Goal: Contribute content: Contribute content

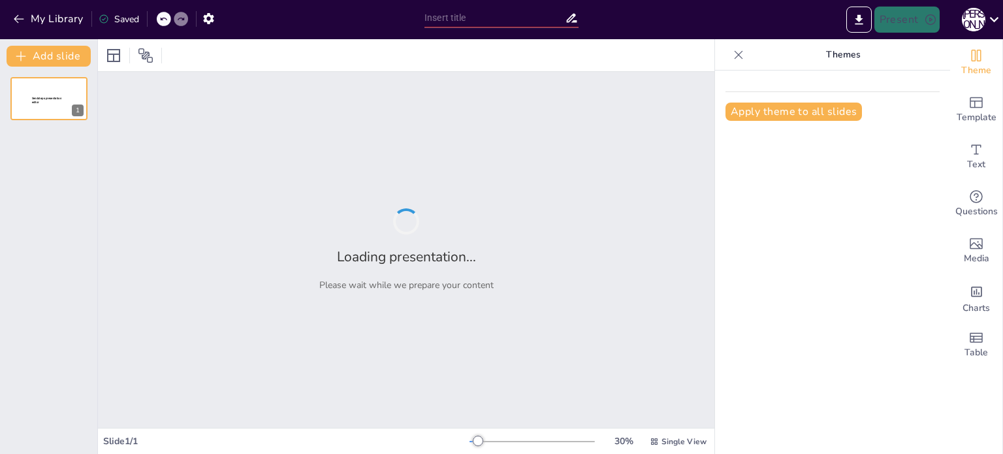
type input "Правила ділового листування з клієнтом"
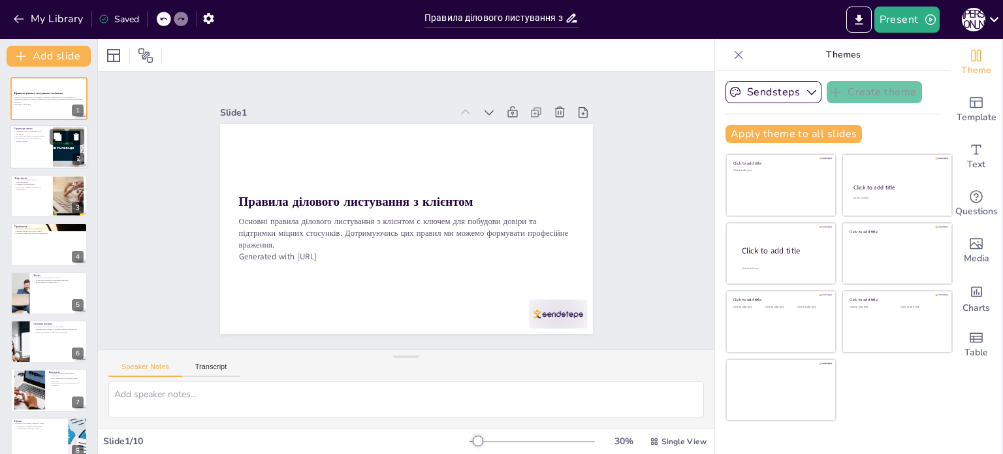
click at [33, 142] on div at bounding box center [49, 147] width 78 height 44
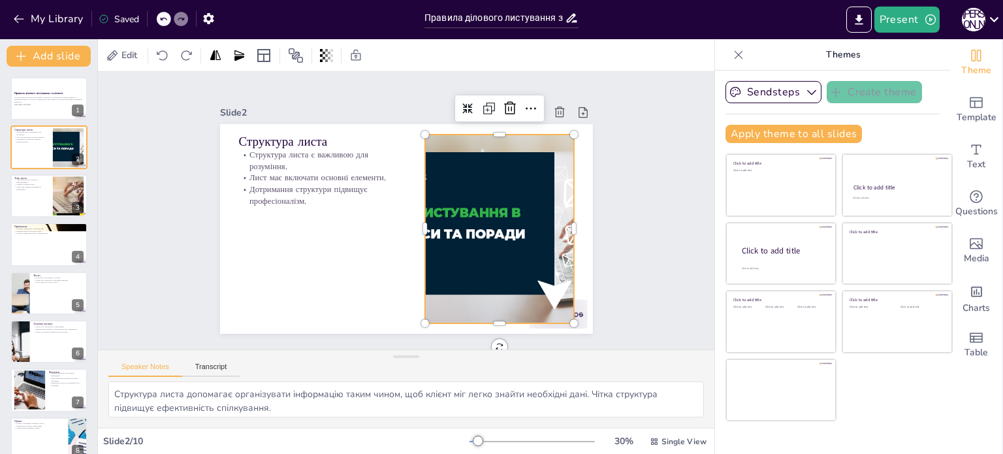
click at [447, 271] on div at bounding box center [351, 288] width 309 height 383
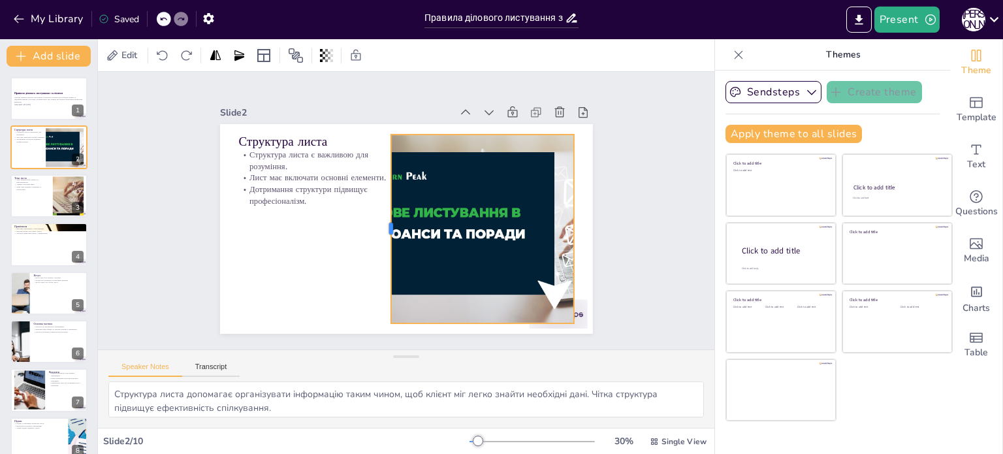
drag, startPoint x: 413, startPoint y: 220, endPoint x: 379, endPoint y: 222, distance: 34.0
click at [379, 222] on div at bounding box center [379, 205] width 159 height 120
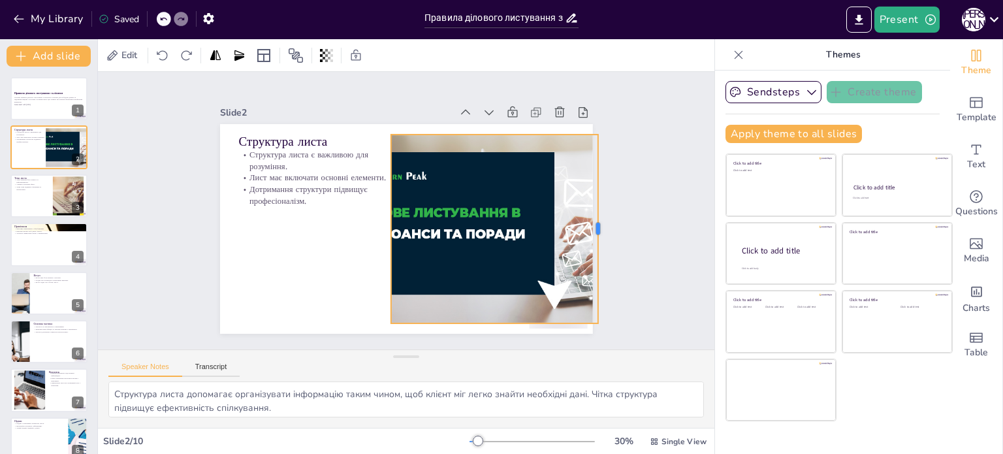
drag, startPoint x: 564, startPoint y: 224, endPoint x: 588, endPoint y: 224, distance: 24.2
click at [588, 302] on div at bounding box center [524, 369] width 147 height 134
drag, startPoint x: 378, startPoint y: 223, endPoint x: 383, endPoint y: 211, distance: 13.5
click at [393, 211] on div at bounding box center [418, 189] width 50 height 187
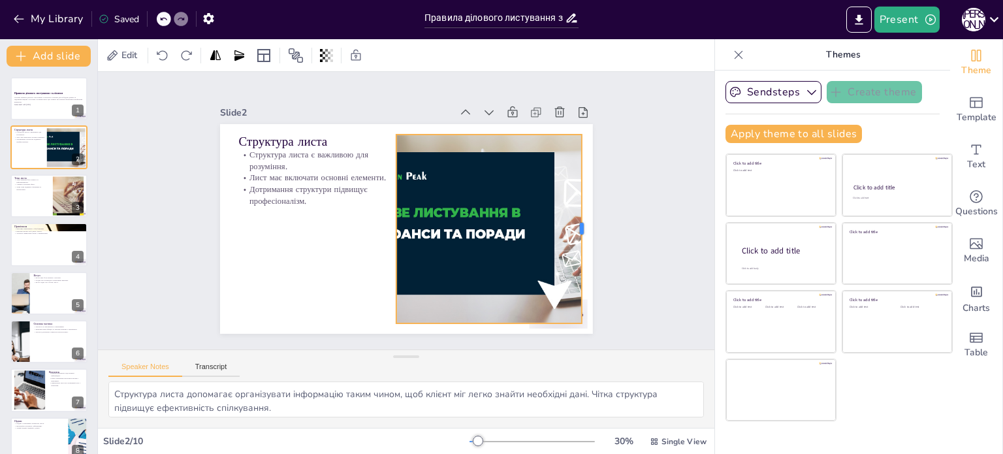
drag, startPoint x: 593, startPoint y: 224, endPoint x: 577, endPoint y: 211, distance: 20.9
click at [425, 343] on div at bounding box center [333, 377] width 183 height 68
click at [40, 191] on div at bounding box center [49, 196] width 78 height 44
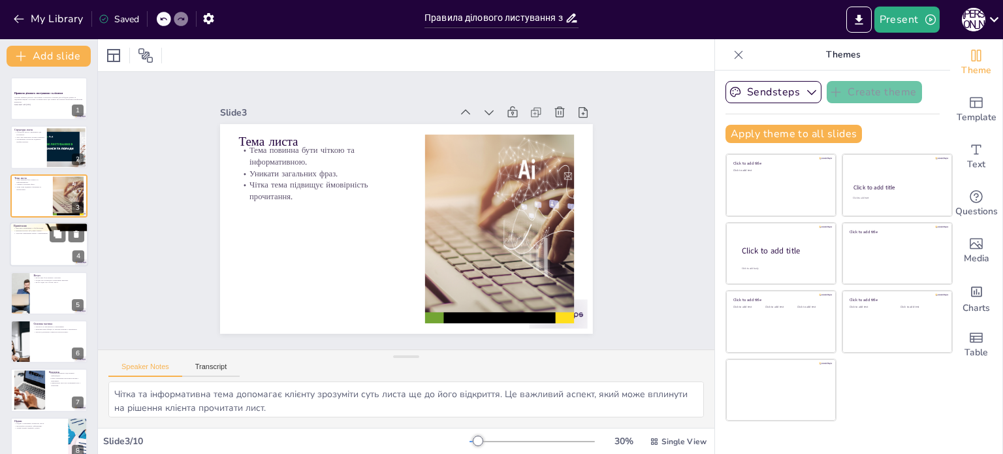
click at [22, 255] on div at bounding box center [49, 244] width 78 height 44
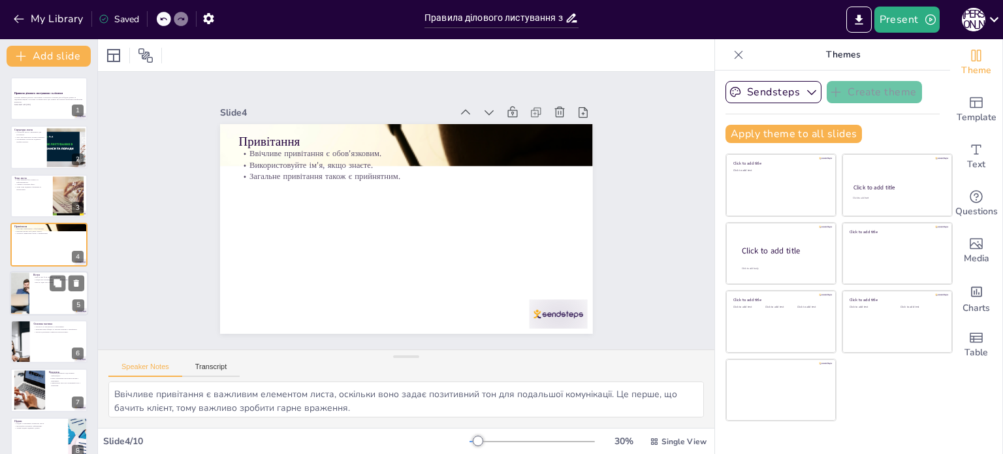
click at [33, 295] on div at bounding box center [49, 293] width 78 height 44
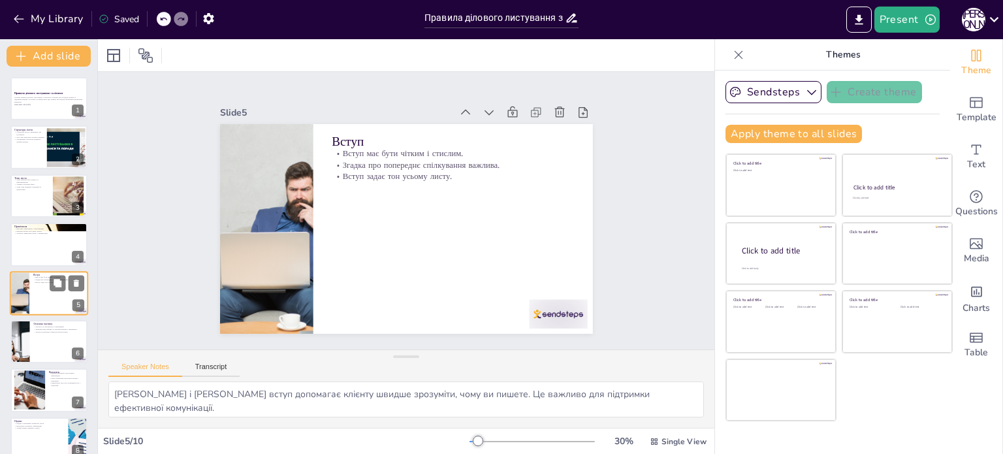
scroll to position [33, 0]
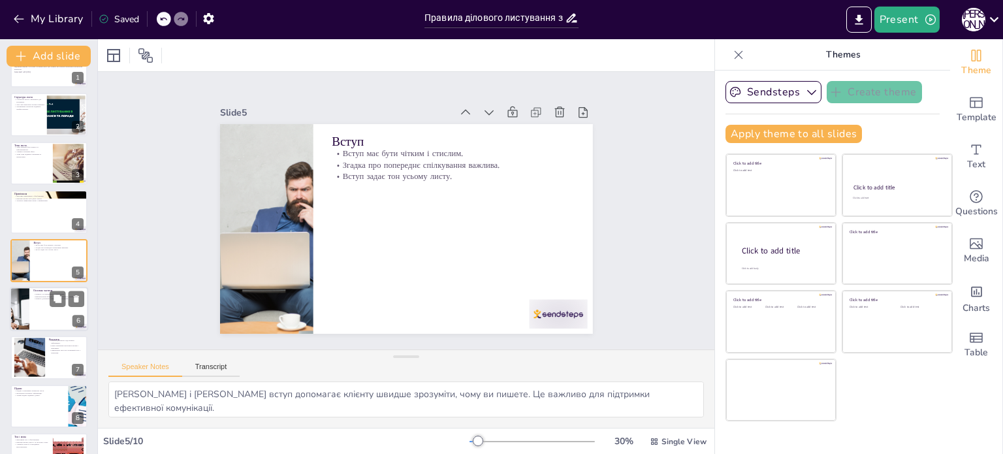
click at [31, 315] on div at bounding box center [49, 309] width 78 height 44
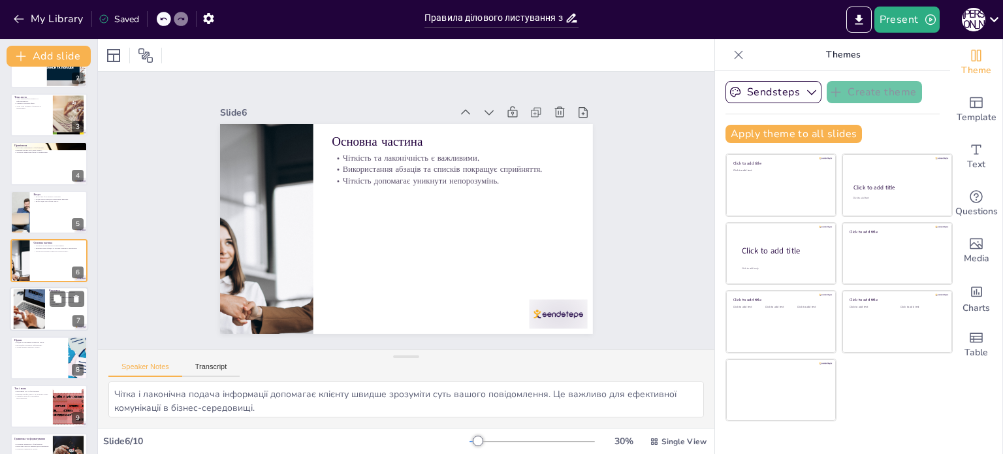
click at [32, 311] on div at bounding box center [28, 309] width 59 height 40
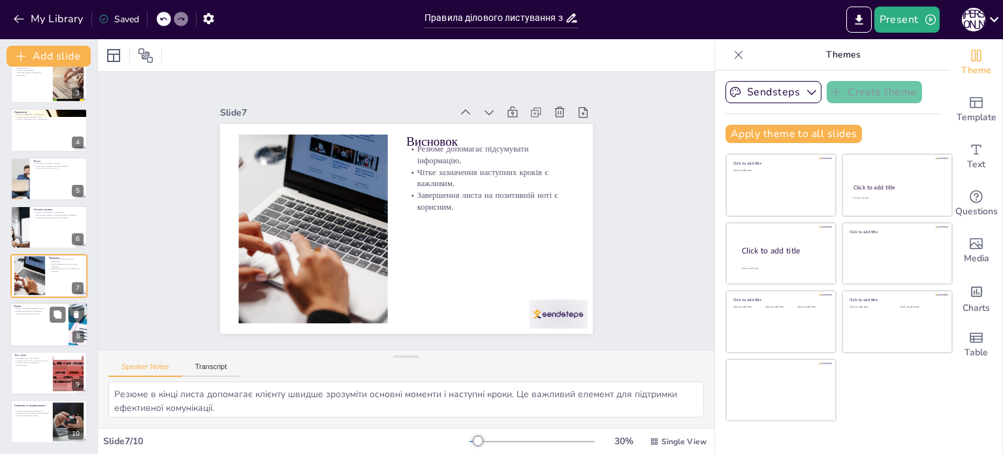
click at [26, 336] on div at bounding box center [49, 324] width 78 height 44
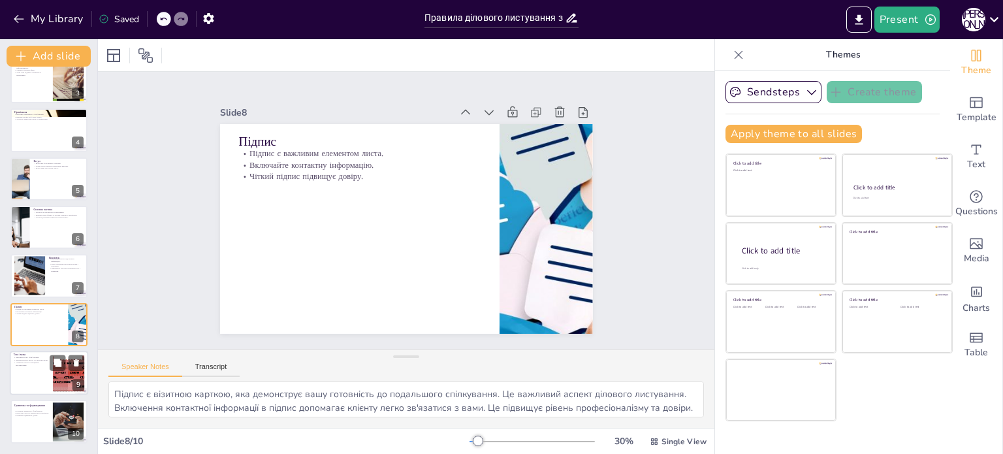
click at [29, 362] on p "Уникайте агресії та емоційних висловлювань." at bounding box center [31, 363] width 35 height 5
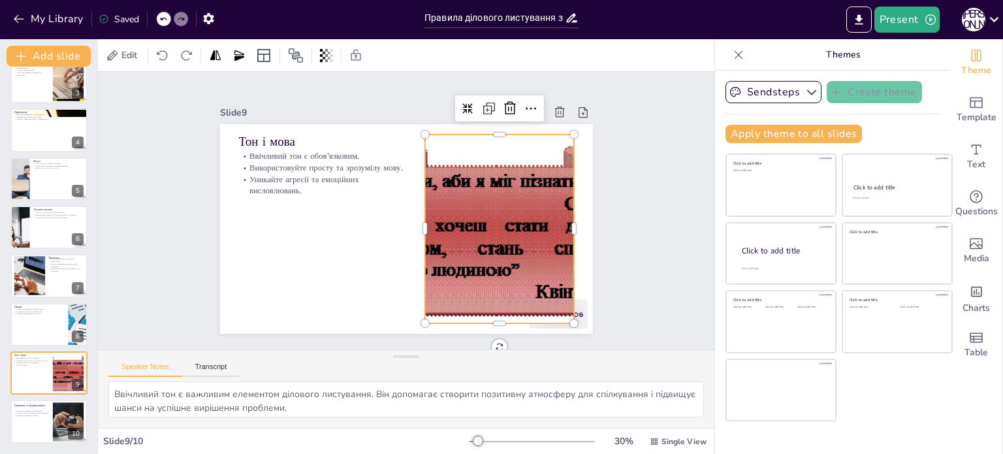
click at [451, 240] on div at bounding box center [483, 265] width 603 height 407
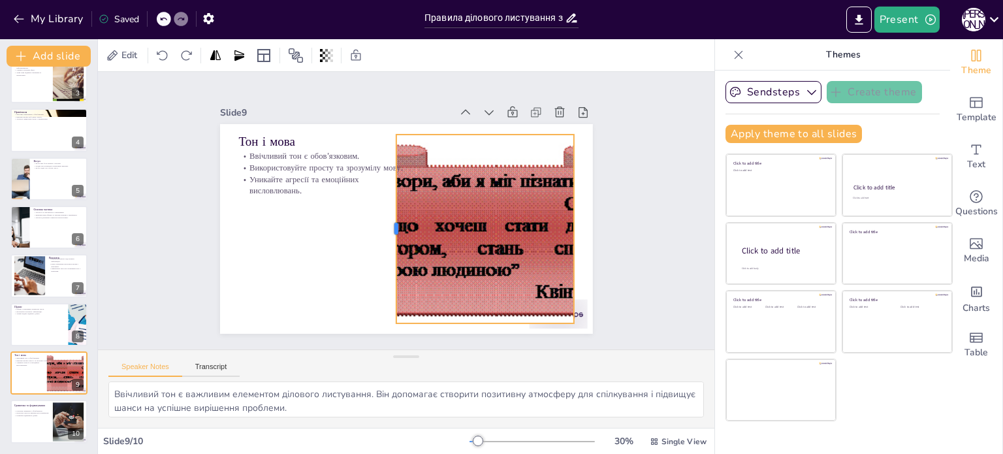
drag, startPoint x: 413, startPoint y: 225, endPoint x: 384, endPoint y: 246, distance: 35.5
click at [384, 246] on div at bounding box center [387, 225] width 50 height 187
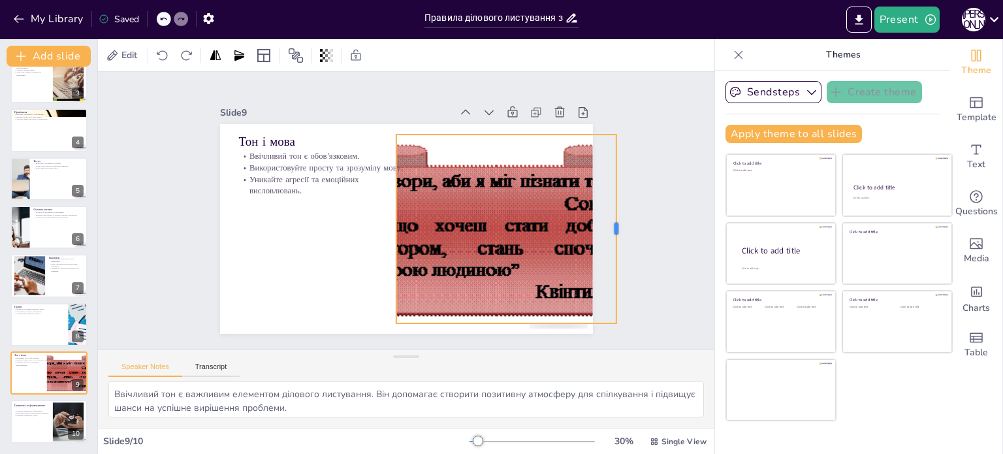
drag, startPoint x: 566, startPoint y: 229, endPoint x: 605, endPoint y: 247, distance: 43.8
click at [281, 247] on div at bounding box center [221, 322] width 120 height 159
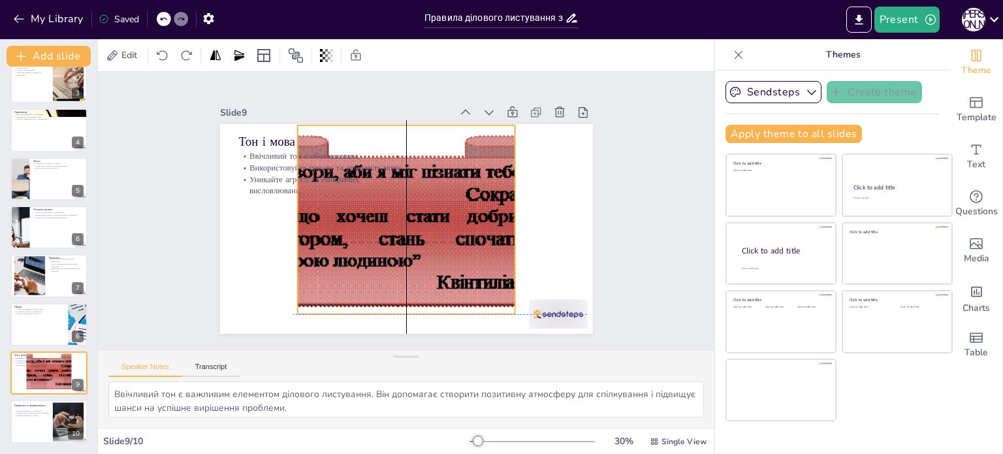
drag, startPoint x: 474, startPoint y: 220, endPoint x: 362, endPoint y: 204, distance: 112.1
click at [362, 204] on div at bounding box center [400, 201] width 406 height 603
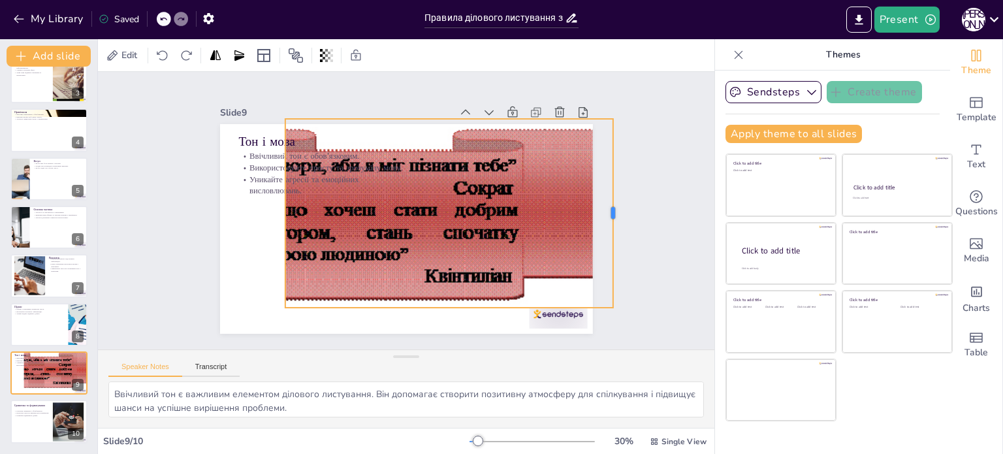
drag, startPoint x: 496, startPoint y: 210, endPoint x: 607, endPoint y: 189, distance: 112.3
click at [607, 211] on div at bounding box center [599, 299] width 86 height 176
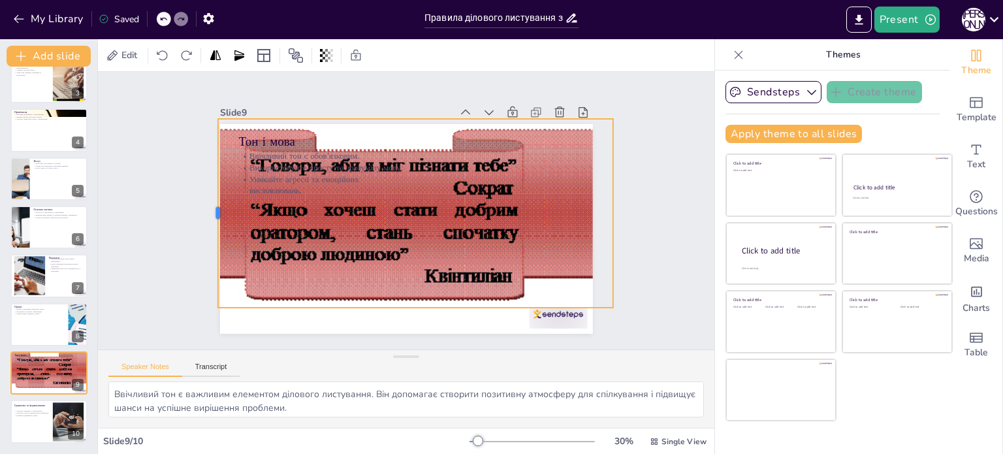
drag, startPoint x: 270, startPoint y: 208, endPoint x: 197, endPoint y: 208, distance: 73.1
click at [253, 61] on div at bounding box center [344, 27] width 183 height 68
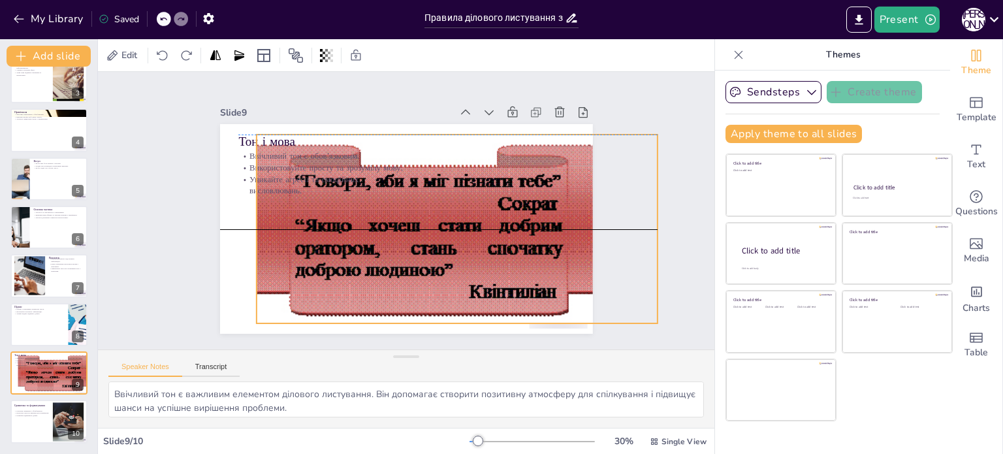
drag, startPoint x: 329, startPoint y: 241, endPoint x: 374, endPoint y: 254, distance: 46.3
click at [374, 254] on div at bounding box center [411, 242] width 526 height 555
drag, startPoint x: 244, startPoint y: 227, endPoint x: 234, endPoint y: 232, distance: 11.4
click at [547, 232] on div at bounding box center [572, 227] width 50 height 187
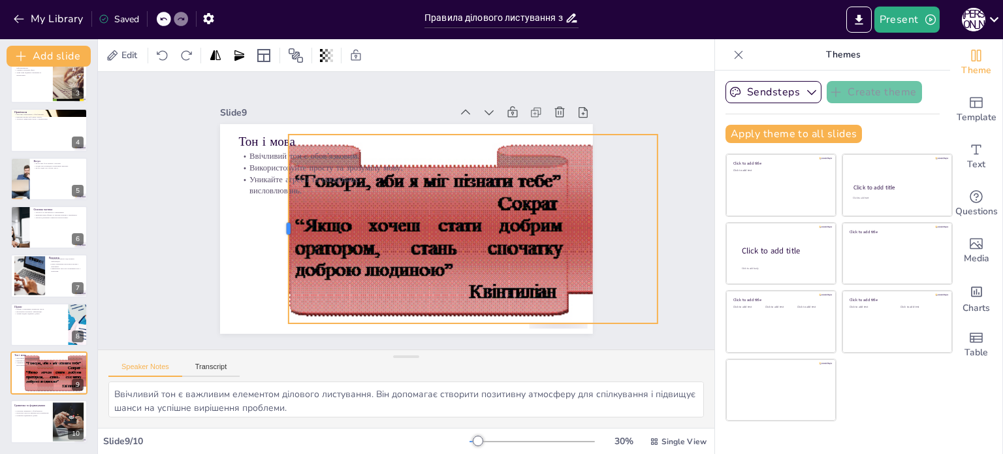
drag, startPoint x: 234, startPoint y: 232, endPoint x: 276, endPoint y: 246, distance: 44.6
click at [276, 119] on div at bounding box center [363, 94] width 187 height 50
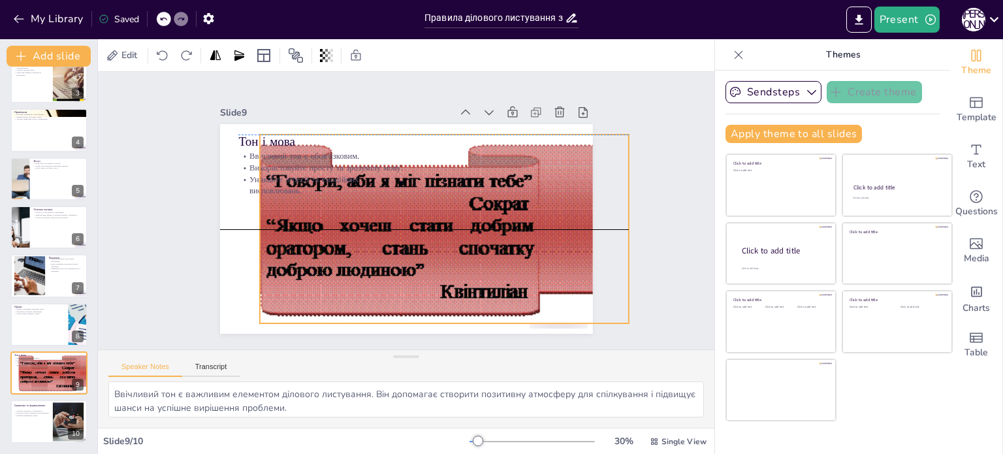
drag, startPoint x: 644, startPoint y: 226, endPoint x: 615, endPoint y: 224, distance: 28.8
click at [577, 224] on div "Slide 1 Правила ділового листування з клієнтом Основні правила ділового листува…" at bounding box center [406, 211] width 340 height 642
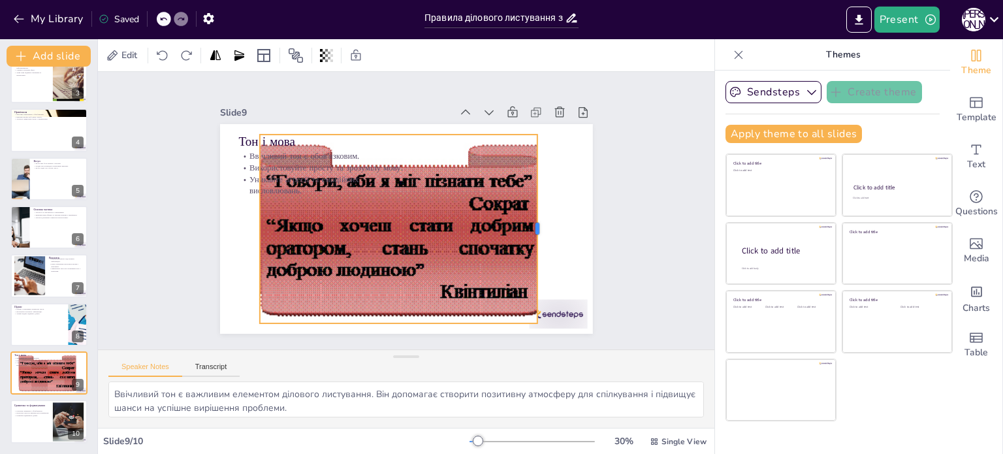
drag, startPoint x: 622, startPoint y: 221, endPoint x: 530, endPoint y: 221, distance: 91.4
click at [530, 272] on div at bounding box center [471, 332] width 159 height 120
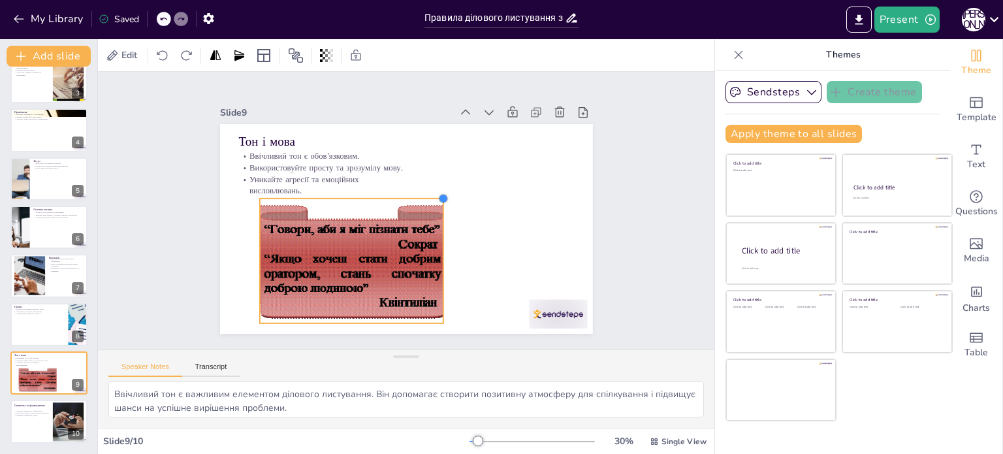
drag, startPoint x: 525, startPoint y: 128, endPoint x: 429, endPoint y: 214, distance: 129.0
click at [429, 214] on div "Тон і мова Ввічливий тон є обов'язковим. Використовуйте просту та зрозумілу мов…" at bounding box center [388, 207] width 283 height 408
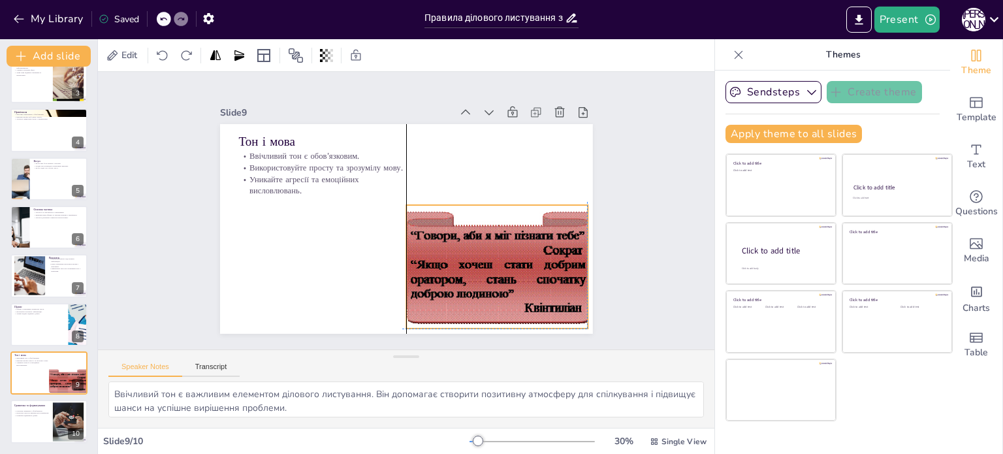
drag, startPoint x: 327, startPoint y: 251, endPoint x: 466, endPoint y: 248, distance: 138.5
click at [466, 248] on div at bounding box center [415, 320] width 321 height 378
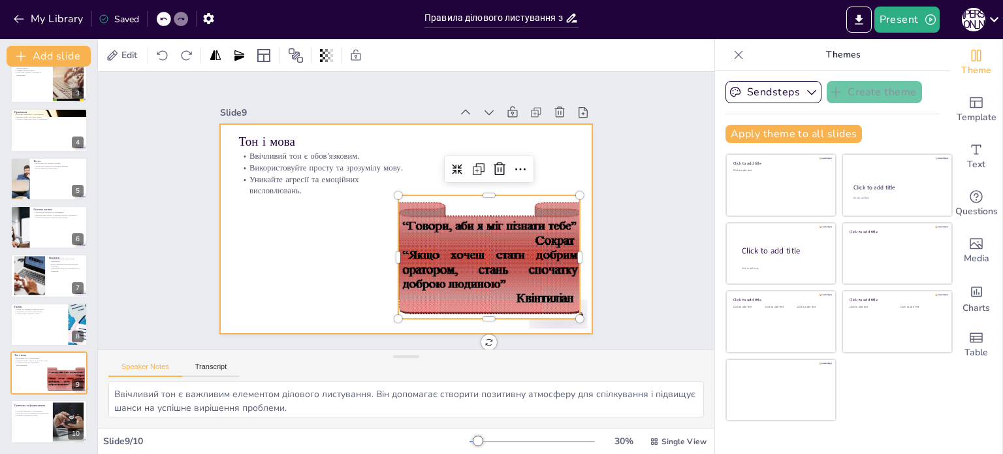
click at [224, 267] on div at bounding box center [390, 220] width 368 height 428
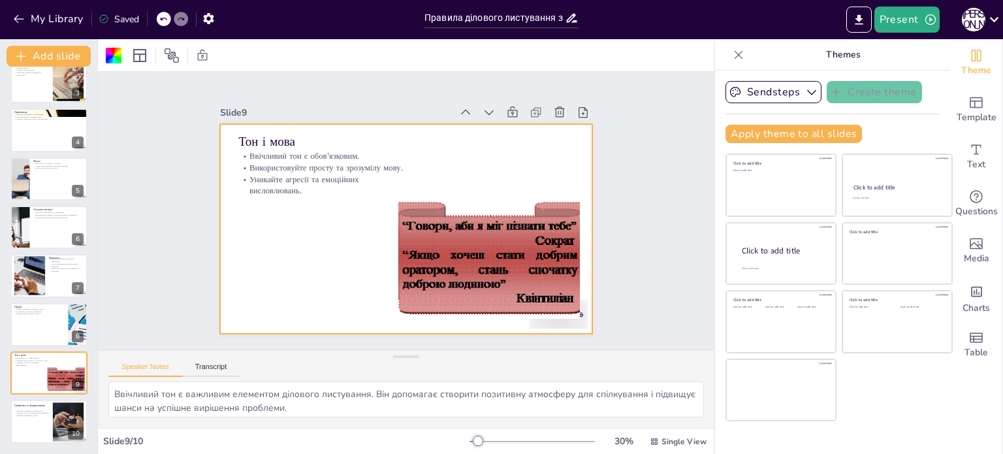
scroll to position [114, 0]
click at [40, 410] on p "Ретельна перевірка є обов'язковою." at bounding box center [31, 411] width 35 height 3
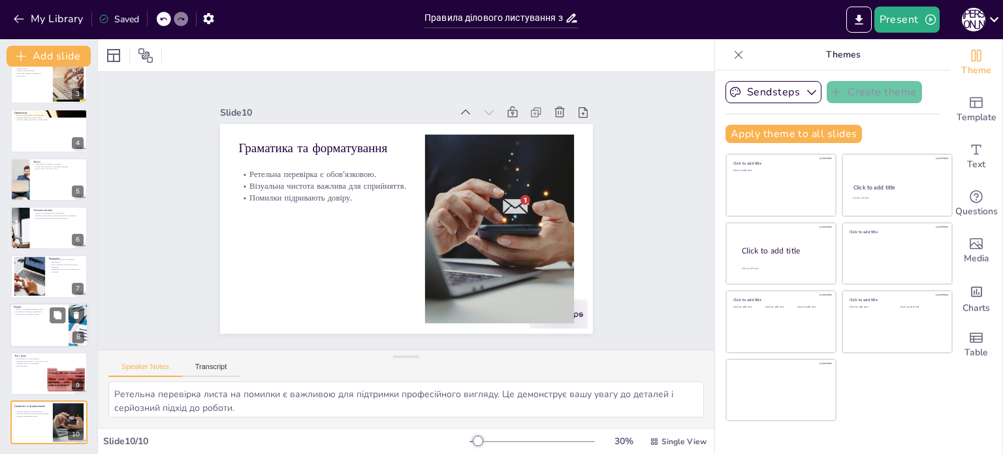
click at [38, 315] on div at bounding box center [49, 325] width 78 height 44
type textarea "Підпис є візитною карткою, яка демонструє вашу готовність до подальшого спілкув…"
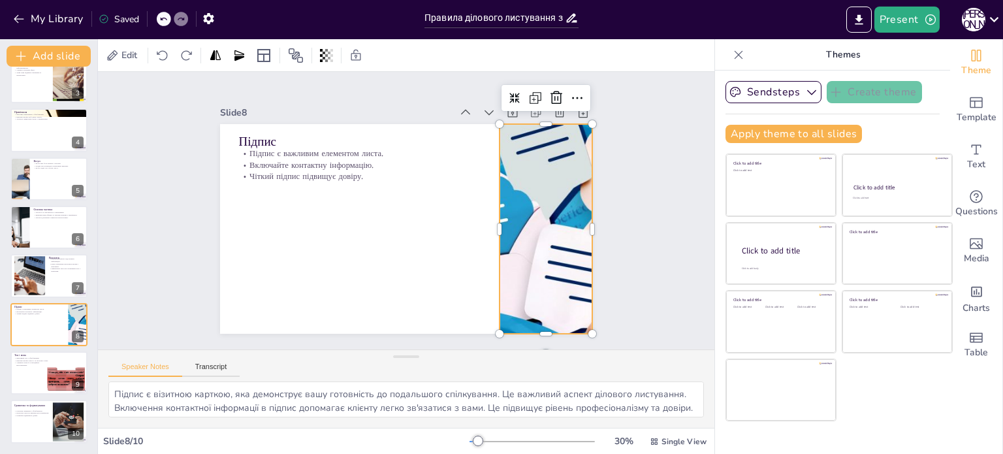
click at [530, 208] on div at bounding box center [424, 71] width 210 height 524
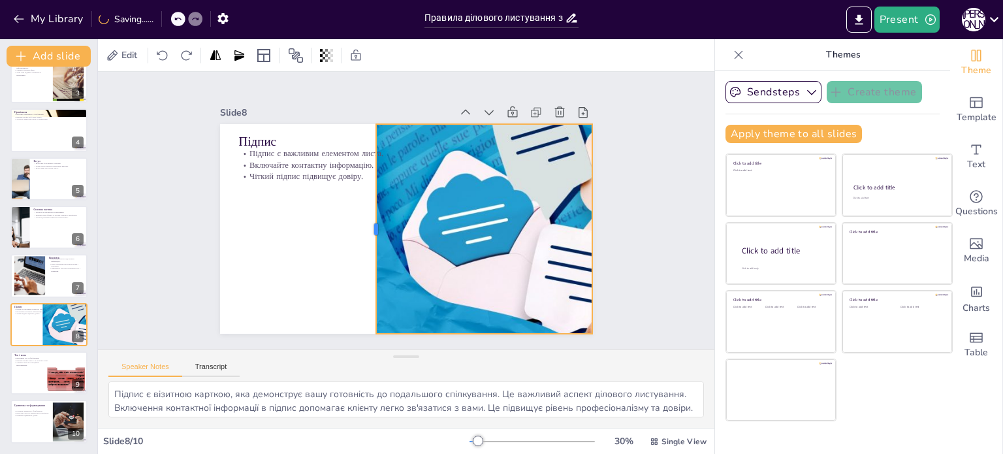
drag, startPoint x: 488, startPoint y: 224, endPoint x: 364, endPoint y: 233, distance: 123.8
click at [364, 233] on div at bounding box center [368, 200] width 148 height 163
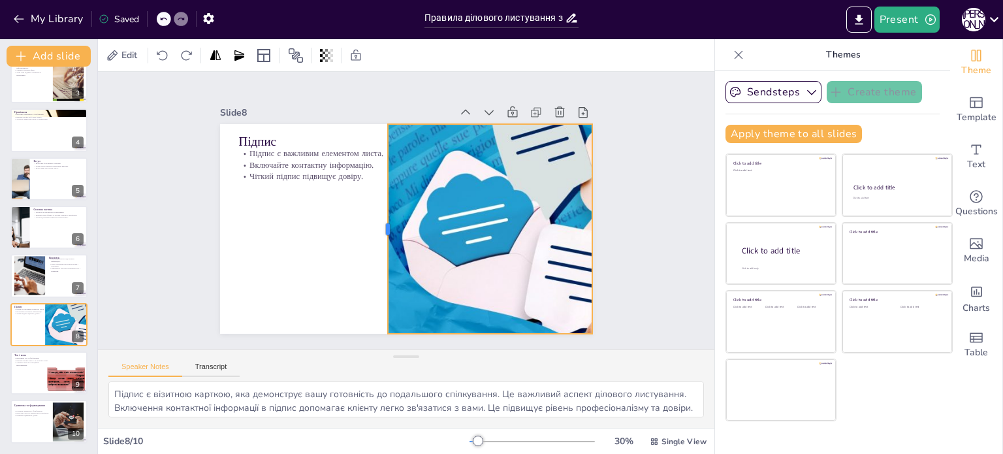
drag, startPoint x: 364, startPoint y: 233, endPoint x: 377, endPoint y: 235, distance: 12.6
click at [377, 235] on div at bounding box center [379, 223] width 54 height 207
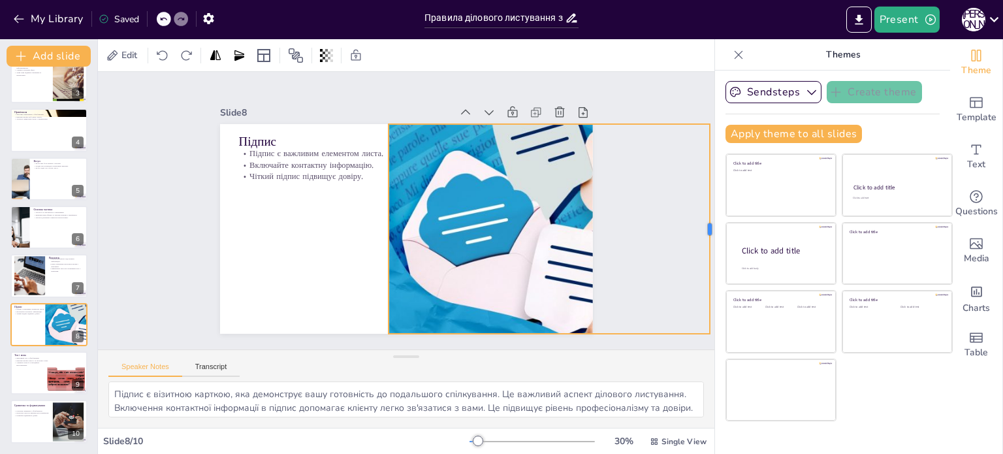
drag, startPoint x: 585, startPoint y: 226, endPoint x: 708, endPoint y: 224, distance: 122.8
click at [708, 224] on div "Document fonts Akatab Recently used Mulish Popular fonts Lato Montserrat Open S…" at bounding box center [501, 246] width 1003 height 415
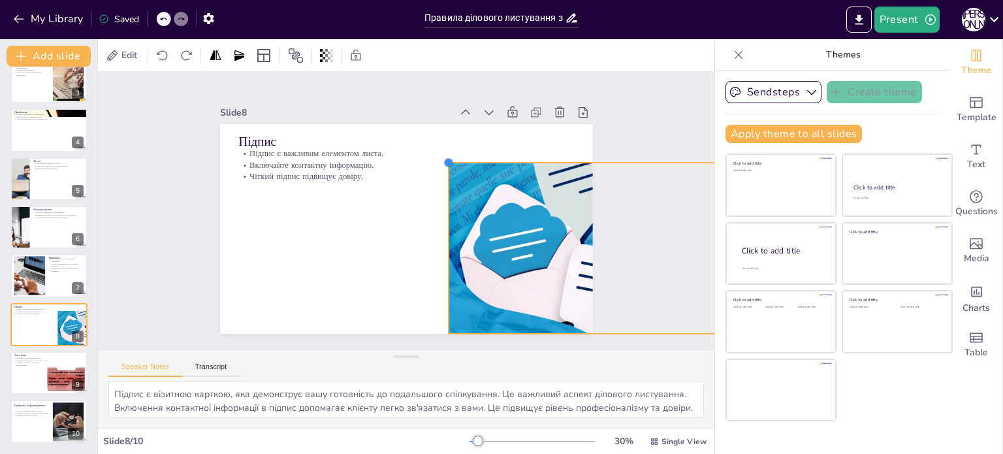
drag, startPoint x: 381, startPoint y: 117, endPoint x: 447, endPoint y: 155, distance: 75.8
click at [447, 155] on div "Підпис Підпис є важливим елементом листа. Включайте контактну інформацію. Чітки…" at bounding box center [398, 226] width 428 height 368
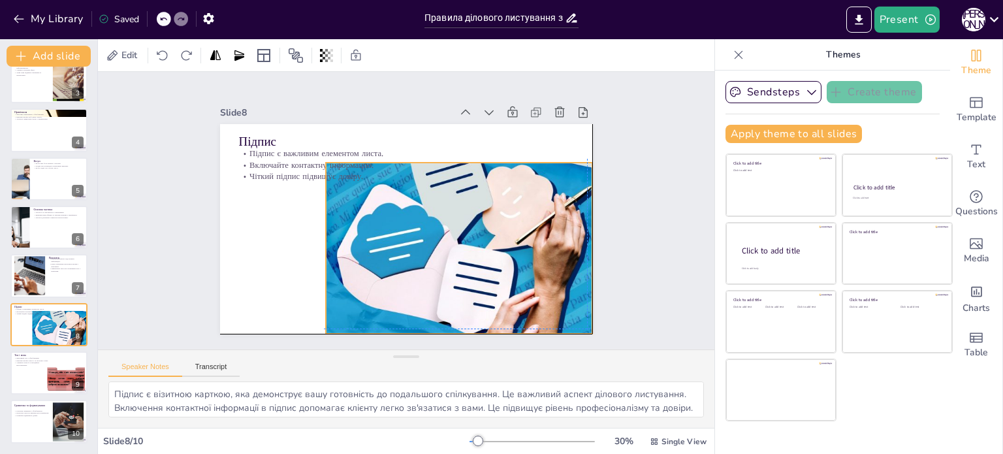
drag, startPoint x: 498, startPoint y: 204, endPoint x: 374, endPoint y: 200, distance: 124.8
click at [374, 200] on div at bounding box center [350, 233] width 362 height 456
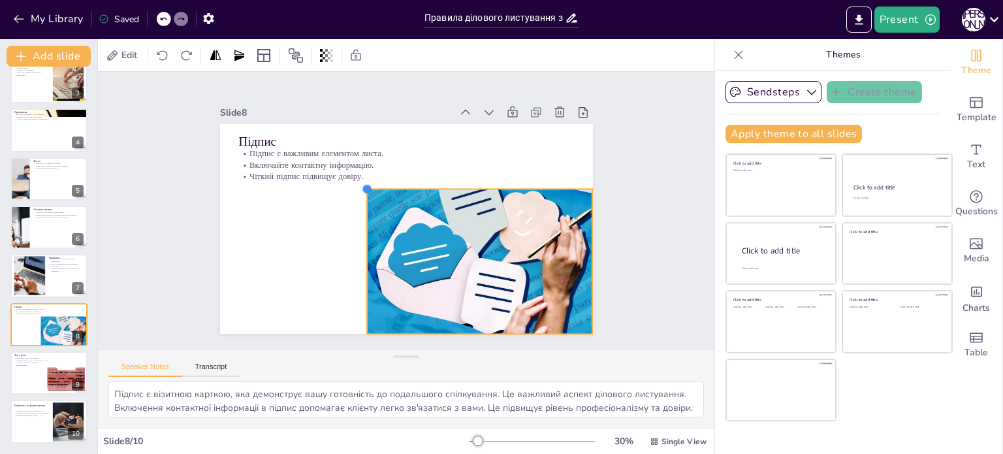
drag, startPoint x: 317, startPoint y: 160, endPoint x: 359, endPoint y: 195, distance: 54.7
click at [359, 195] on div "Підпис Підпис є важливим елементом листа. Включайте контактну інформацію. Чітки…" at bounding box center [392, 222] width 405 height 417
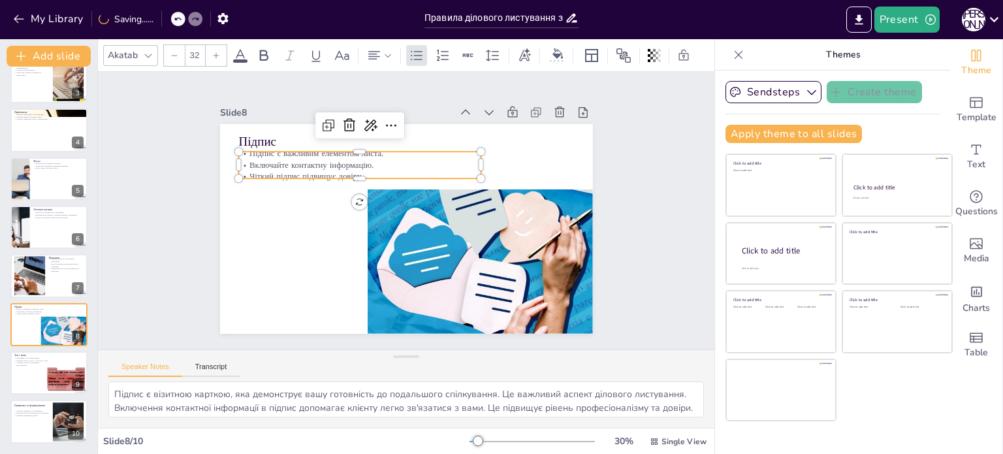
click at [393, 159] on p "Включайте контактну інформацію." at bounding box center [436, 152] width 86 height 234
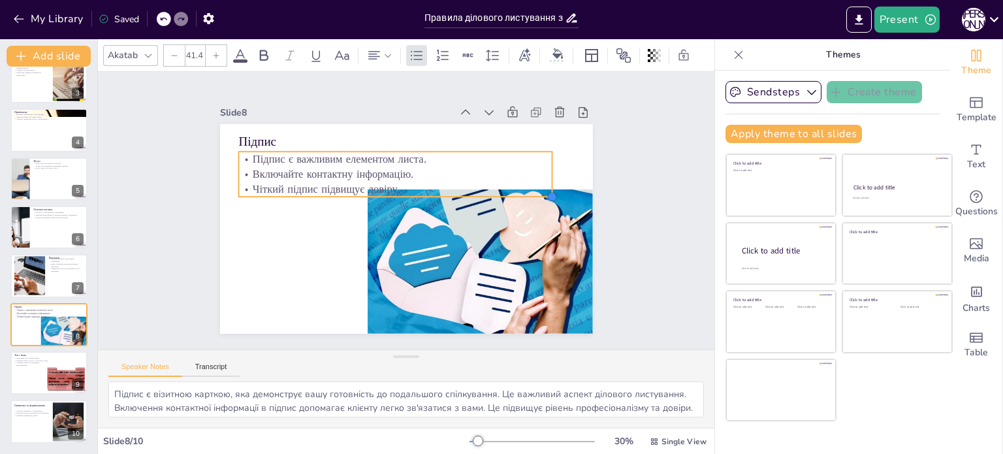
drag, startPoint x: 470, startPoint y: 174, endPoint x: 468, endPoint y: 182, distance: 8.3
click at [468, 182] on div "Підпис Підпис є важливим елементом листа. Включайте контактну інформацію. Чітки…" at bounding box center [390, 220] width 368 height 428
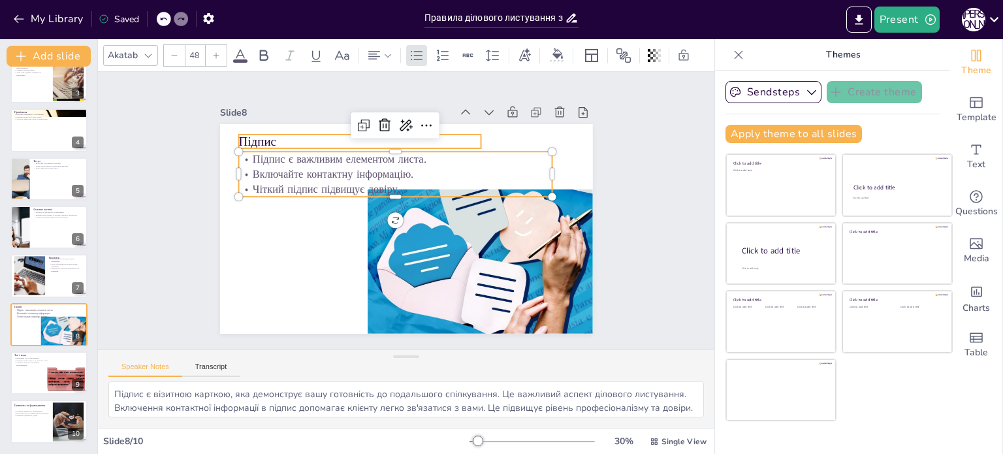
click at [319, 129] on div "Підпис Підпис є важливим елементом листа. Включайте контактну інформацію. Чітки…" at bounding box center [424, 210] width 210 height 373
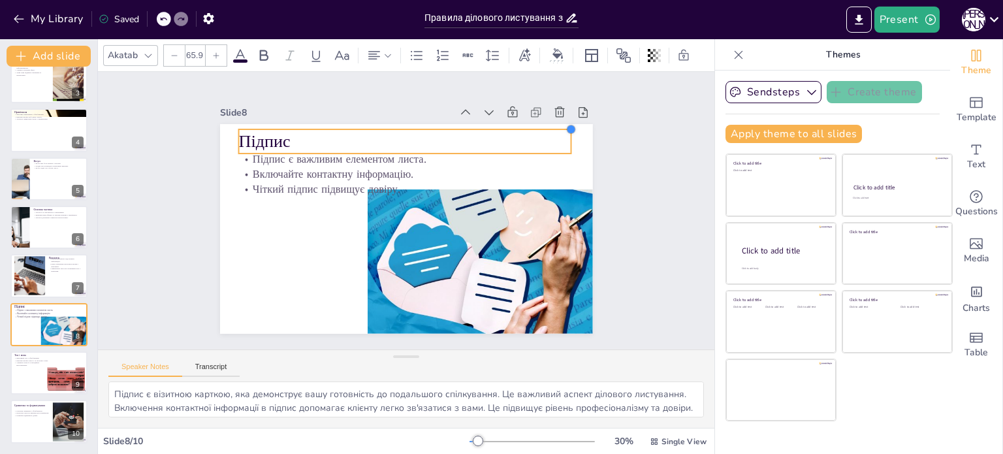
drag, startPoint x: 473, startPoint y: 131, endPoint x: 423, endPoint y: 125, distance: 49.9
click at [423, 125] on div "Підпис Підпис є важливим елементом листа. Включайте контактну інформацію. Чітки…" at bounding box center [389, 218] width 343 height 426
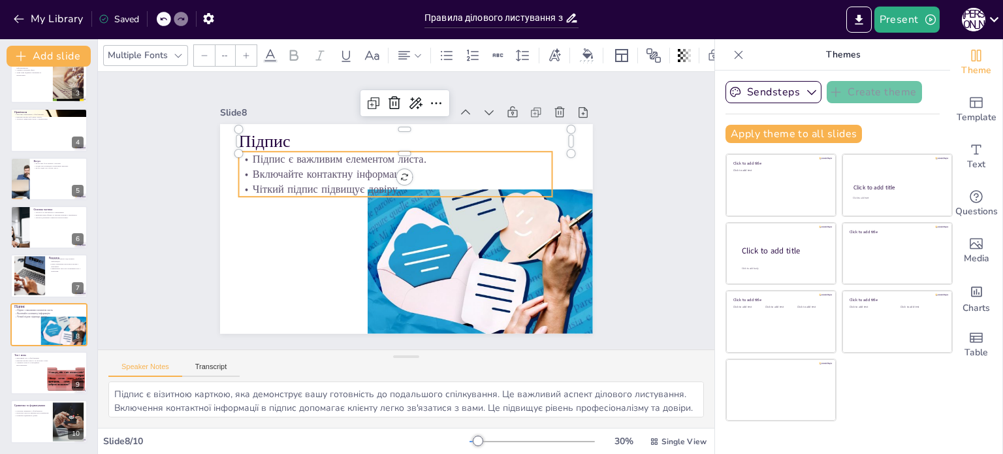
type input "41.4"
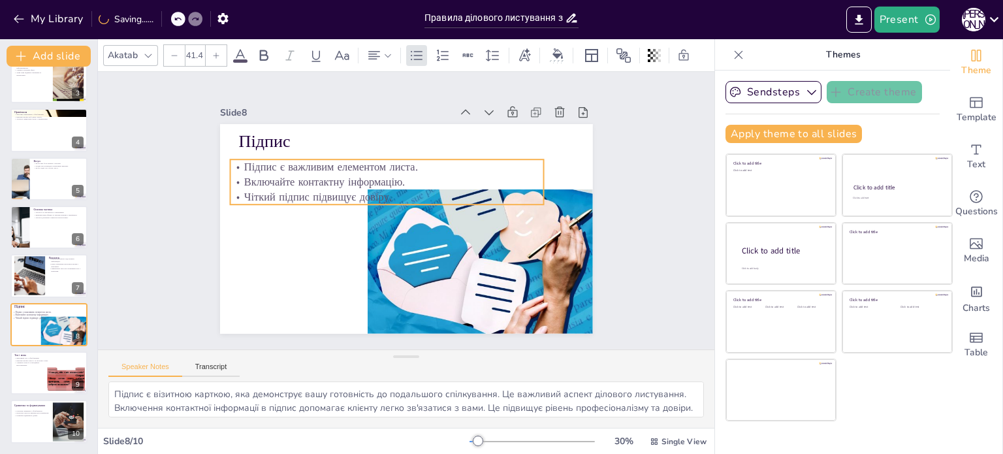
drag, startPoint x: 365, startPoint y: 159, endPoint x: 357, endPoint y: 167, distance: 11.6
click at [357, 167] on p "Підпис є важливим елементом листа." at bounding box center [362, 229] width 15 height 313
click at [377, 222] on div "Підпис Підпис є важливим елементом листа. Включайте контактну інформацію. Чітки…" at bounding box center [392, 222] width 405 height 417
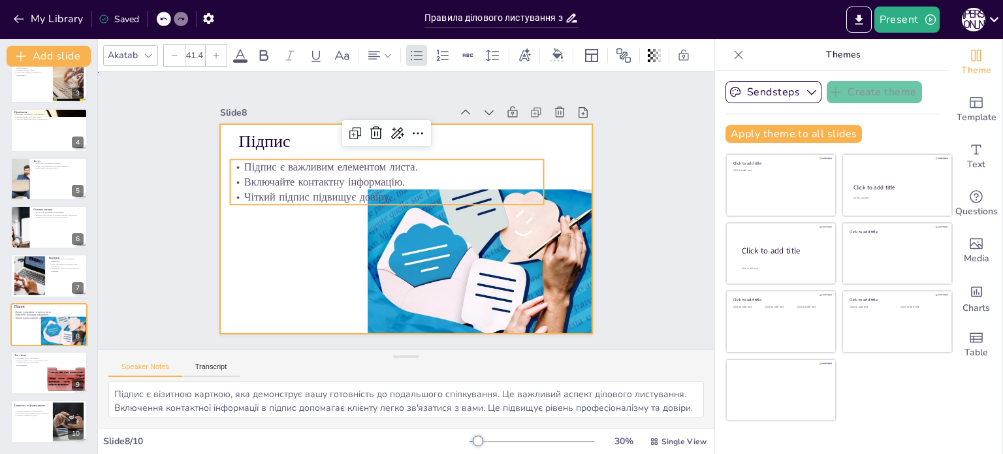
click at [299, 250] on div at bounding box center [388, 210] width 210 height 373
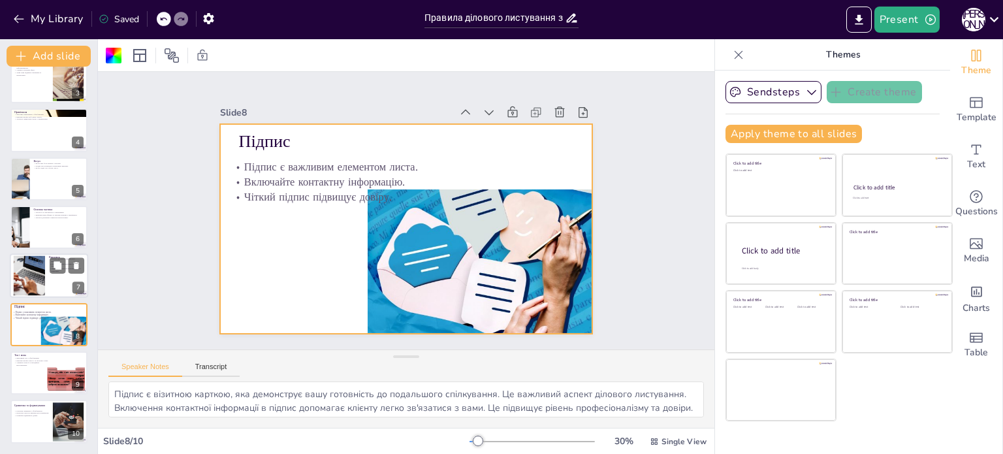
click at [34, 289] on div at bounding box center [28, 276] width 59 height 40
type textarea "Резюме в кінці листа допомагає клієнту швидше зрозуміти основні моменти і насту…"
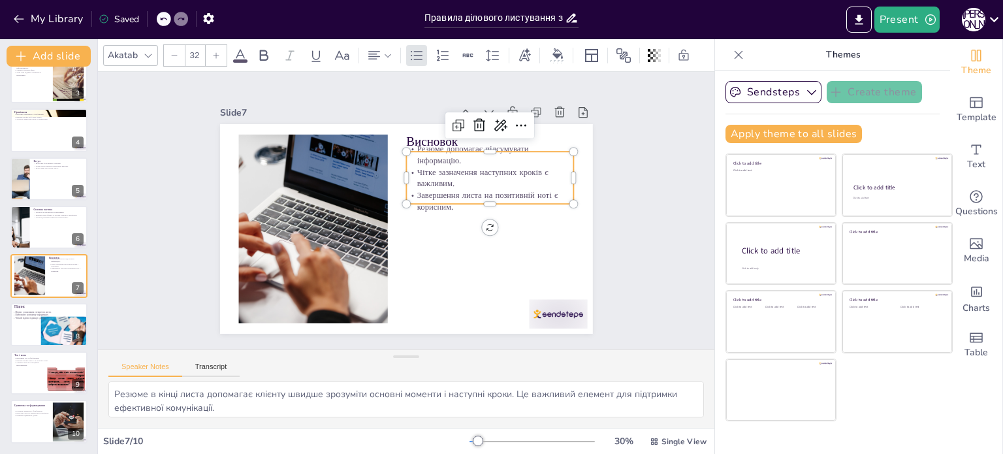
click at [421, 184] on p "Чітке зазначення наступних кроків є важливим." at bounding box center [494, 233] width 150 height 118
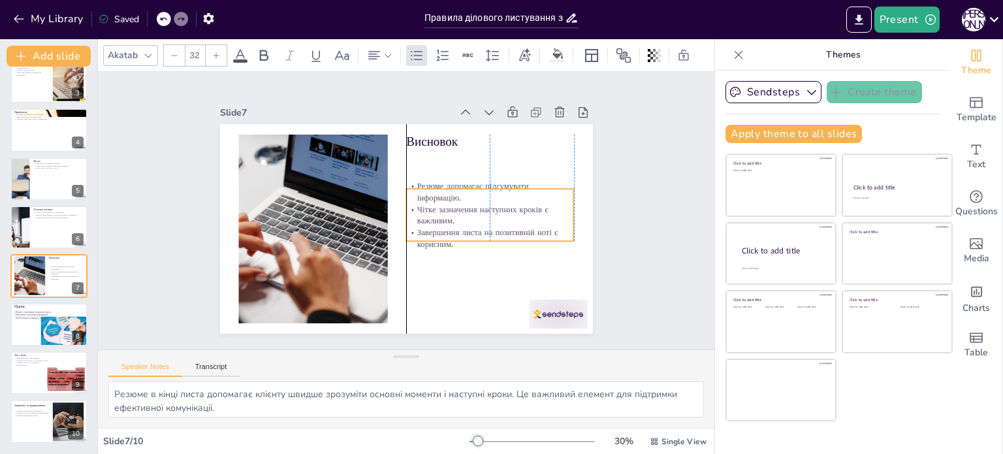
drag, startPoint x: 483, startPoint y: 198, endPoint x: 486, endPoint y: 235, distance: 37.3
click at [401, 235] on p "Завершення листа на позитивній ноті є корисним." at bounding box center [317, 210] width 167 height 74
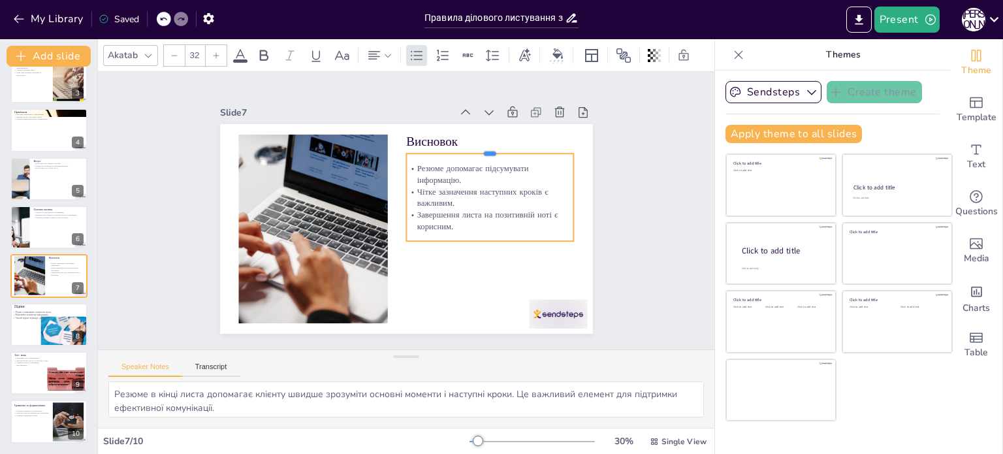
drag, startPoint x: 475, startPoint y: 182, endPoint x: 482, endPoint y: 147, distance: 35.9
click at [482, 184] on div at bounding box center [497, 262] width 78 height 157
click at [428, 212] on p "Чітке зазначення наступних кроків є важливим." at bounding box center [376, 290] width 104 height 157
drag, startPoint x: 476, startPoint y: 144, endPoint x: 476, endPoint y: 152, distance: 7.2
click at [401, 242] on div at bounding box center [317, 256] width 168 height 28
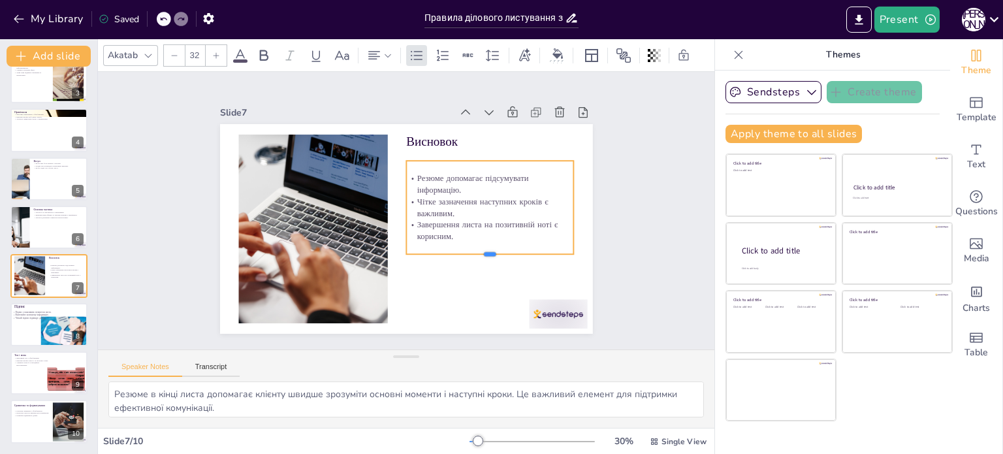
drag, startPoint x: 478, startPoint y: 238, endPoint x: 478, endPoint y: 251, distance: 13.1
click at [371, 251] on div at bounding box center [317, 250] width 107 height 142
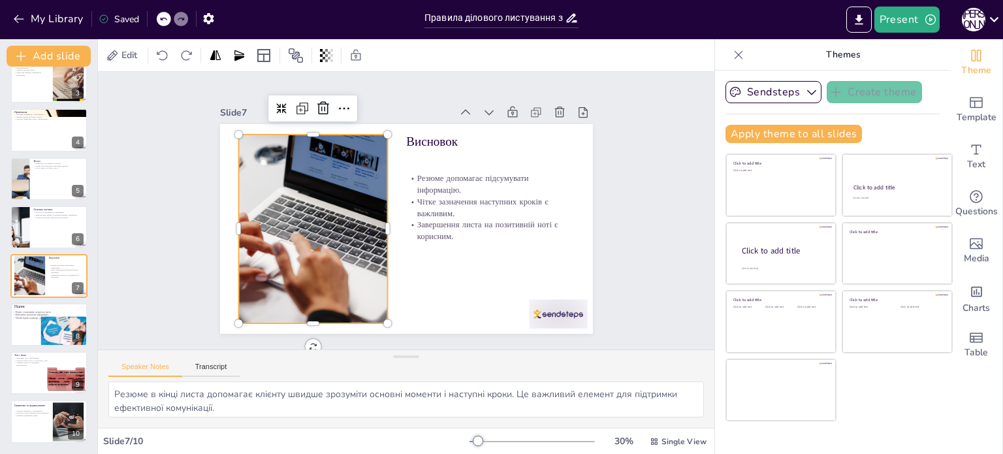
click at [319, 245] on div at bounding box center [313, 189] width 335 height 287
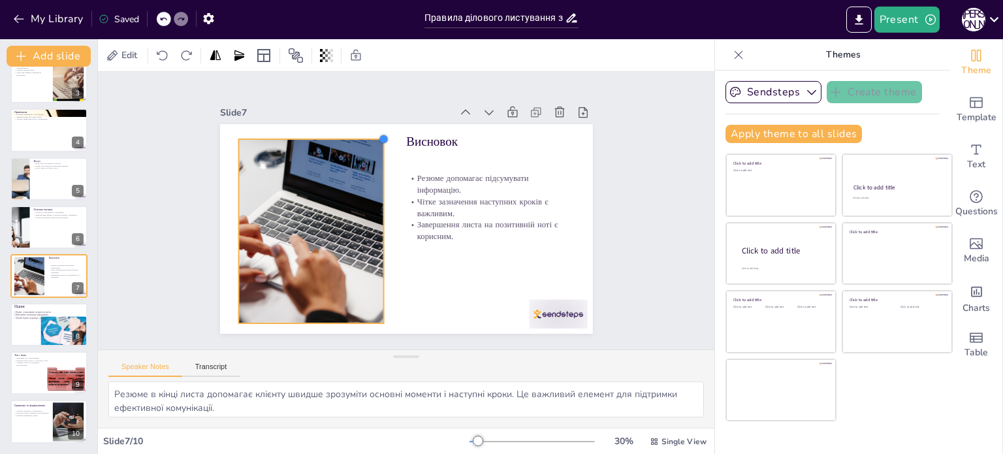
drag, startPoint x: 379, startPoint y: 130, endPoint x: 366, endPoint y: 135, distance: 13.8
click at [366, 135] on div "Висновок Резюме допомагає підсумувати інформацію. Чітке зазначення наступних кр…" at bounding box center [390, 202] width 368 height 428
drag, startPoint x: 378, startPoint y: 229, endPoint x: 396, endPoint y: 217, distance: 21.7
click at [396, 217] on div at bounding box center [387, 218] width 178 height 67
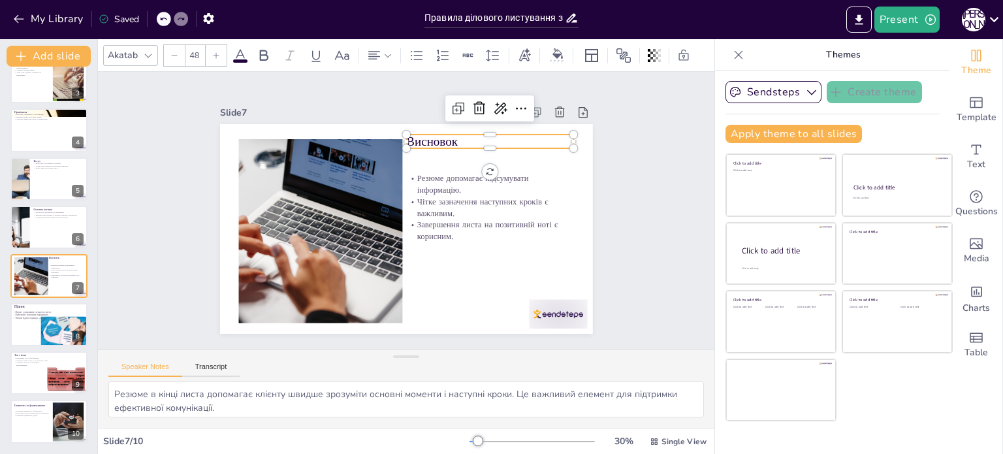
click at [466, 202] on p "Висновок" at bounding box center [483, 286] width 35 height 169
drag, startPoint x: 506, startPoint y: 131, endPoint x: 517, endPoint y: 133, distance: 11.3
click at [517, 137] on p "Висновок" at bounding box center [504, 146] width 168 height 18
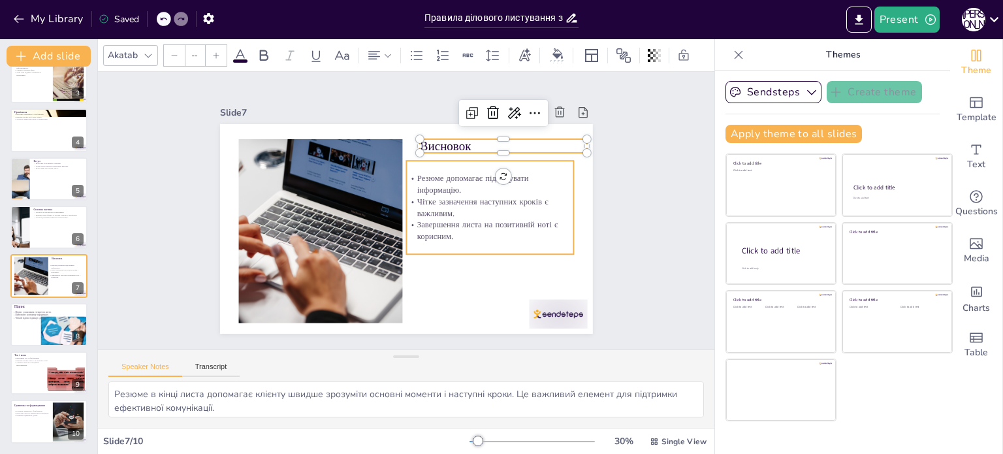
type input "32"
click at [438, 209] on p "Чітке зазначення наступних кроків є важливим." at bounding box center [418, 293] width 40 height 169
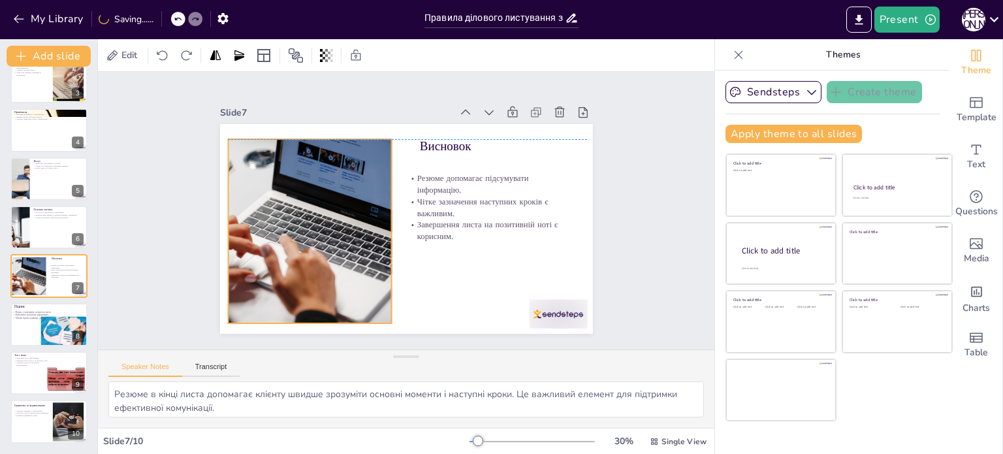
drag, startPoint x: 341, startPoint y: 181, endPoint x: 330, endPoint y: 177, distance: 11.2
click at [330, 177] on div at bounding box center [336, 129] width 298 height 331
click at [37, 216] on p "Чіткість допомагає уникнути непорозумінь." at bounding box center [58, 217] width 51 height 3
type textarea "Чітка і лаконічна подача інформації допомагає клієнту швидше зрозуміти суть ваш…"
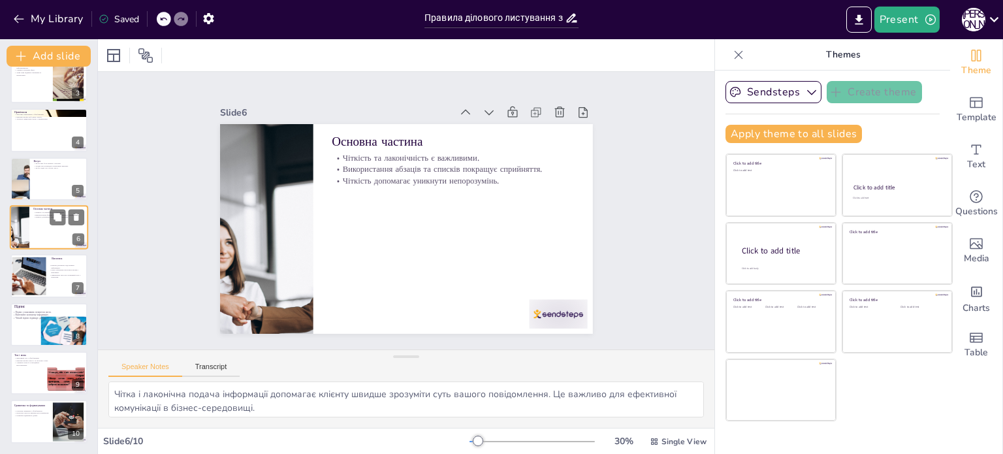
scroll to position [81, 0]
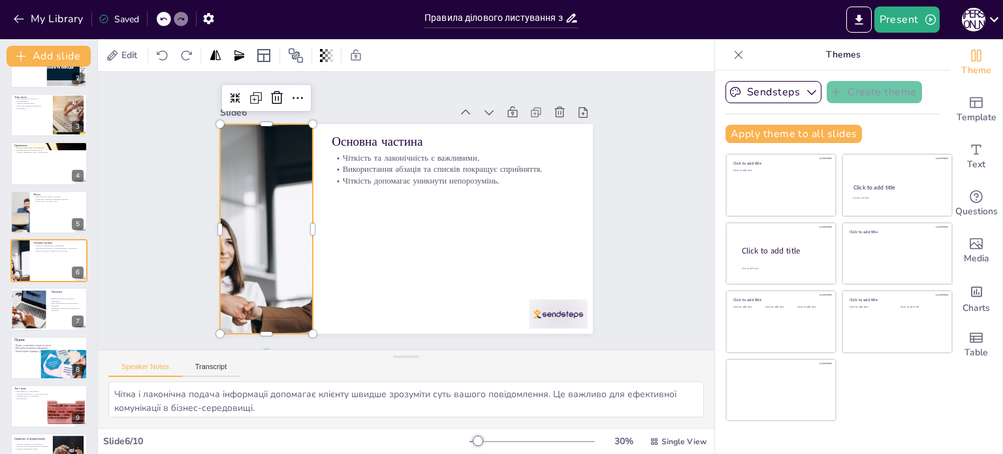
click at [267, 202] on div at bounding box center [320, 98] width 423 height 522
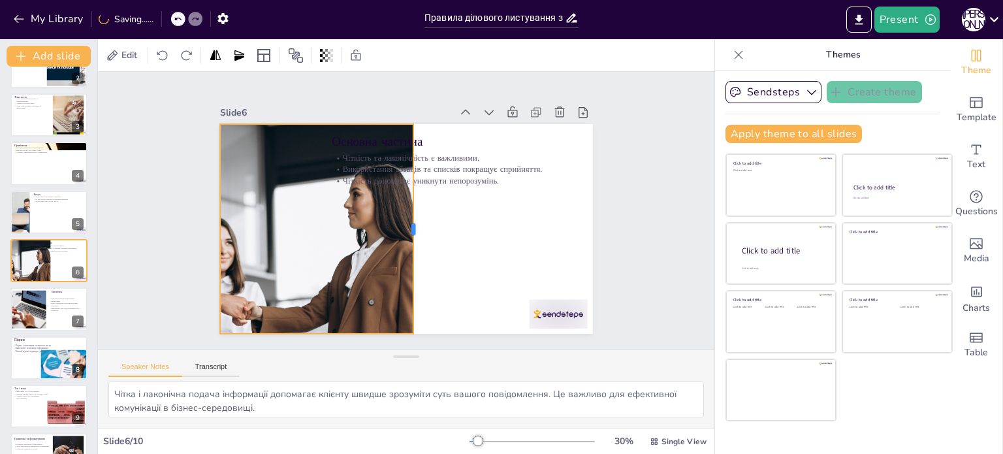
drag, startPoint x: 304, startPoint y: 224, endPoint x: 402, endPoint y: 238, distance: 99.7
click at [402, 238] on div at bounding box center [385, 214] width 196 height 95
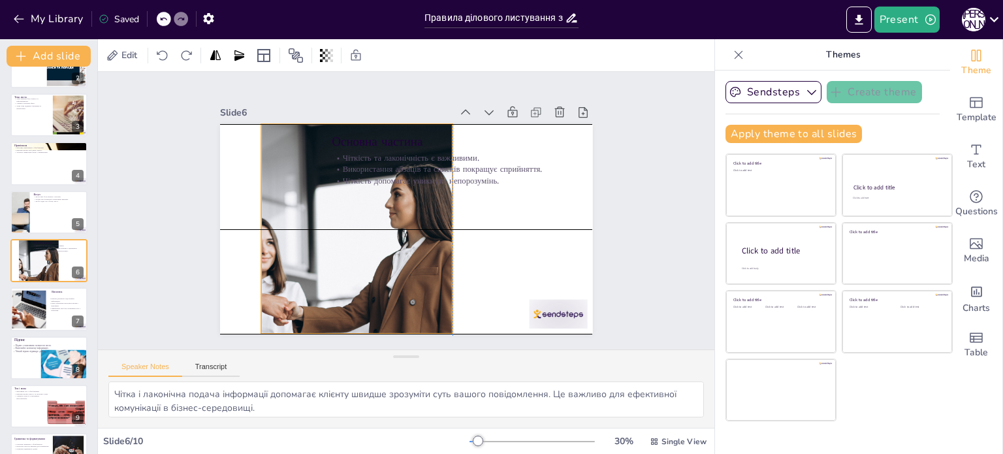
drag, startPoint x: 278, startPoint y: 216, endPoint x: 345, endPoint y: 219, distance: 66.7
click at [345, 219] on div at bounding box center [341, 134] width 423 height 522
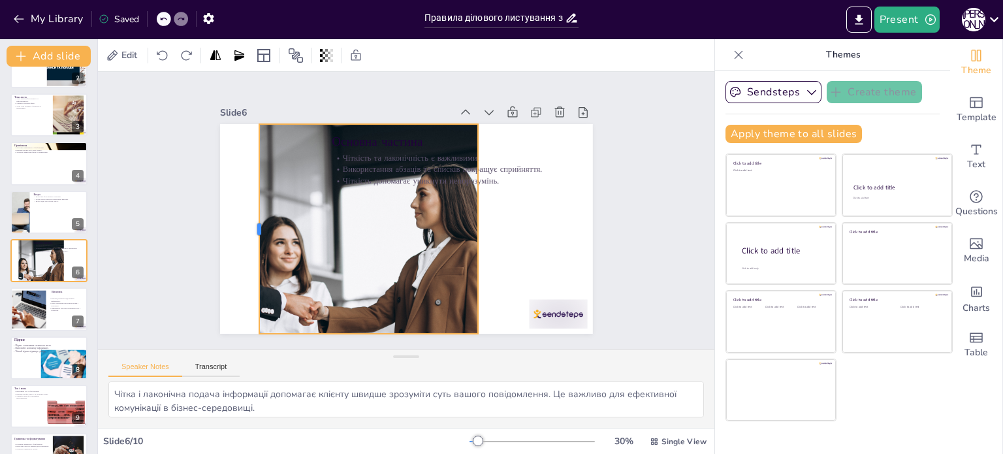
drag, startPoint x: 276, startPoint y: 219, endPoint x: 247, endPoint y: 214, distance: 29.9
click at [247, 144] on div at bounding box center [314, 88] width 187 height 114
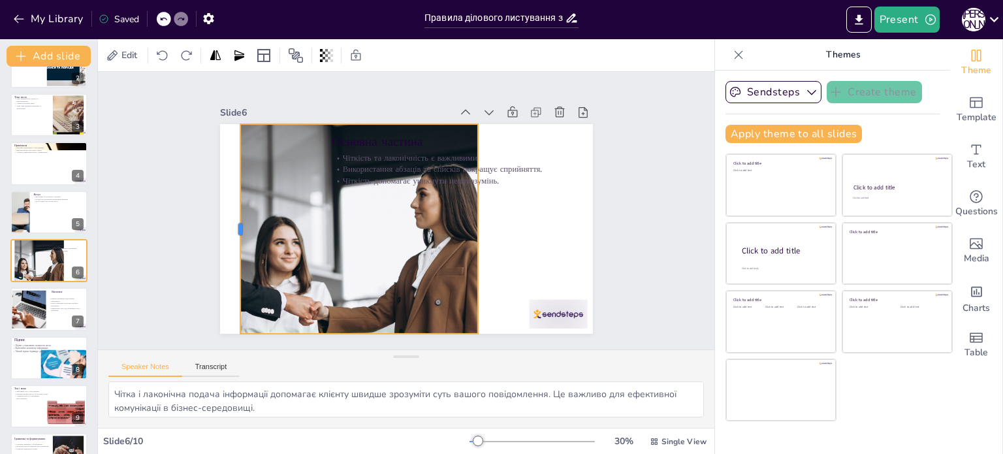
drag, startPoint x: 247, startPoint y: 214, endPoint x: 235, endPoint y: 222, distance: 14.5
click at [235, 222] on div "Основна частина Чіткість та лаконічність є важливими. Використання абзаців та с…" at bounding box center [398, 226] width 428 height 368
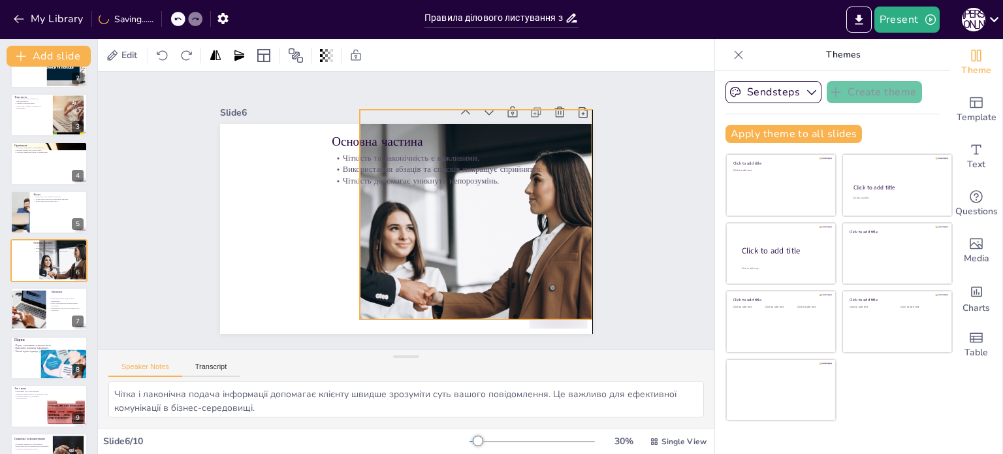
drag, startPoint x: 291, startPoint y: 223, endPoint x: 417, endPoint y: 206, distance: 126.5
click at [417, 206] on div at bounding box center [378, 241] width 453 height 513
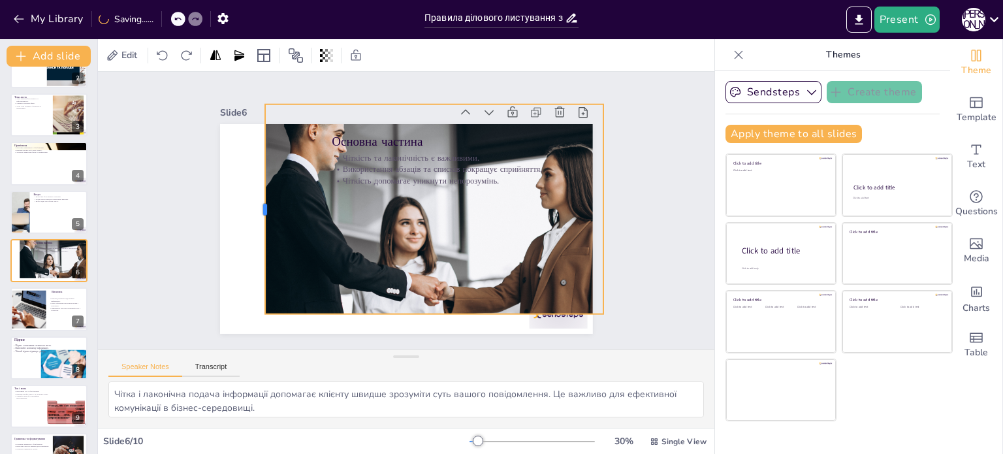
drag, startPoint x: 358, startPoint y: 203, endPoint x: 251, endPoint y: 194, distance: 107.5
click at [251, 194] on div at bounding box center [280, 135] width 114 height 187
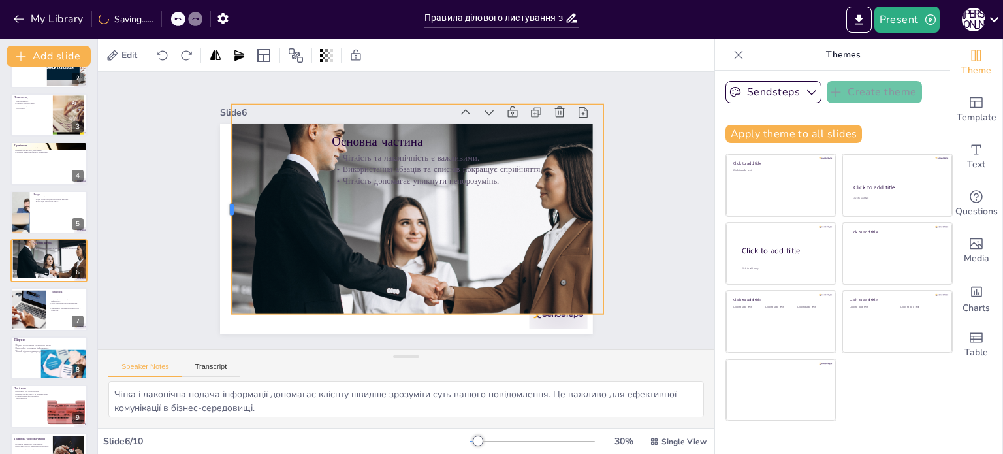
drag, startPoint x: 251, startPoint y: 194, endPoint x: 219, endPoint y: 192, distance: 32.1
click at [569, 192] on div at bounding box center [585, 231] width 32 height 210
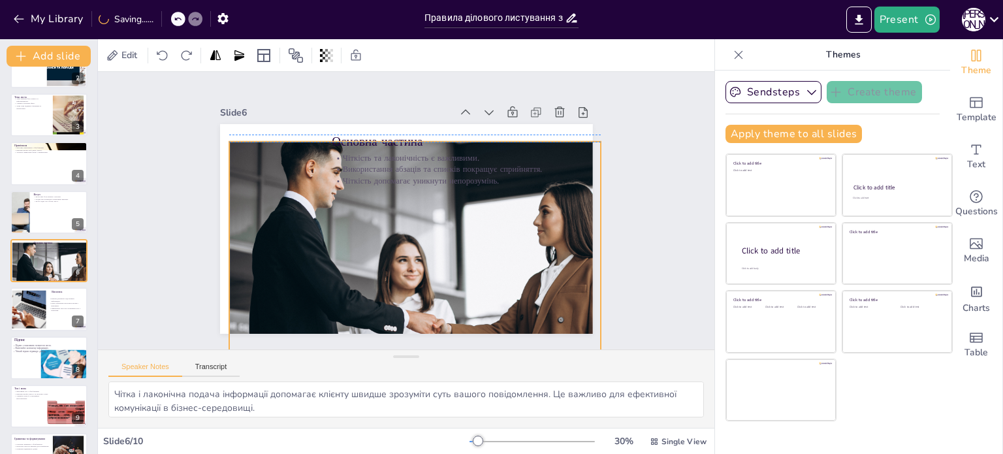
drag, startPoint x: 338, startPoint y: 210, endPoint x: 335, endPoint y: 242, distance: 32.8
click at [335, 242] on div at bounding box center [347, 198] width 526 height 387
click at [335, 242] on div at bounding box center [455, 174] width 348 height 523
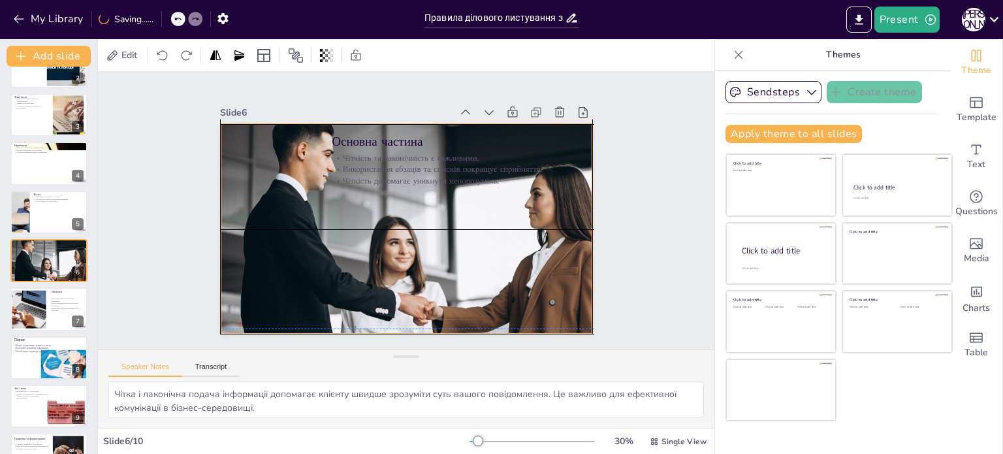
drag, startPoint x: 335, startPoint y: 242, endPoint x: 329, endPoint y: 220, distance: 23.1
click at [329, 220] on div at bounding box center [415, 254] width 453 height 513
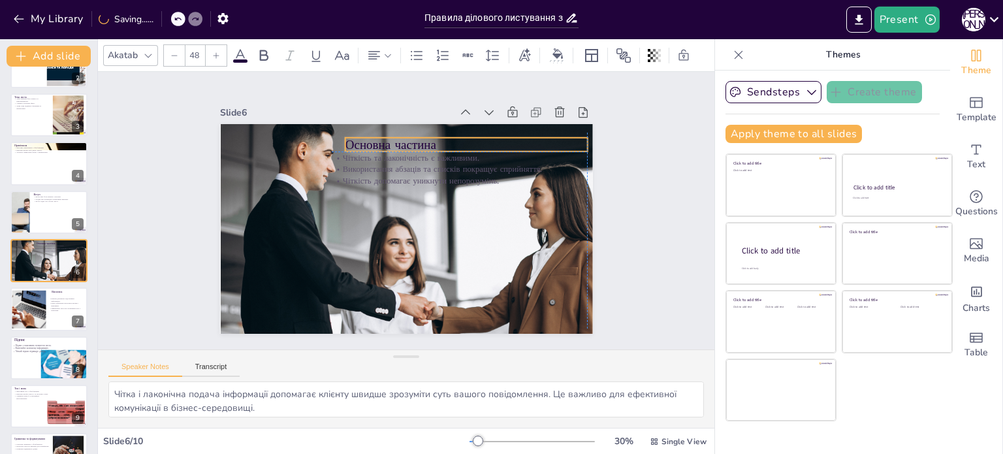
drag, startPoint x: 376, startPoint y: 140, endPoint x: 389, endPoint y: 138, distance: 13.2
click at [417, 138] on p "Основна частина" at bounding box center [495, 221] width 157 height 206
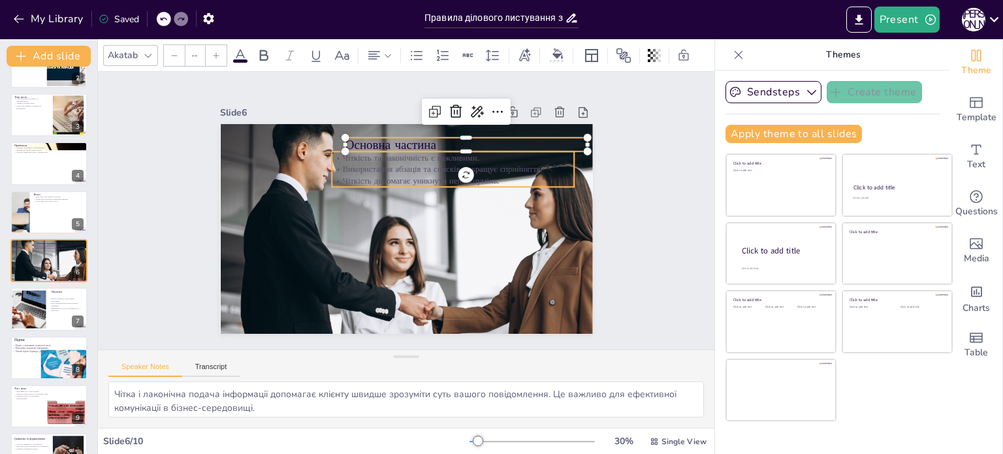
type input "32"
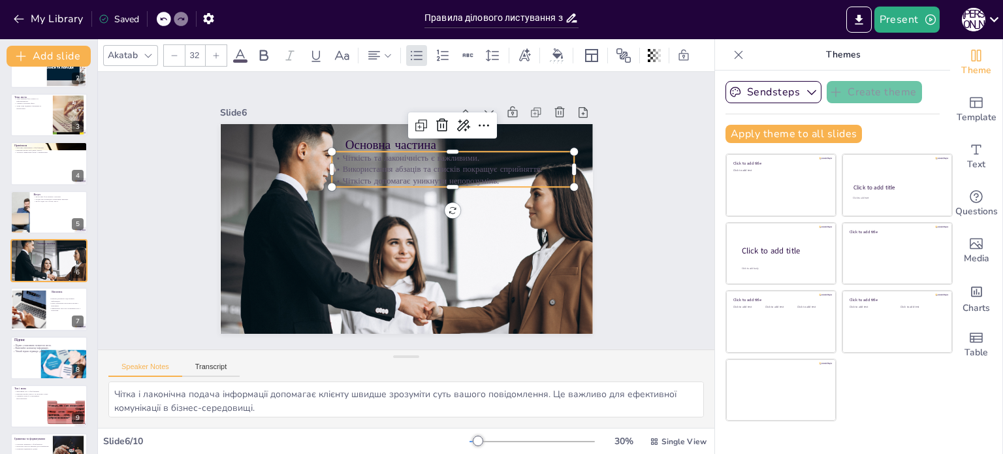
click at [387, 161] on p "Використання абзаців та списків покращує сприйняття." at bounding box center [457, 174] width 242 height 37
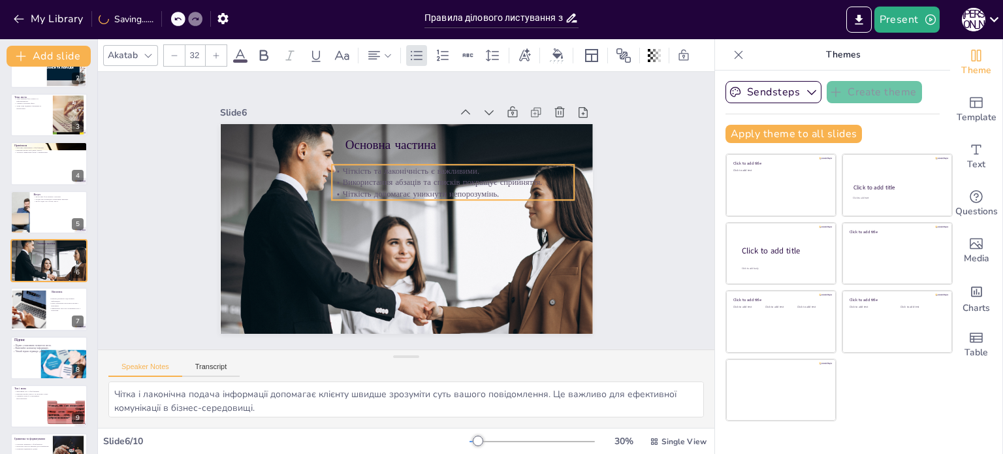
drag, startPoint x: 387, startPoint y: 161, endPoint x: 387, endPoint y: 174, distance: 13.1
click at [387, 174] on p "Використання абзаців та списків покращує сприйняття." at bounding box center [405, 156] width 131 height 216
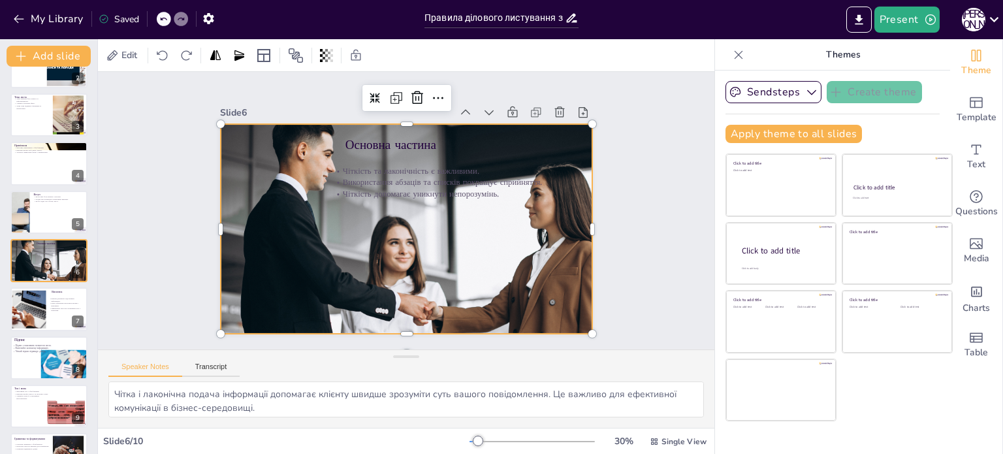
click at [306, 217] on div at bounding box center [420, 253] width 478 height 498
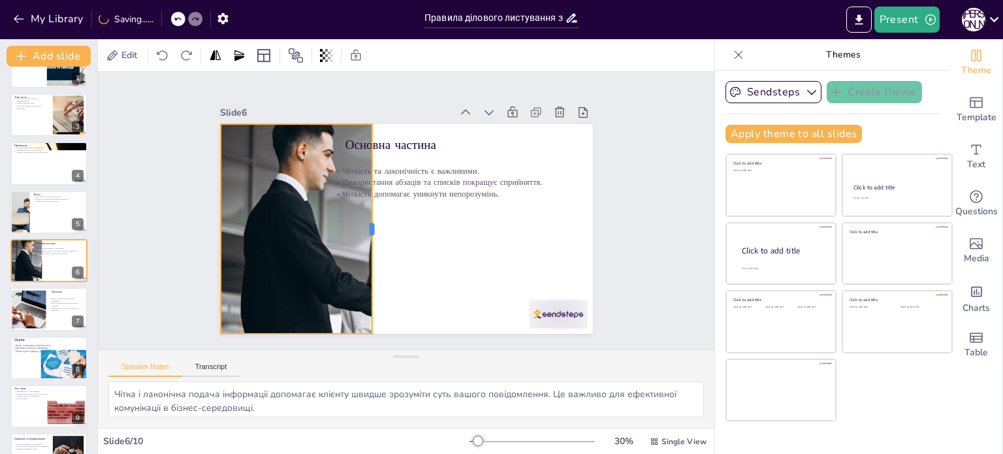
drag, startPoint x: 586, startPoint y: 226, endPoint x: 366, endPoint y: 223, distance: 220.1
click at [366, 223] on div at bounding box center [376, 195] width 187 height 114
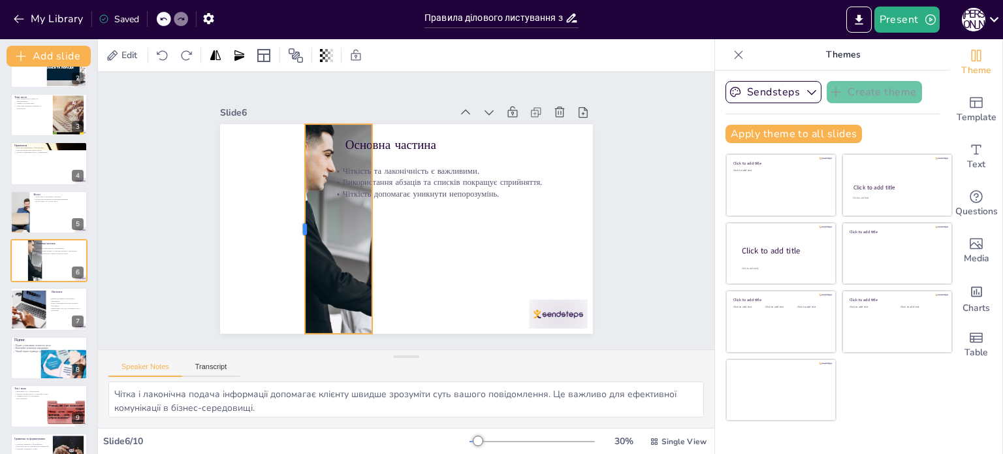
drag, startPoint x: 208, startPoint y: 225, endPoint x: 293, endPoint y: 223, distance: 84.3
click at [293, 223] on div at bounding box center [315, 152] width 148 height 163
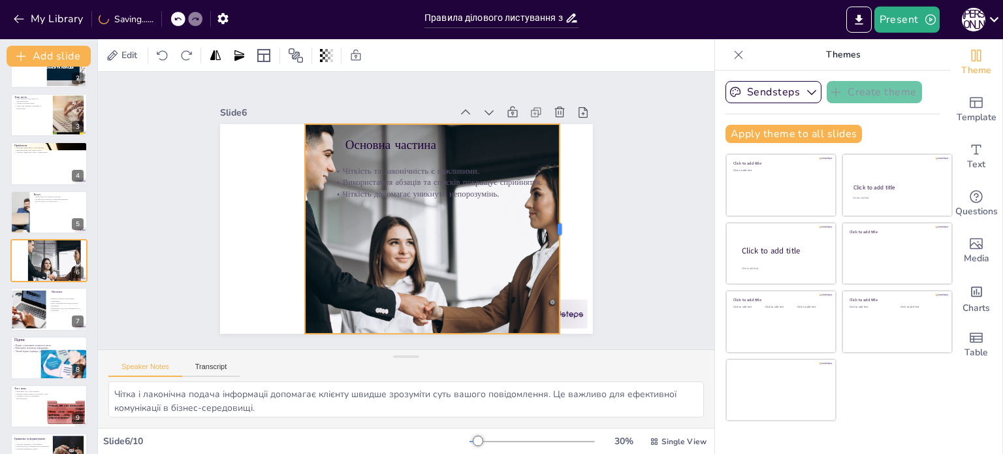
drag, startPoint x: 364, startPoint y: 224, endPoint x: 551, endPoint y: 201, distance: 188.9
click at [551, 231] on div at bounding box center [524, 319] width 132 height 176
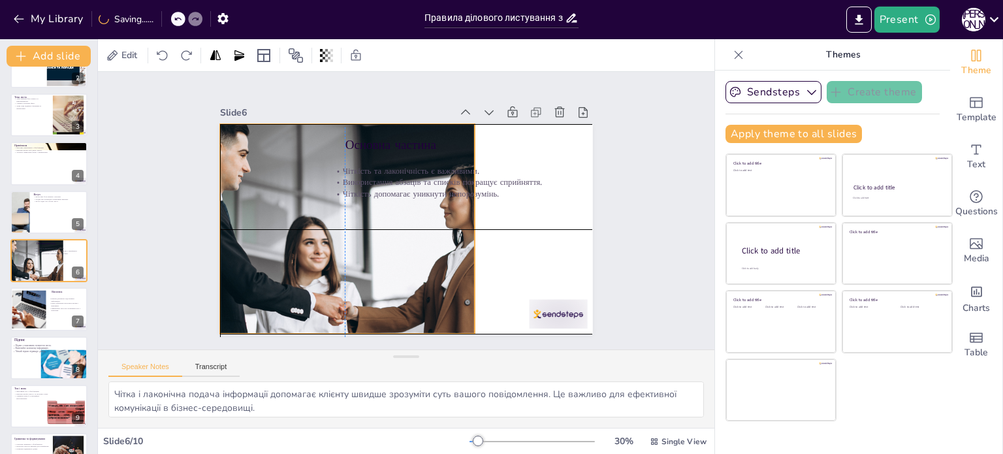
drag, startPoint x: 361, startPoint y: 254, endPoint x: 277, endPoint y: 257, distance: 84.3
click at [277, 257] on div at bounding box center [358, 214] width 523 height 348
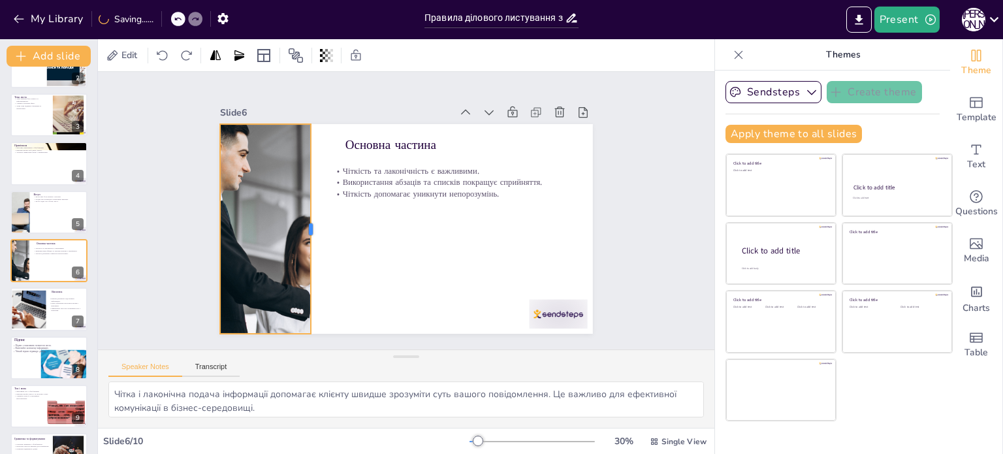
drag, startPoint x: 468, startPoint y: 225, endPoint x: 304, endPoint y: 225, distance: 163.9
click at [304, 225] on div at bounding box center [315, 200] width 75 height 202
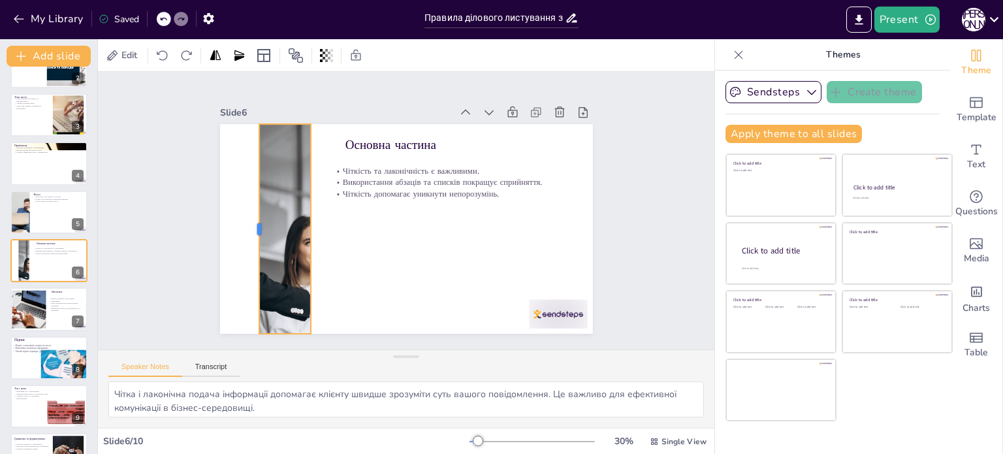
drag, startPoint x: 206, startPoint y: 228, endPoint x: 246, endPoint y: 231, distance: 39.3
click at [506, 231] on div at bounding box center [553, 256] width 95 height 196
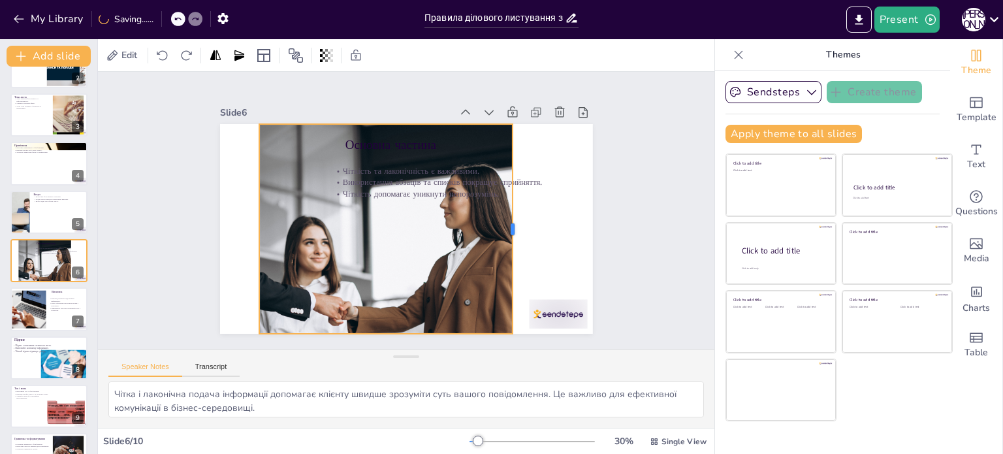
drag, startPoint x: 300, startPoint y: 221, endPoint x: 502, endPoint y: 216, distance: 201.9
click at [309, 216] on div at bounding box center [293, 204] width 32 height 210
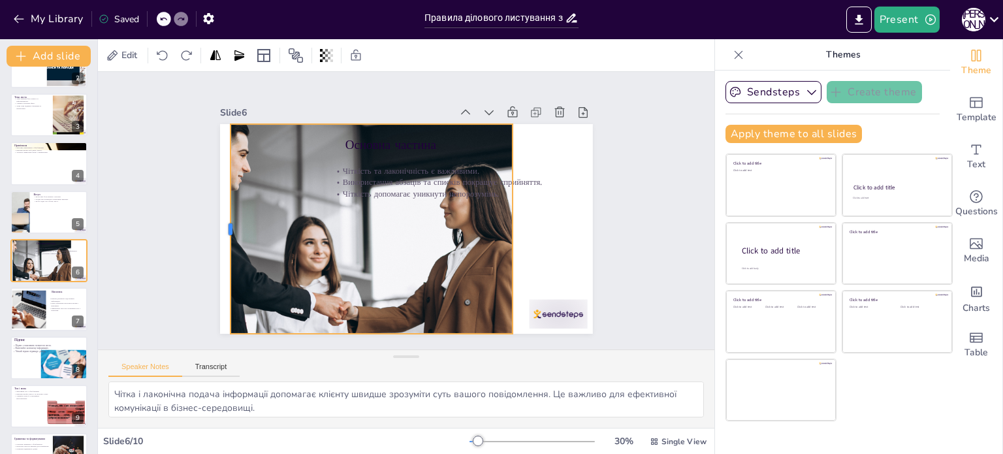
drag, startPoint x: 246, startPoint y: 224, endPoint x: 217, endPoint y: 234, distance: 30.6
click at [476, 177] on div at bounding box center [542, 89] width 132 height 176
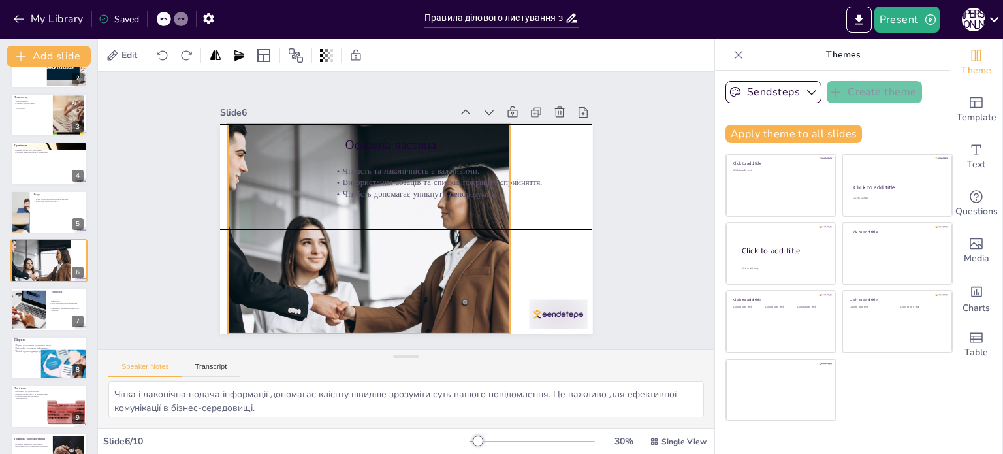
click at [311, 227] on div at bounding box center [429, 254] width 259 height 501
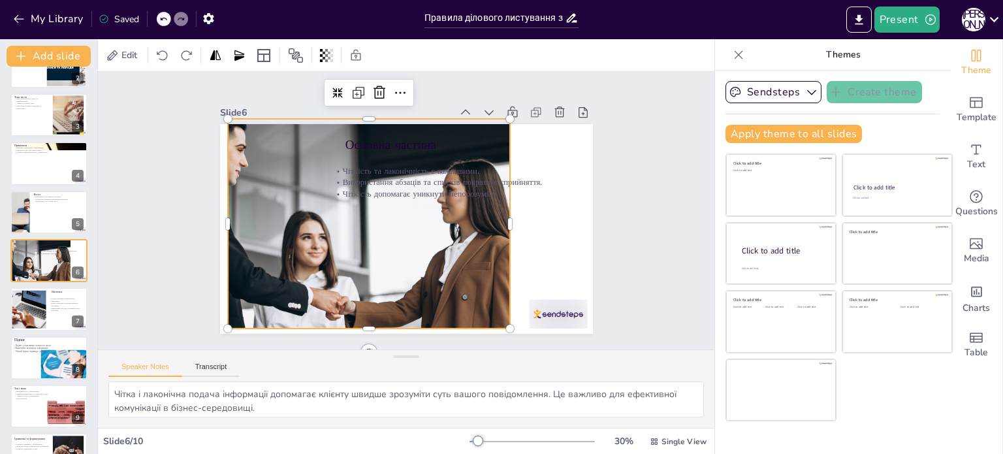
click at [351, 233] on div at bounding box center [399, 258] width 387 height 526
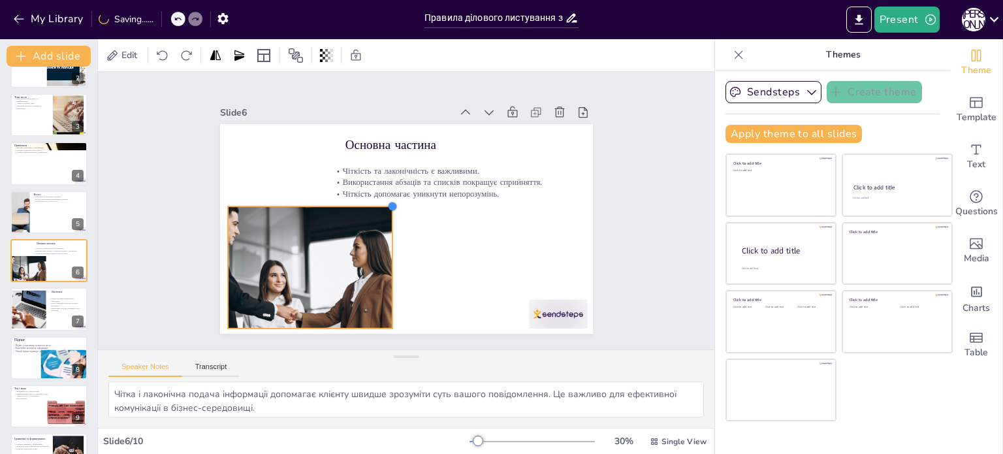
drag, startPoint x: 501, startPoint y: 117, endPoint x: 332, endPoint y: 204, distance: 189.9
click at [332, 204] on div "Основна частина Чіткість та лаконічність є важливими. Використання абзаців та с…" at bounding box center [399, 227] width 426 height 343
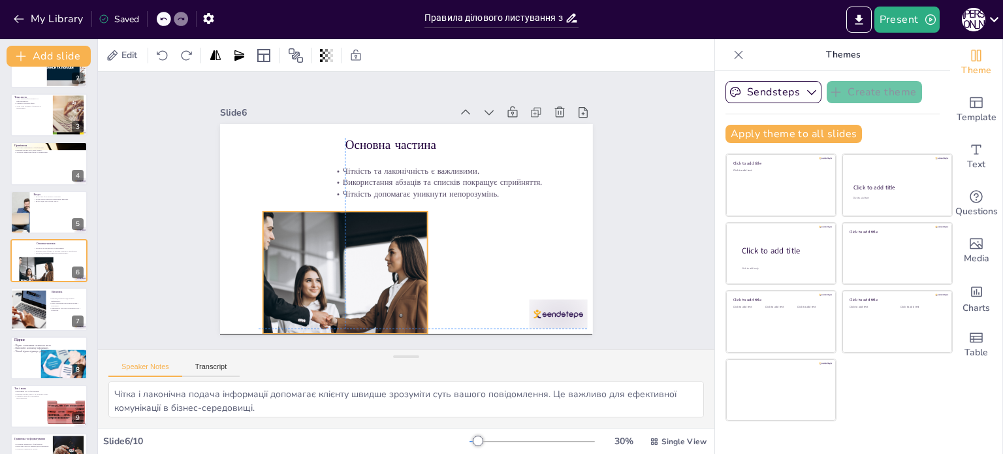
drag, startPoint x: 291, startPoint y: 238, endPoint x: 321, endPoint y: 239, distance: 30.7
click at [321, 239] on div at bounding box center [316, 222] width 299 height 264
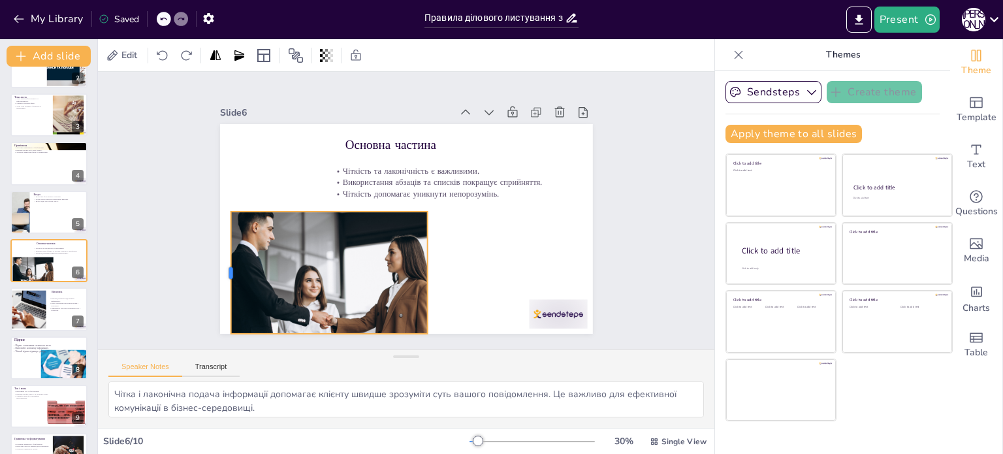
drag, startPoint x: 248, startPoint y: 270, endPoint x: 216, endPoint y: 267, distance: 32.1
click at [432, 80] on div at bounding box center [481, 34] width 98 height 89
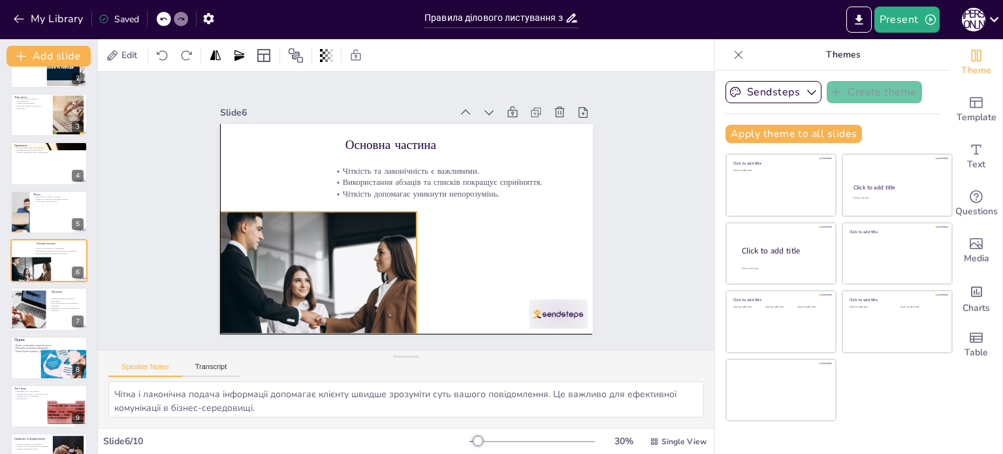
drag, startPoint x: 308, startPoint y: 271, endPoint x: 298, endPoint y: 271, distance: 9.8
click at [298, 271] on div at bounding box center [314, 175] width 246 height 304
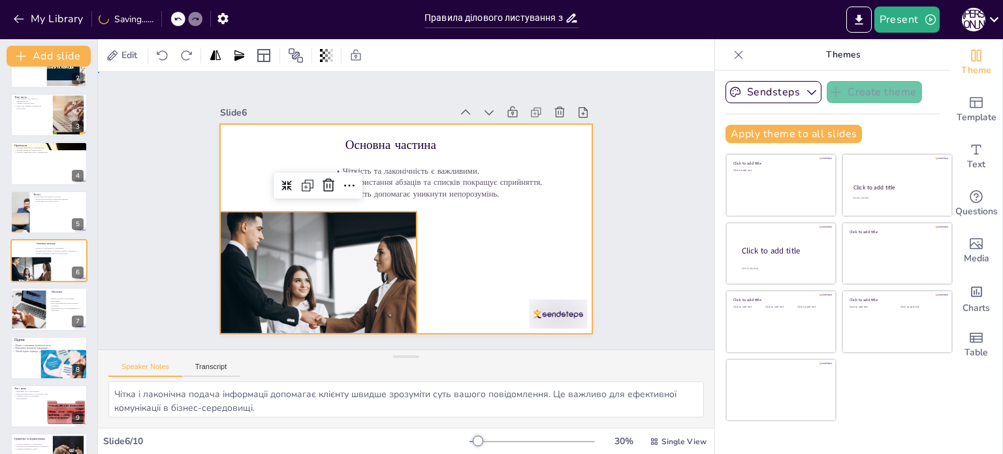
click at [434, 229] on div at bounding box center [406, 229] width 373 height 210
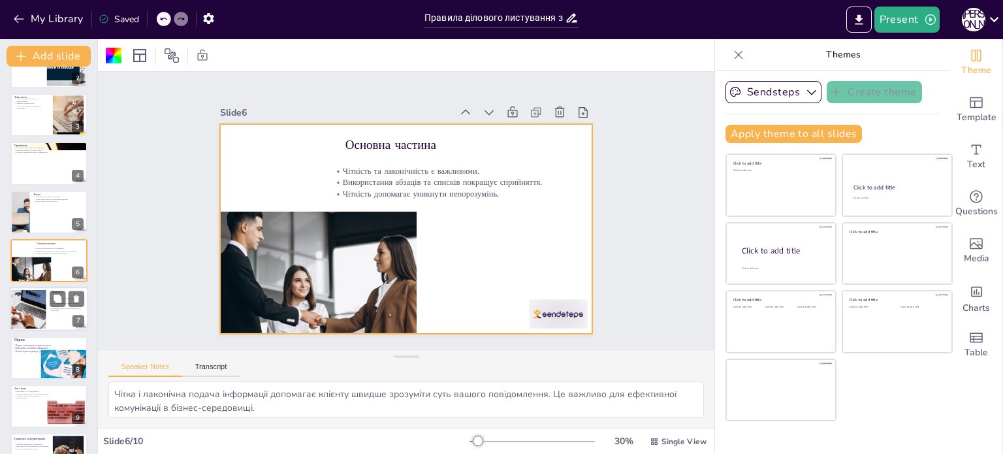
click at [44, 317] on div at bounding box center [26, 309] width 58 height 39
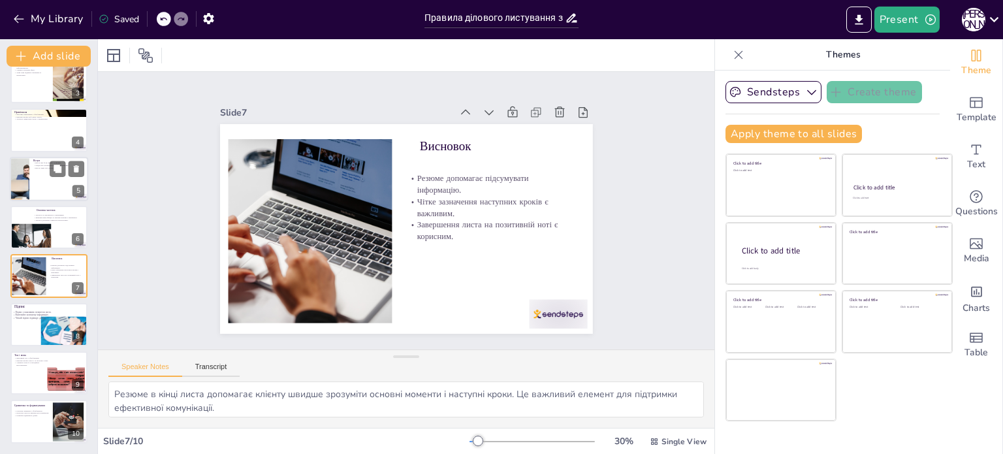
click at [35, 182] on div at bounding box center [49, 179] width 78 height 44
type textarea "[PERSON_NAME] і [PERSON_NAME] вступ допомагає клієнту швидше зрозуміти, чому ви…"
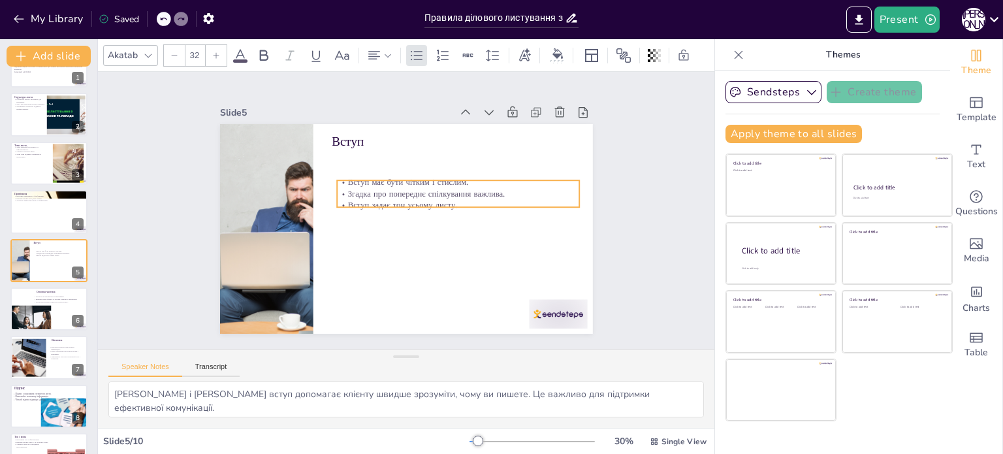
drag, startPoint x: 366, startPoint y: 159, endPoint x: 372, endPoint y: 187, distance: 29.2
click at [376, 187] on p "Згадка про попереднє спілкування важлива." at bounding box center [394, 158] width 37 height 242
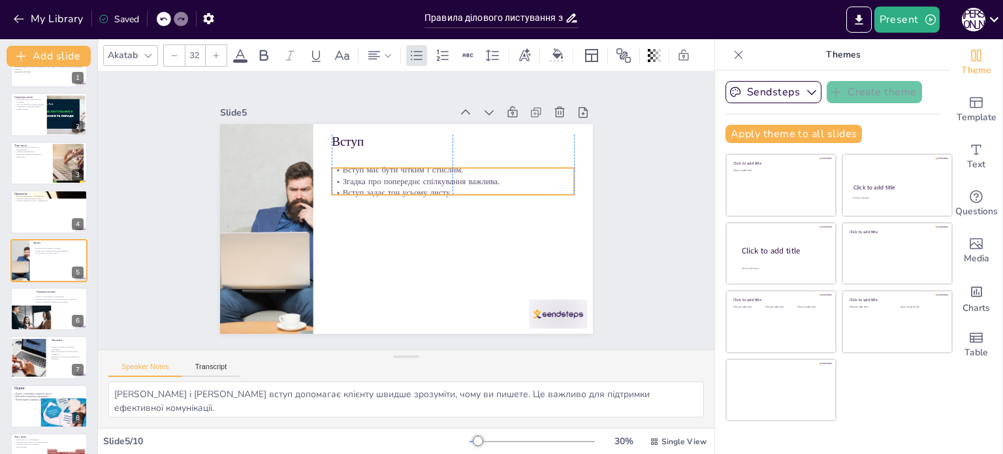
drag, startPoint x: 372, startPoint y: 187, endPoint x: 362, endPoint y: 171, distance: 18.7
click at [394, 171] on p "Згадка про попереднє спілкування важлива." at bounding box center [424, 262] width 61 height 240
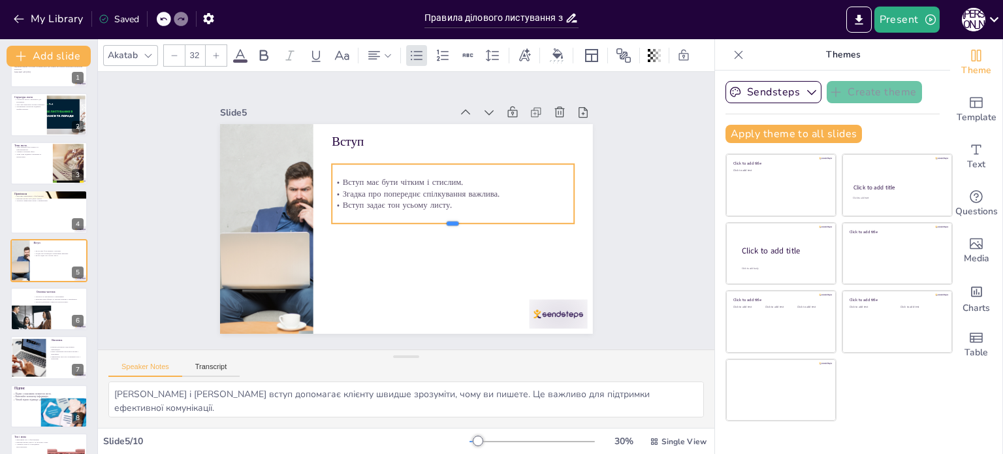
drag, startPoint x: 445, startPoint y: 188, endPoint x: 447, endPoint y: 221, distance: 32.7
click at [447, 221] on div at bounding box center [433, 252] width 202 height 151
click at [313, 224] on icon at bounding box center [303, 235] width 22 height 22
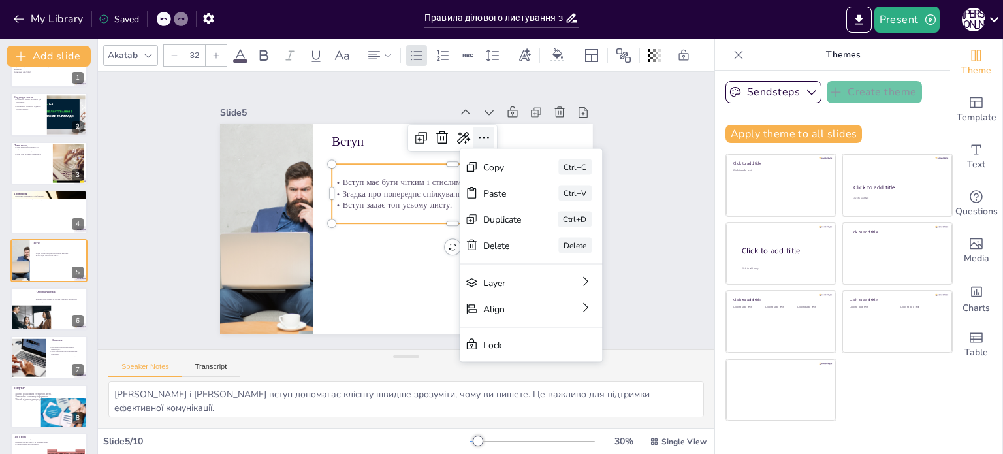
click at [476, 135] on icon at bounding box center [484, 138] width 16 height 16
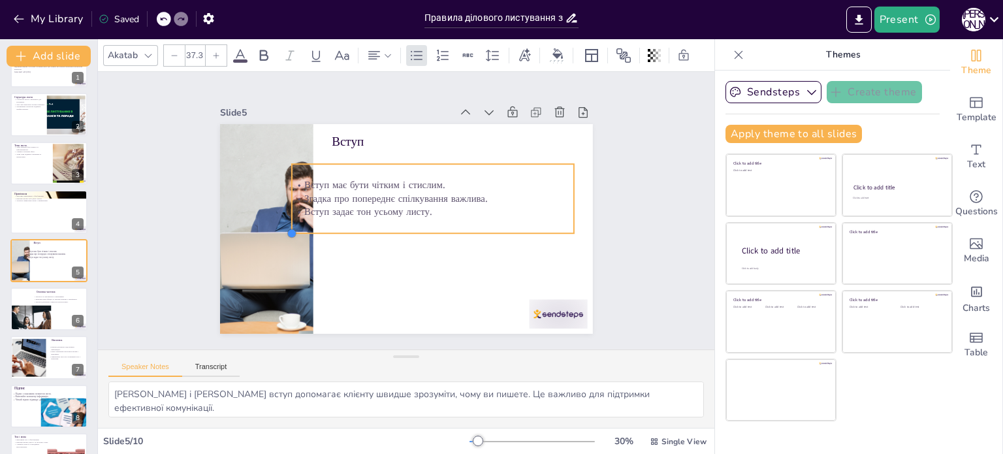
type input "37.6"
drag, startPoint x: 321, startPoint y: 223, endPoint x: 311, endPoint y: 233, distance: 14.3
click at [311, 233] on div "Вступ Вступ має бути чітким і стислим. Згадка про попереднє спілкування важлива…" at bounding box center [399, 227] width 426 height 343
drag, startPoint x: 387, startPoint y: 155, endPoint x: 407, endPoint y: 157, distance: 19.6
click at [407, 157] on div at bounding box center [460, 195] width 199 height 219
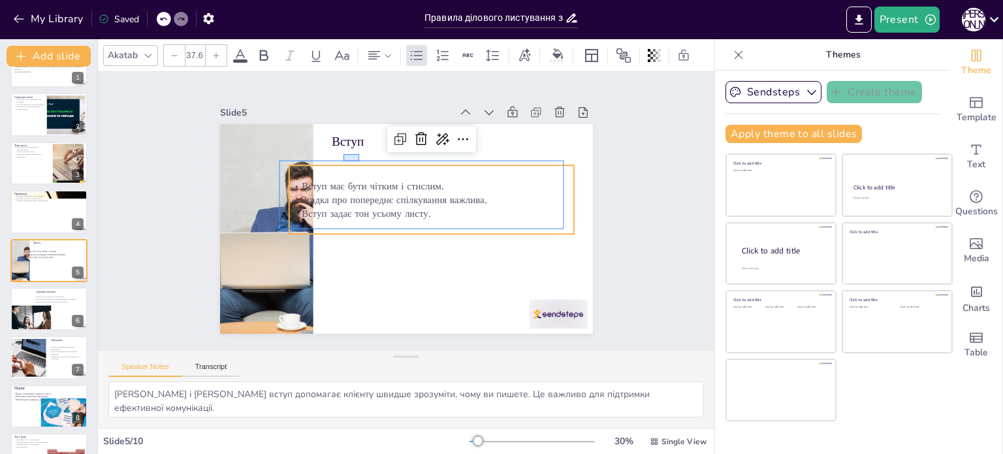
drag, startPoint x: 344, startPoint y: 154, endPoint x: 359, endPoint y: 161, distance: 17.2
click at [359, 161] on div "Вступ Вступ має бути чітким і стислим. Згадка про попереднє спілкування важлива…" at bounding box center [433, 128] width 355 height 115
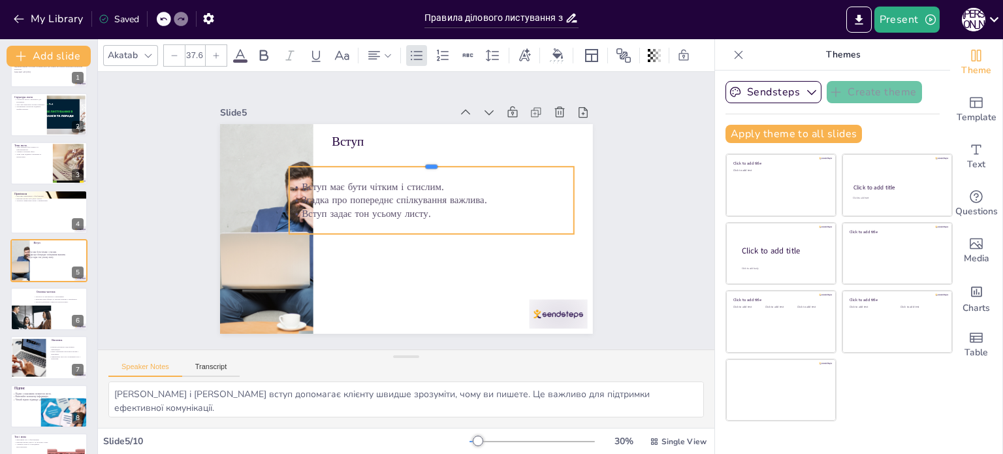
drag, startPoint x: 421, startPoint y: 160, endPoint x: 430, endPoint y: 161, distance: 9.9
click at [430, 161] on div at bounding box center [458, 190] width 219 height 199
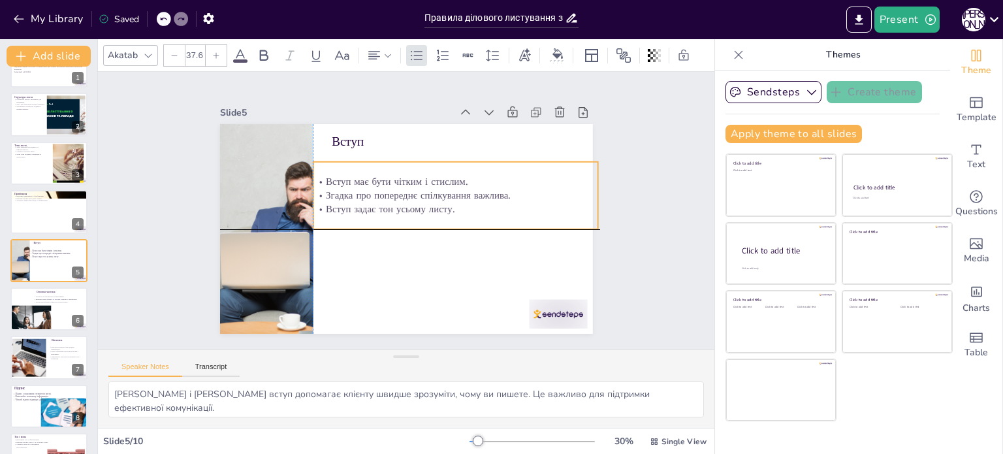
drag, startPoint x: 444, startPoint y: 165, endPoint x: 470, endPoint y: 155, distance: 27.7
click at [470, 171] on div "Вступ Вступ має бути чітким і стислим. Згадка про попереднє спілкування важлива…" at bounding box center [355, 280] width 302 height 219
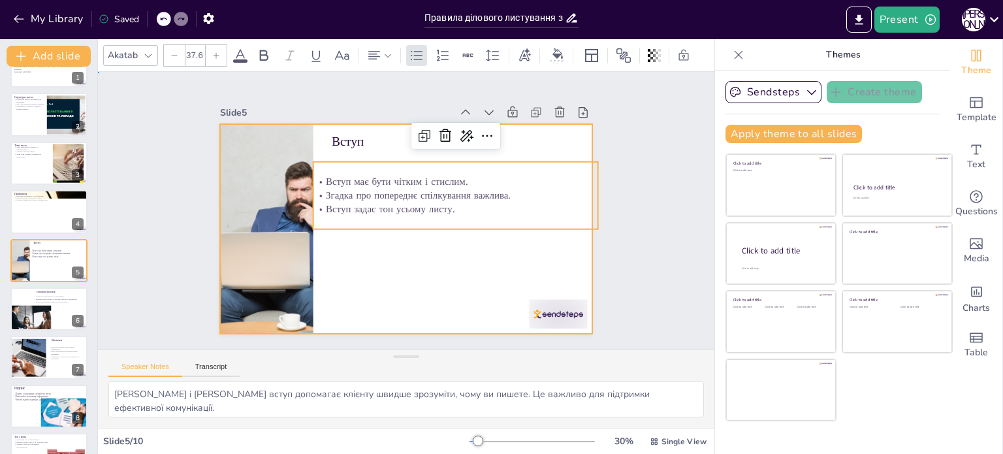
click at [425, 258] on div at bounding box center [400, 228] width 419 height 314
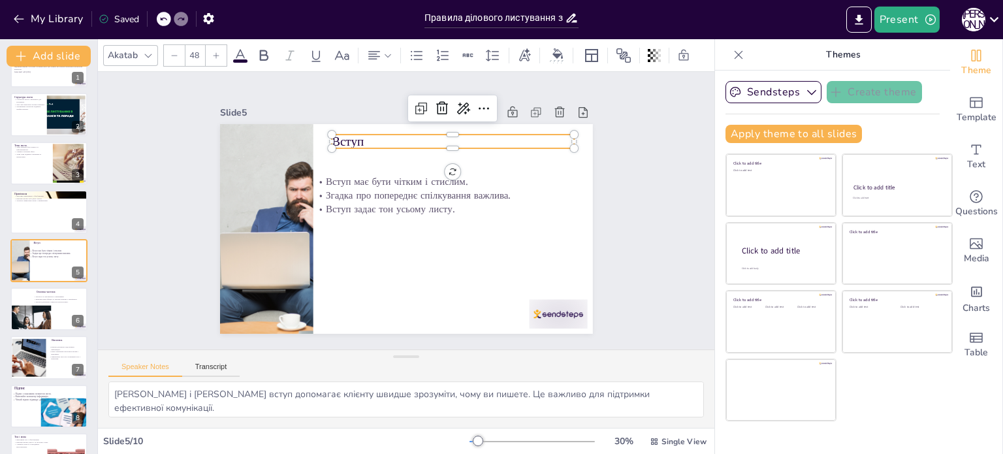
click at [362, 135] on p "Вступ" at bounding box center [476, 166] width 229 height 114
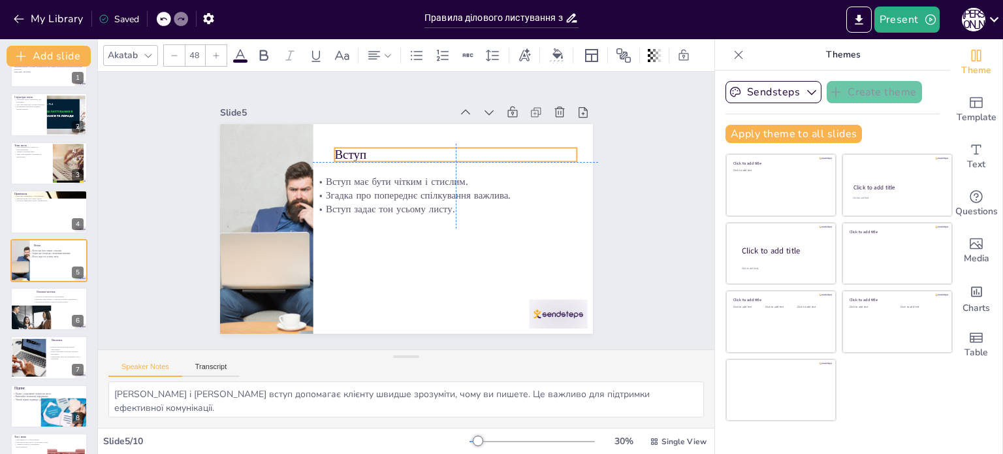
drag, startPoint x: 347, startPoint y: 135, endPoint x: 348, endPoint y: 144, distance: 9.2
click at [385, 144] on p "Вступ" at bounding box center [481, 202] width 192 height 175
drag, startPoint x: 326, startPoint y: 144, endPoint x: 336, endPoint y: 142, distance: 10.0
click at [336, 142] on div "Вступ має бути чітким і стислим. Згадка про попереднє спілкування важлива. Всту…" at bounding box center [398, 226] width 428 height 368
drag, startPoint x: 334, startPoint y: 140, endPoint x: 347, endPoint y: 140, distance: 12.4
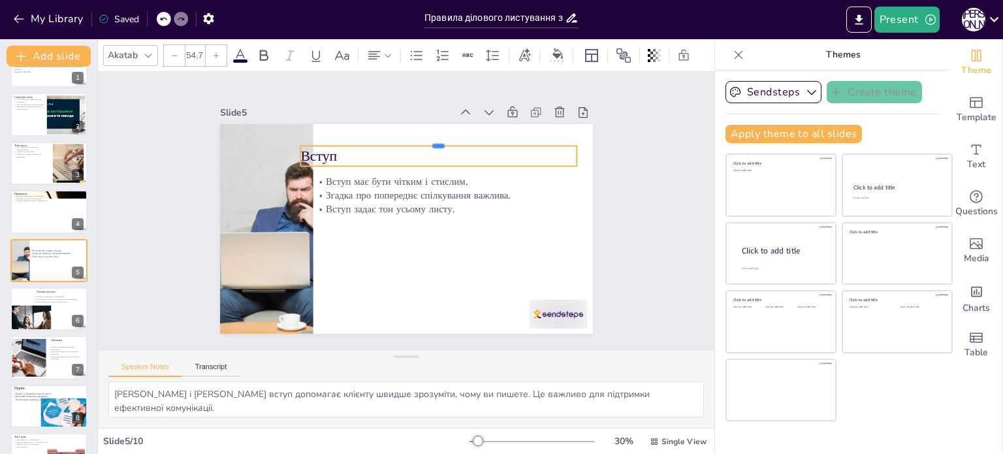
click at [396, 140] on div at bounding box center [481, 195] width 171 height 229
drag, startPoint x: 347, startPoint y: 151, endPoint x: 361, endPoint y: 151, distance: 13.7
click at [361, 151] on p "Вступ" at bounding box center [438, 156] width 276 height 20
type input "52.9"
drag, startPoint x: 567, startPoint y: 143, endPoint x: 449, endPoint y: 144, distance: 118.2
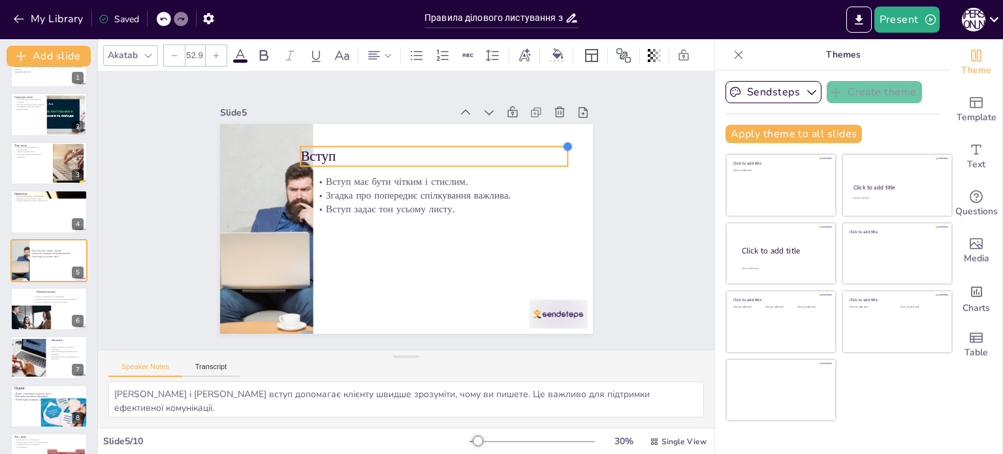
click at [449, 144] on div "Вступ має бути чітким і стислим. Згадка про попереднє спілкування важлива. Всту…" at bounding box center [393, 197] width 417 height 405
drag, startPoint x: 444, startPoint y: 136, endPoint x: 475, endPoint y: 147, distance: 32.6
click at [449, 138] on div at bounding box center [478, 193] width 166 height 222
drag, startPoint x: 425, startPoint y: 140, endPoint x: 453, endPoint y: 140, distance: 28.1
click at [453, 140] on div at bounding box center [479, 200] width 142 height 236
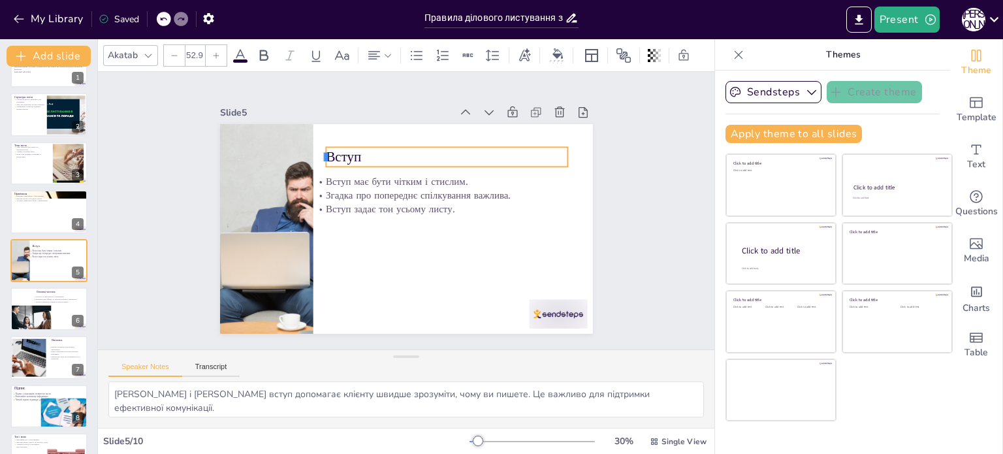
drag, startPoint x: 287, startPoint y: 151, endPoint x: 313, endPoint y: 153, distance: 25.6
click at [378, 121] on div at bounding box center [389, 111] width 22 height 21
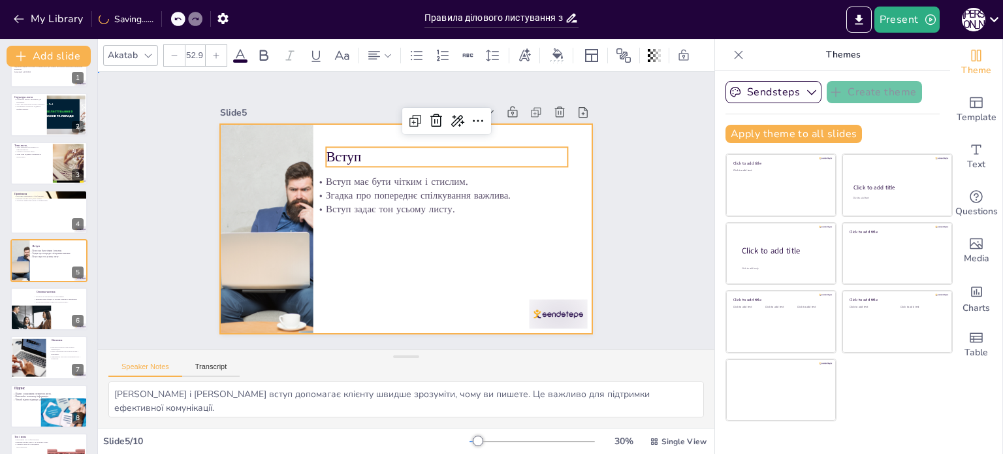
click at [349, 255] on div at bounding box center [389, 216] width 315 height 419
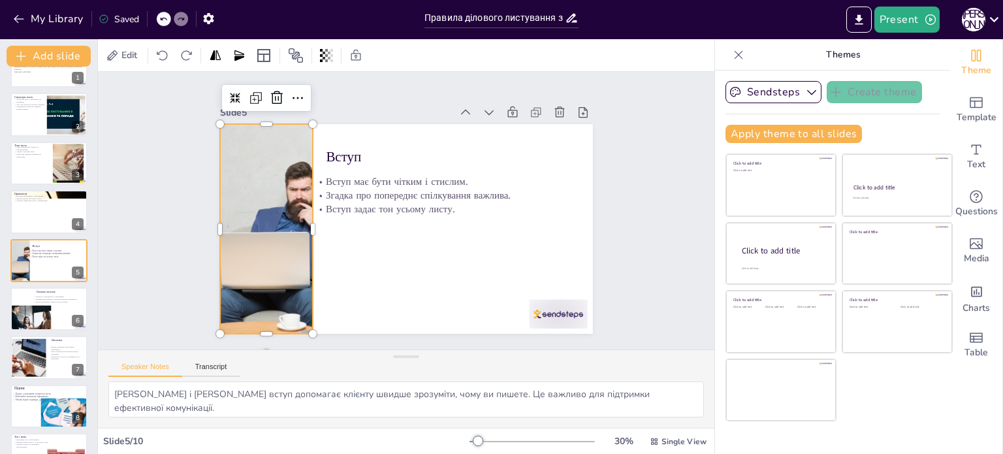
click at [280, 258] on div at bounding box center [266, 229] width 315 height 210
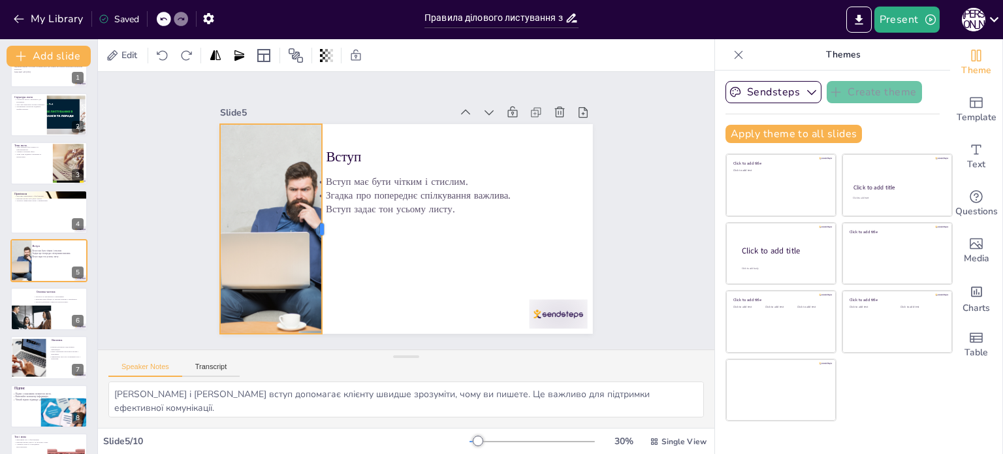
drag, startPoint x: 304, startPoint y: 223, endPoint x: 313, endPoint y: 228, distance: 10.5
click at [313, 178] on div at bounding box center [364, 141] width 202 height 74
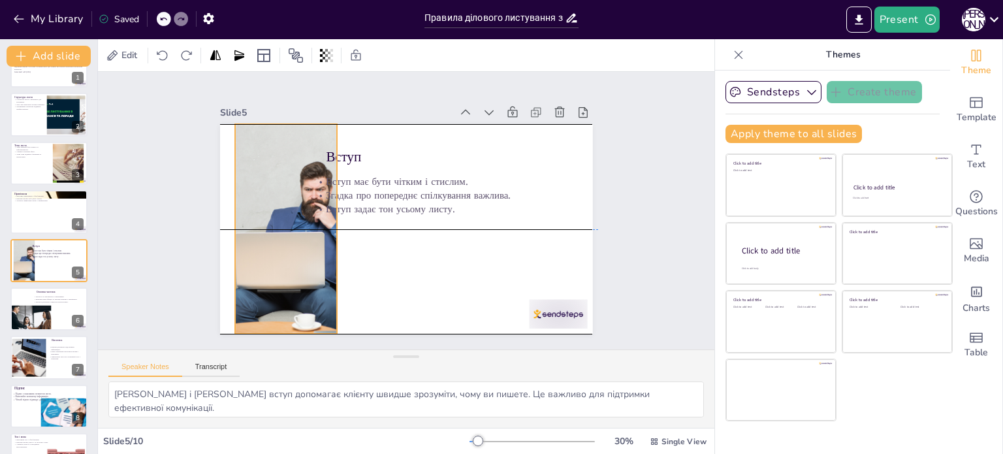
drag, startPoint x: 247, startPoint y: 230, endPoint x: 264, endPoint y: 231, distance: 17.0
click at [264, 231] on div at bounding box center [301, 141] width 374 height 366
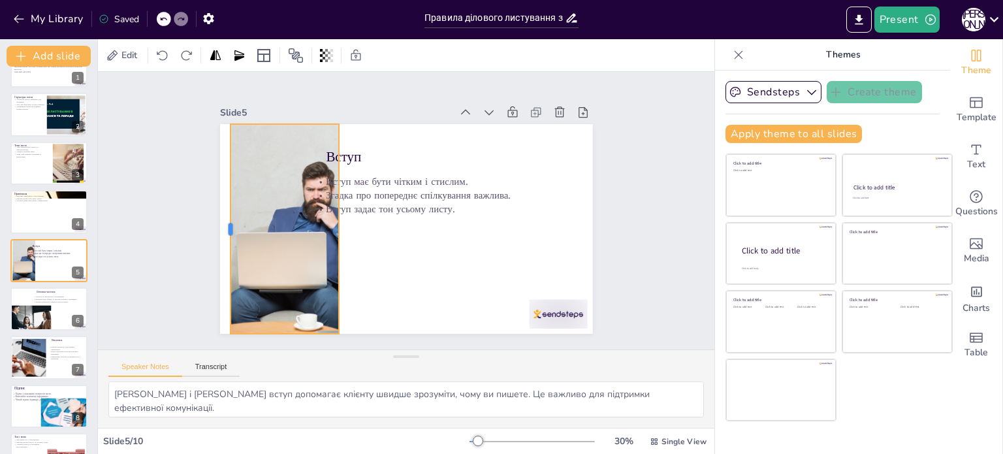
drag, startPoint x: 226, startPoint y: 227, endPoint x: 219, endPoint y: 225, distance: 6.8
click at [219, 225] on div at bounding box center [233, 154] width 95 height 196
drag, startPoint x: 330, startPoint y: 224, endPoint x: 344, endPoint y: 233, distance: 16.1
click at [353, 233] on div at bounding box center [358, 229] width 10 height 210
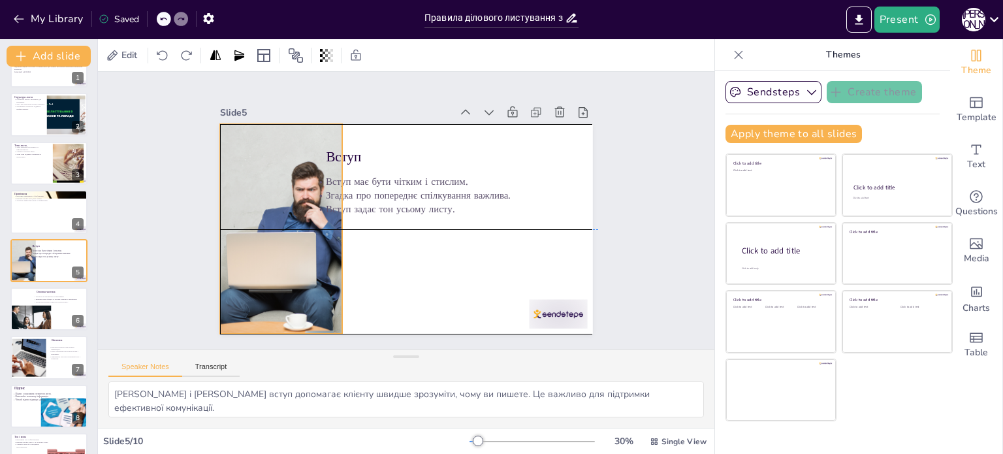
drag, startPoint x: 303, startPoint y: 238, endPoint x: 295, endPoint y: 238, distance: 7.8
click at [334, 238] on div at bounding box center [520, 139] width 373 height 319
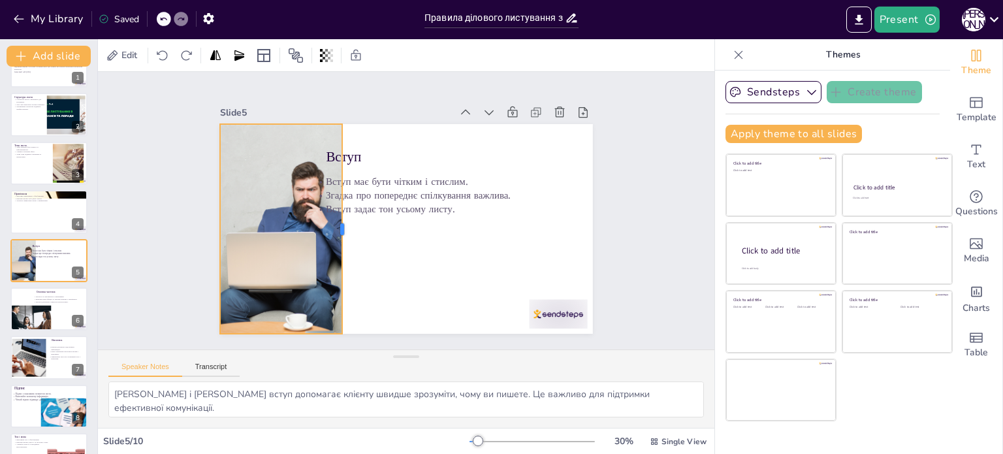
click at [433, 150] on div at bounding box center [460, 180] width 54 height 207
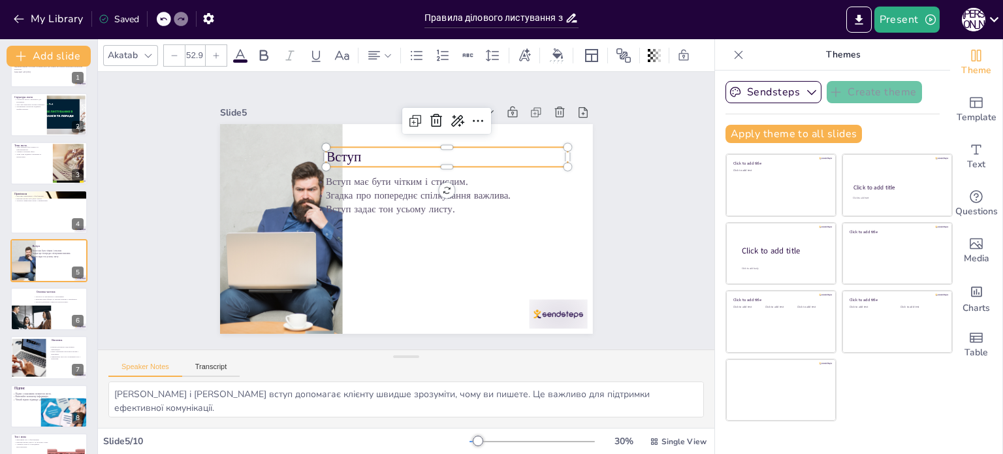
click at [395, 153] on p "Вступ" at bounding box center [473, 211] width 157 height 207
drag, startPoint x: 342, startPoint y: 153, endPoint x: 355, endPoint y: 148, distance: 14.1
click at [408, 148] on p "Вступ" at bounding box center [486, 222] width 157 height 207
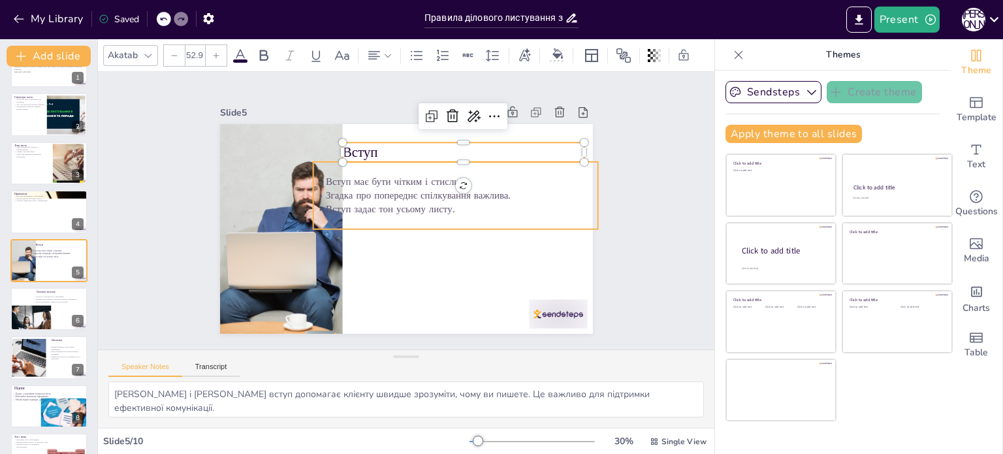
type input "37.6"
click at [415, 193] on p "Згадка про попереднє спілкування важлива." at bounding box center [422, 260] width 14 height 285
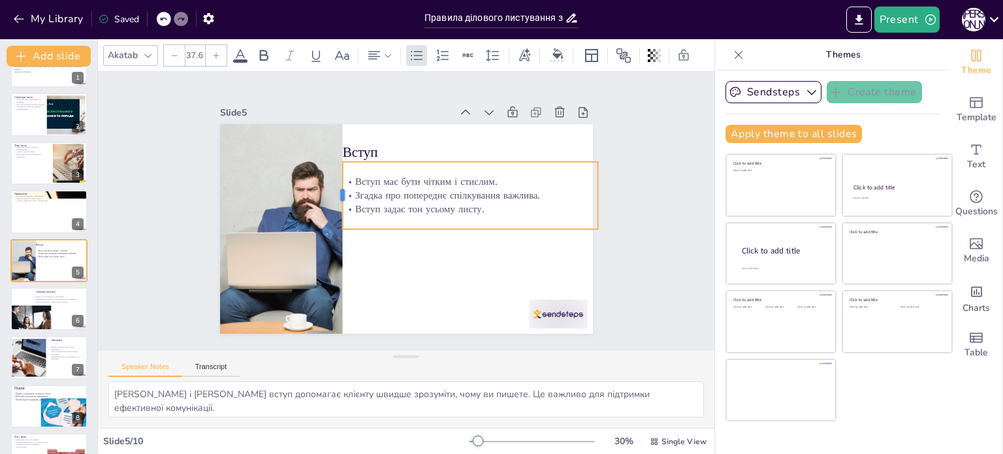
drag, startPoint x: 302, startPoint y: 187, endPoint x: 332, endPoint y: 190, distance: 29.6
click at [353, 165] on div at bounding box center [384, 143] width 63 height 42
click at [530, 360] on div at bounding box center [497, 378] width 65 height 37
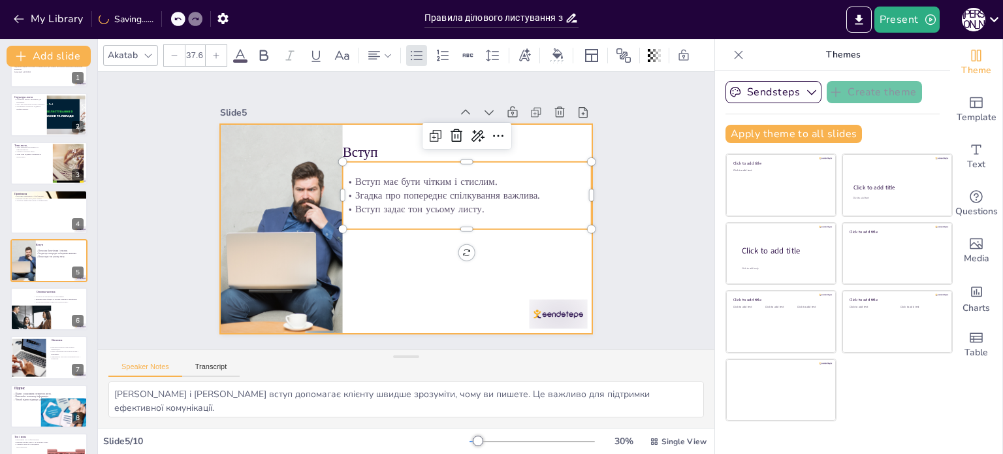
click at [504, 276] on div at bounding box center [389, 212] width 248 height 393
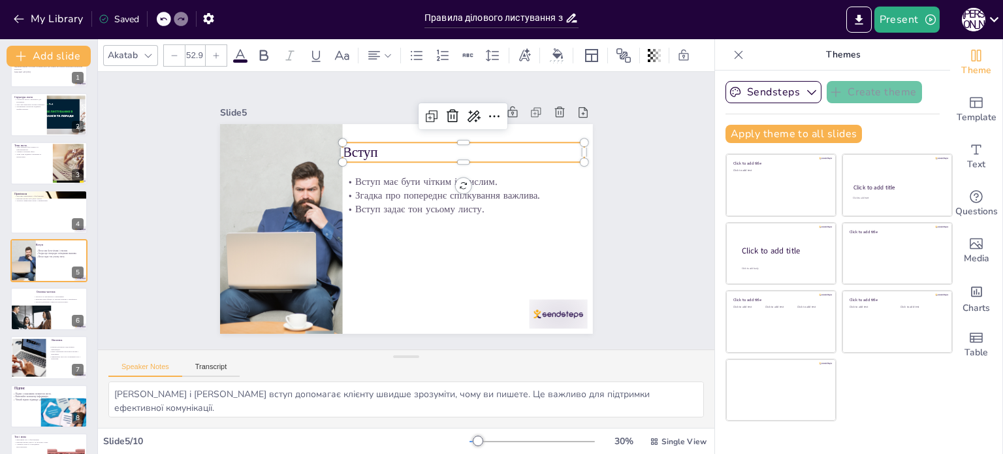
click at [425, 148] on p "Вступ" at bounding box center [483, 239] width 116 height 229
click at [376, 179] on p "Вступ" at bounding box center [434, 293] width 116 height 229
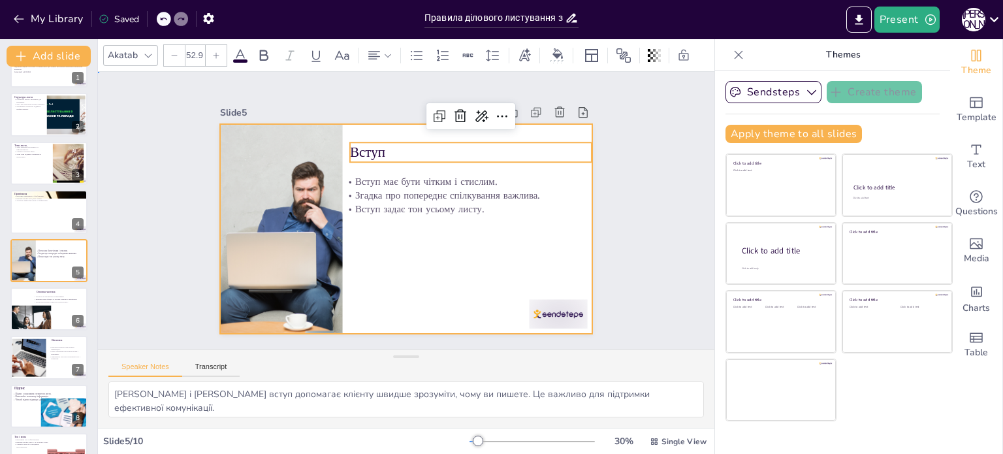
click at [378, 295] on div at bounding box center [389, 212] width 248 height 393
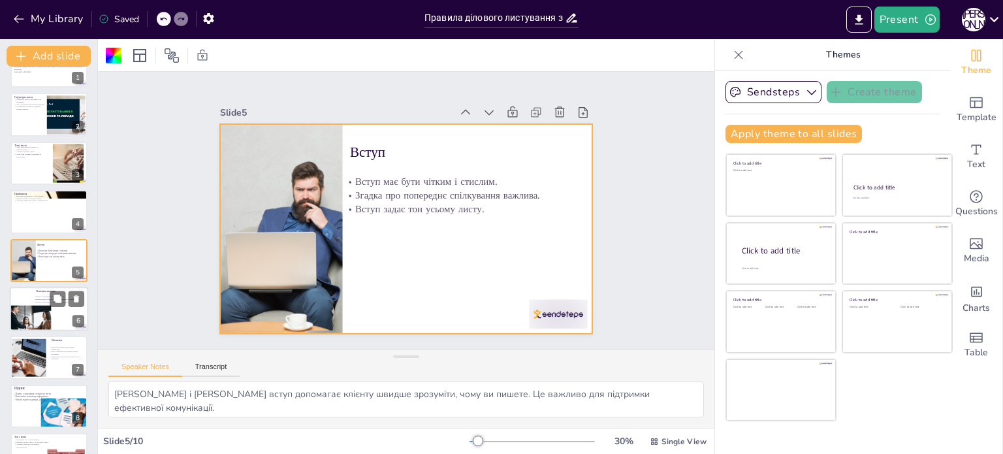
click at [40, 310] on div at bounding box center [32, 317] width 59 height 25
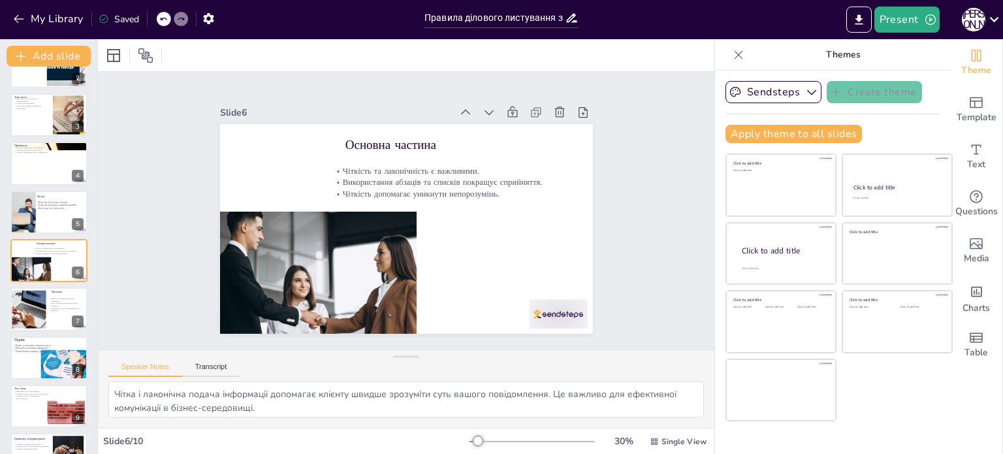
click at [32, 331] on div "Правила ділового листування з клієнтом Основні правила ділового листування з кл…" at bounding box center [48, 236] width 97 height 481
click at [31, 310] on div at bounding box center [26, 309] width 58 height 39
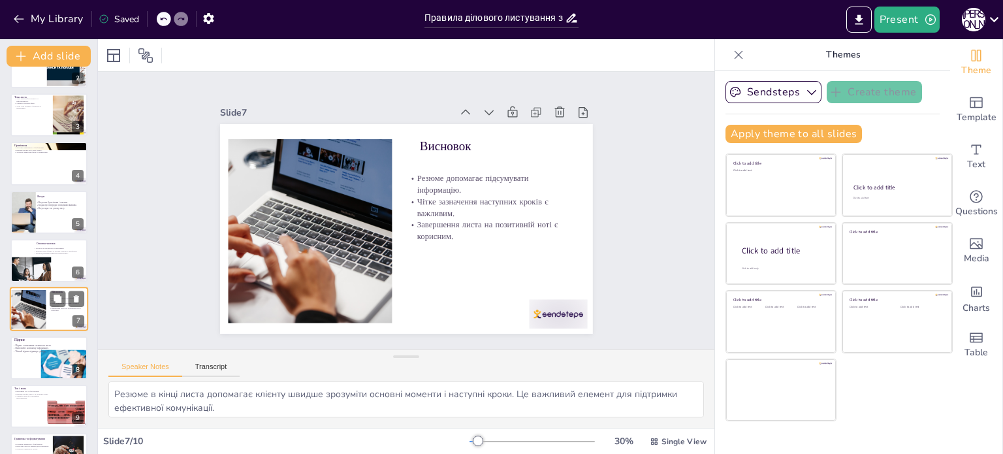
scroll to position [114, 0]
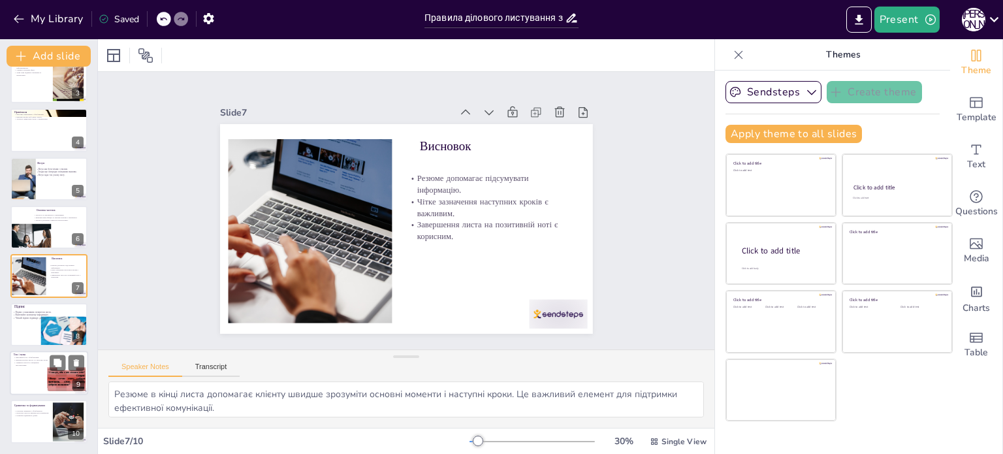
click at [33, 378] on div at bounding box center [49, 373] width 78 height 44
type textarea "Ввічливий тон є важливим елементом ділового листування. Він допомагає створити …"
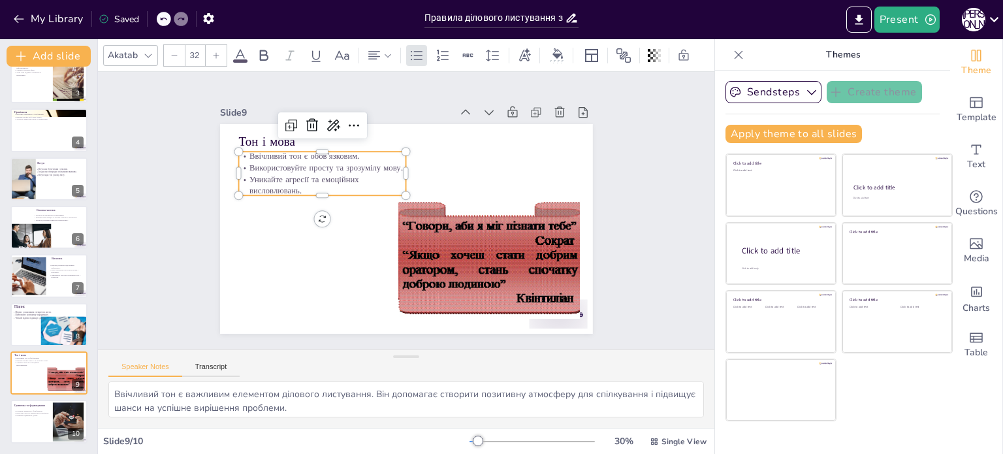
click at [285, 148] on p "Ввічливий тон є обов'язковим." at bounding box center [360, 121] width 151 height 94
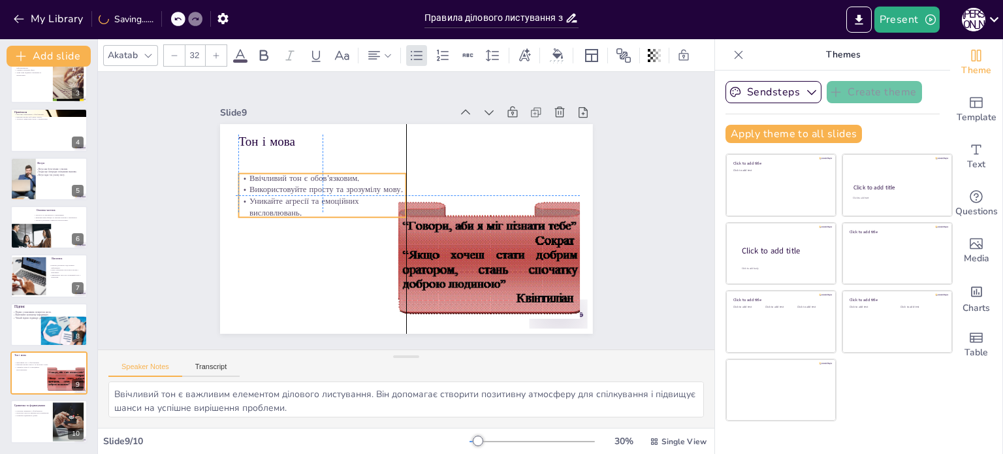
drag, startPoint x: 285, startPoint y: 148, endPoint x: 282, endPoint y: 167, distance: 18.6
click at [362, 167] on p "Ввічливий тон є обов'язковим." at bounding box center [401, 121] width 79 height 158
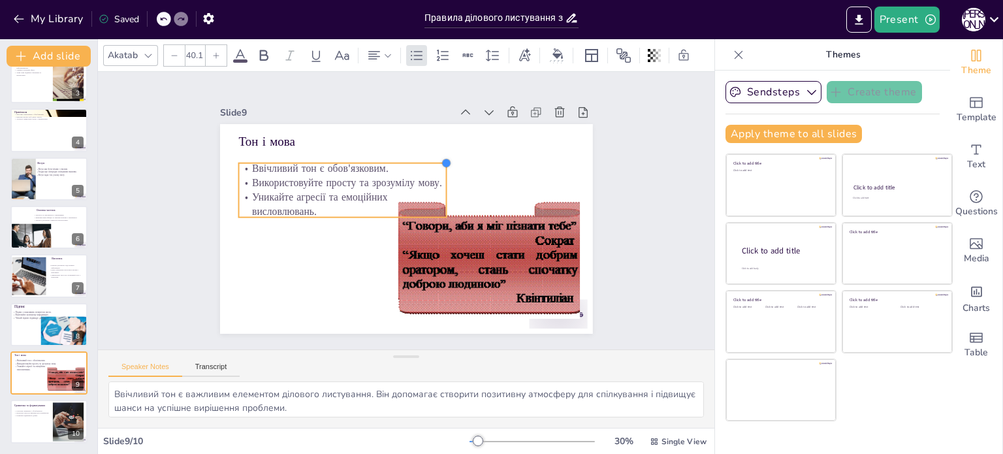
drag, startPoint x: 395, startPoint y: 165, endPoint x: 419, endPoint y: 153, distance: 26.0
click at [419, 153] on div "Тон і мова Ввічливий тон є обов'язковим. Використовуйте просту та зрозумілу мов…" at bounding box center [398, 194] width 428 height 368
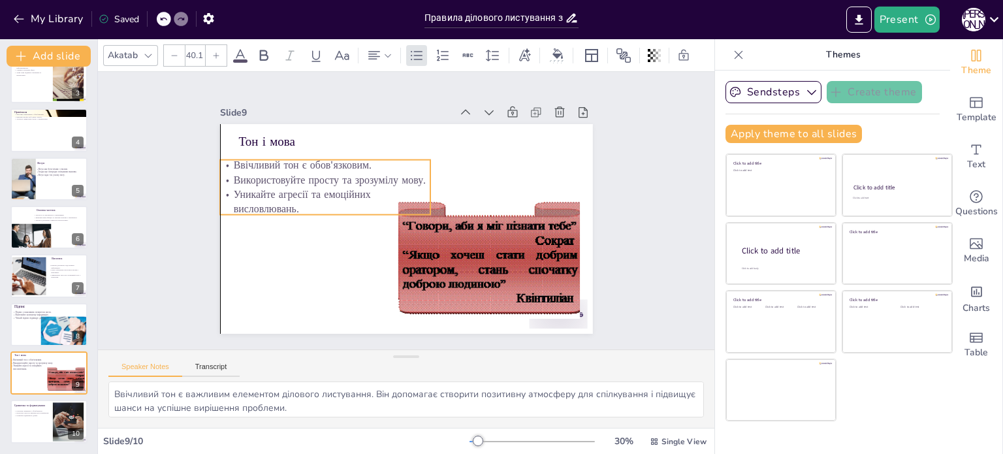
drag, startPoint x: 360, startPoint y: 177, endPoint x: 346, endPoint y: 172, distance: 15.1
click at [371, 172] on p "Використовуйте просту та зрозумілу мову." at bounding box center [410, 124] width 79 height 204
drag, startPoint x: 317, startPoint y: 172, endPoint x: 323, endPoint y: 176, distance: 7.1
click at [406, 176] on p "Використовуйте просту та зрозумілу мову." at bounding box center [473, 166] width 135 height 179
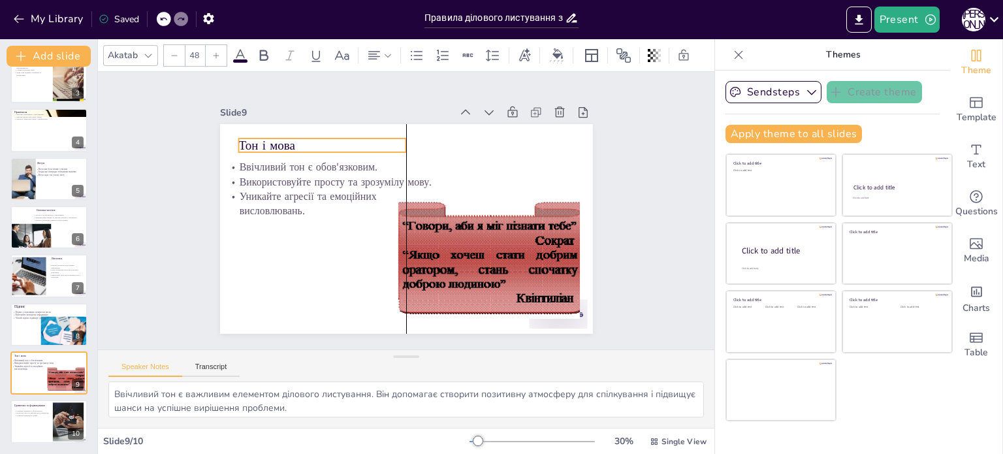
click at [353, 144] on p "Тон і мова" at bounding box center [409, 104] width 112 height 146
click at [264, 138] on p "Тон і мова" at bounding box center [346, 123] width 165 height 69
click at [454, 108] on icon at bounding box center [465, 117] width 22 height 22
click at [462, 143] on p "Тон і мова" at bounding box center [471, 127] width 18 height 168
click at [276, 143] on p "Тон і мова" at bounding box center [356, 118] width 160 height 84
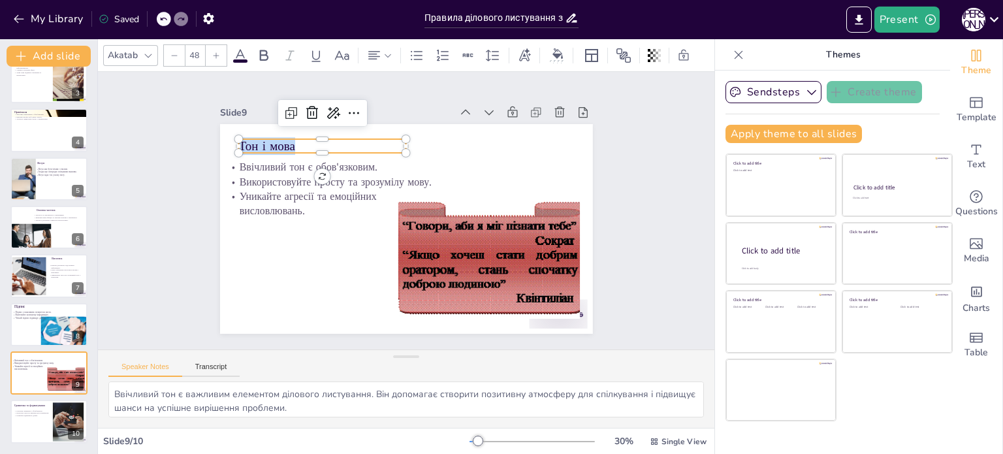
click at [276, 143] on p "Тон і мова" at bounding box center [356, 118] width 160 height 84
type input "57"
drag, startPoint x: 396, startPoint y: 132, endPoint x: 406, endPoint y: 129, distance: 10.8
click at [406, 129] on div "Ввічливий тон є обов'язковим. Використовуйте просту та зрозумілу мову. Уникайте…" at bounding box center [392, 222] width 405 height 417
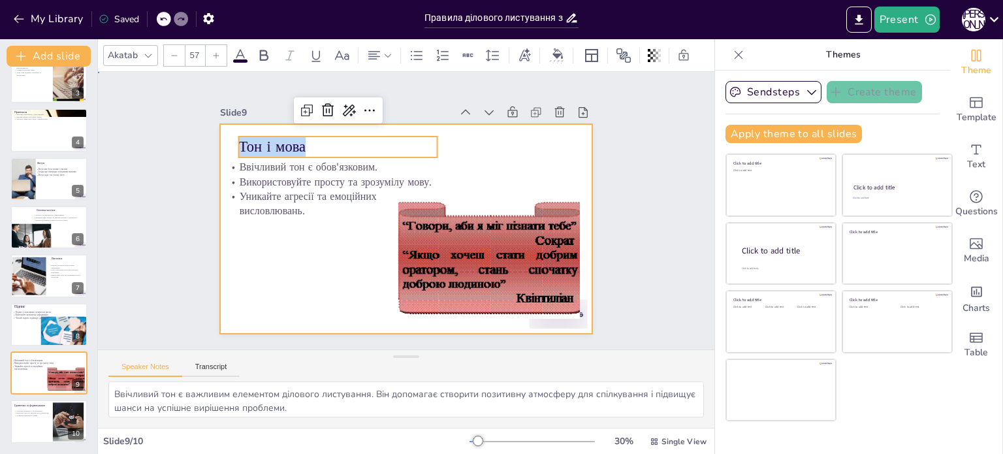
click at [306, 253] on div at bounding box center [422, 202] width 368 height 428
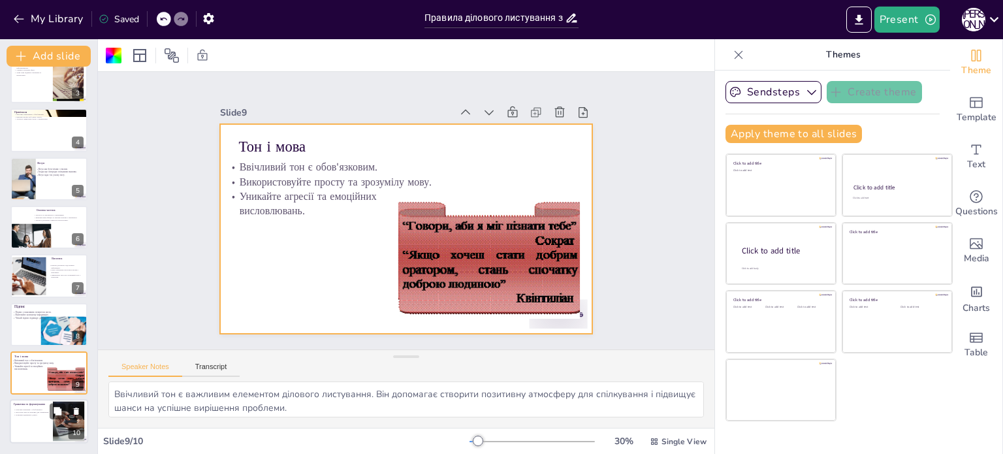
click at [37, 421] on div at bounding box center [49, 422] width 78 height 44
type textarea "Ретельна перевірка листа на помилки є важливою для підтримки професійного вигля…"
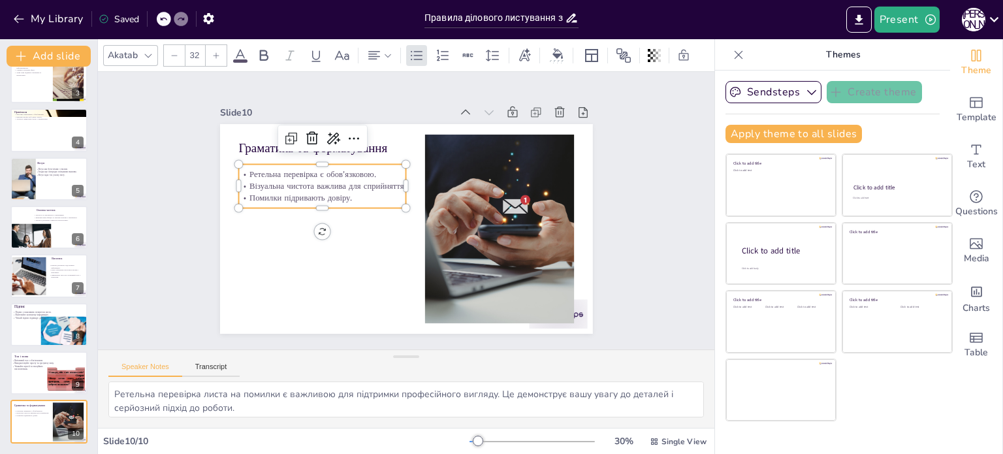
click at [420, 183] on p "Візуальна чистота важлива для сприйняття." at bounding box center [480, 165] width 121 height 133
type input "35.8"
drag, startPoint x: 394, startPoint y: 161, endPoint x: 410, endPoint y: 156, distance: 16.5
click at [410, 156] on div "Граматика та форматування Ретельна перевірка є обов'язковою. Візуальна чистота …" at bounding box center [403, 229] width 408 height 282
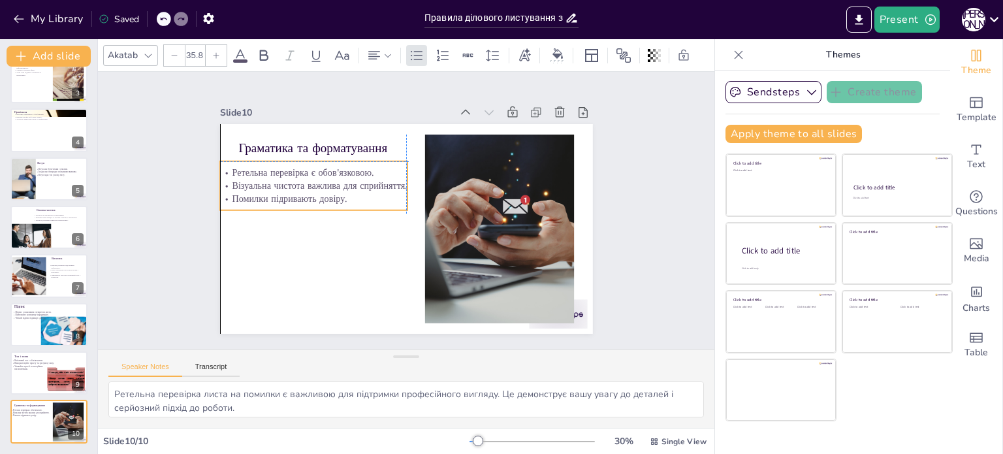
drag, startPoint x: 381, startPoint y: 176, endPoint x: 364, endPoint y: 182, distance: 18.6
click at [364, 182] on p "Візуальна чистота важлива для сприйняття." at bounding box center [345, 136] width 159 height 121
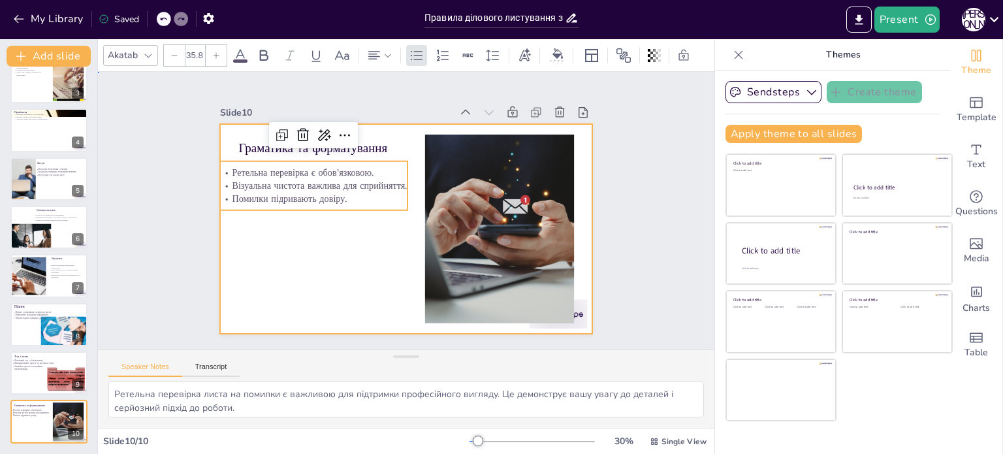
click at [329, 263] on div at bounding box center [390, 202] width 368 height 428
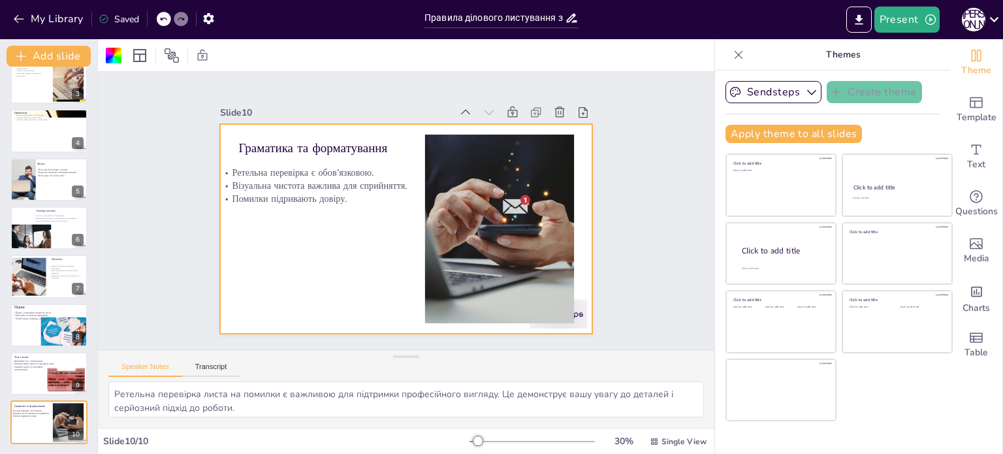
scroll to position [0, 0]
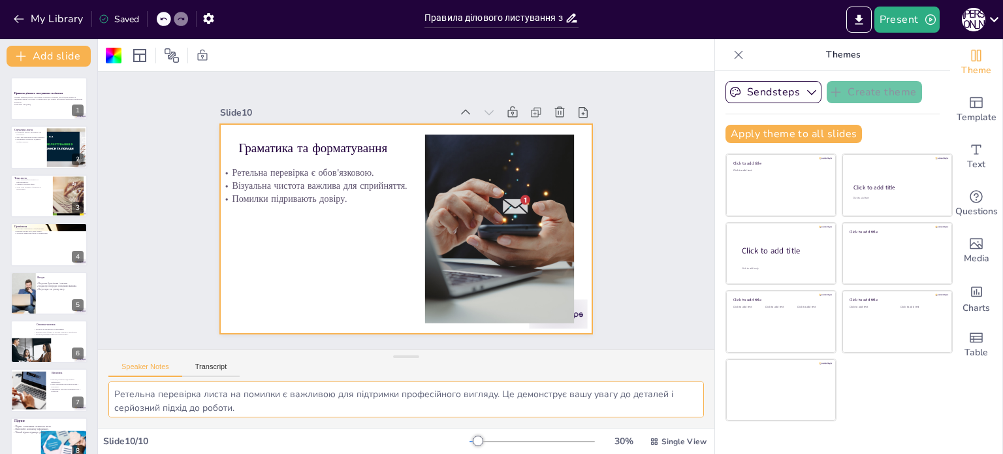
click at [564, 407] on textarea "Ретельна перевірка листа на помилки є важливою для підтримки професійного вигля…" at bounding box center [406, 399] width 596 height 36
click at [533, 386] on textarea "Ретельна перевірка листа на помилки є важливою для підтримки професійного вигля…" at bounding box center [406, 399] width 596 height 36
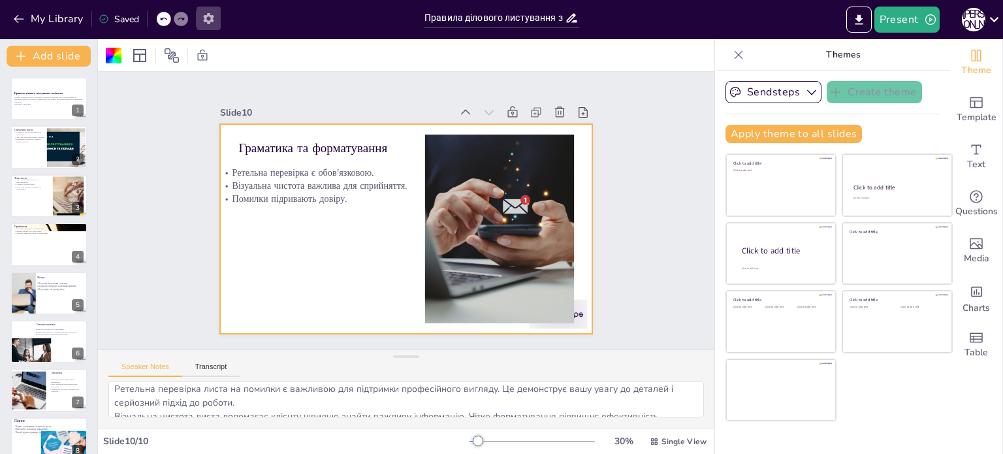
click at [209, 26] on button "button" at bounding box center [209, 19] width 24 height 24
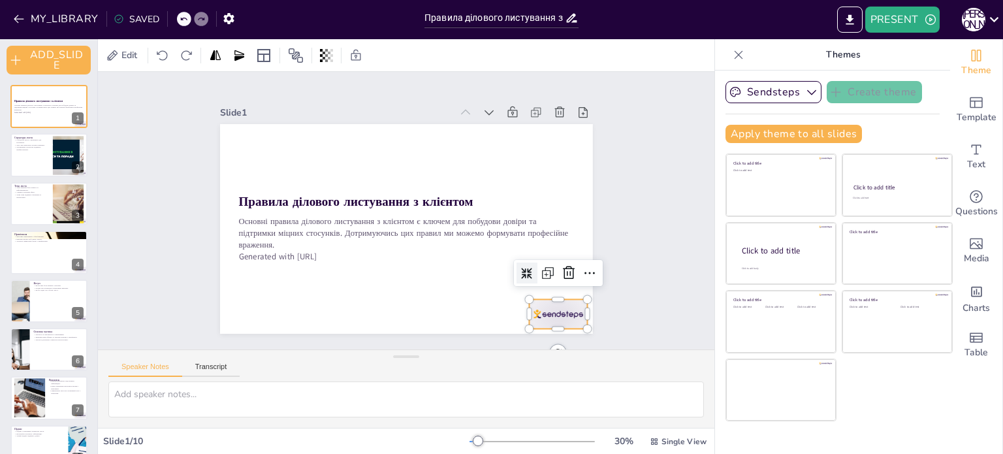
click at [399, 359] on div at bounding box center [374, 391] width 50 height 65
click at [549, 312] on icon at bounding box center [541, 320] width 15 height 16
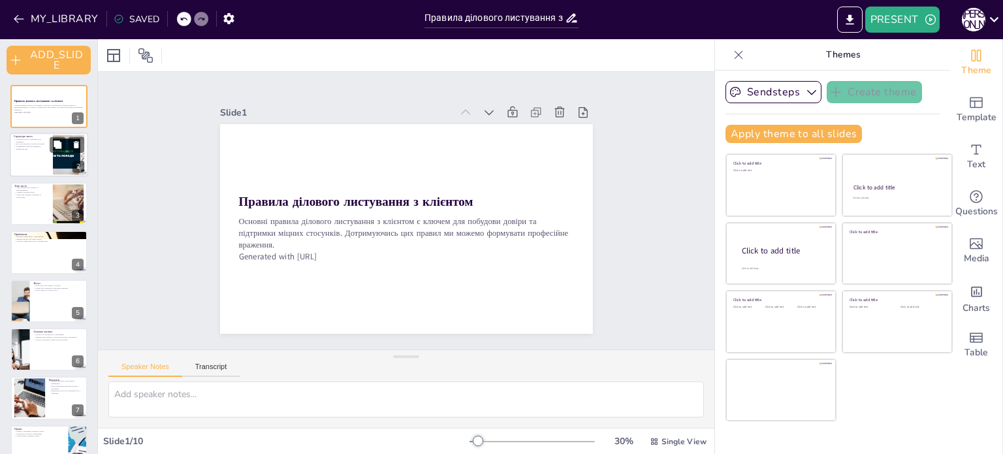
click at [42, 153] on div at bounding box center [49, 155] width 78 height 44
type textarea "Структура листа допомагає організувати інформацію таким чином, щоб клієнт міг л…"
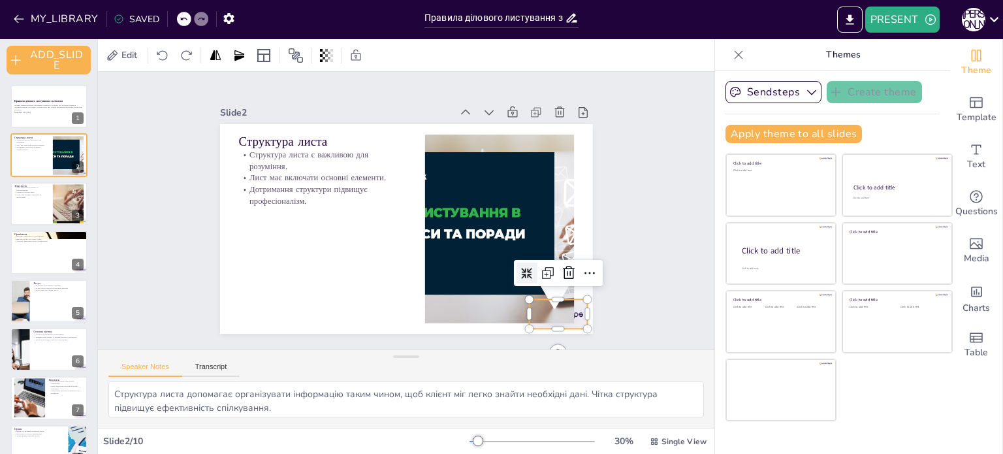
click at [519, 349] on div at bounding box center [486, 376] width 65 height 54
click at [269, 297] on icon at bounding box center [260, 305] width 17 height 17
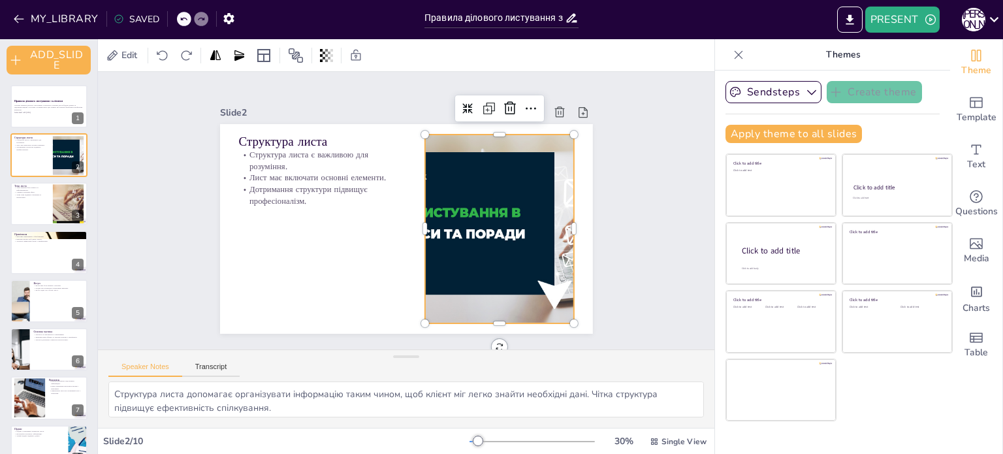
click at [470, 212] on div at bounding box center [318, 173] width 367 height 254
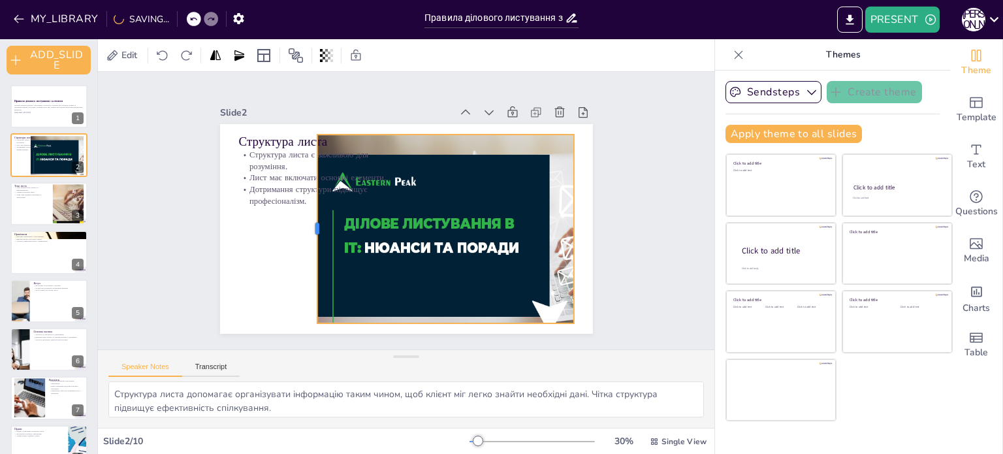
drag, startPoint x: 413, startPoint y: 224, endPoint x: 306, endPoint y: 224, distance: 107.8
click at [410, 224] on div at bounding box center [483, 268] width 147 height 134
click at [340, 244] on div at bounding box center [465, 280] width 410 height 361
click at [344, 244] on div at bounding box center [431, 299] width 379 height 410
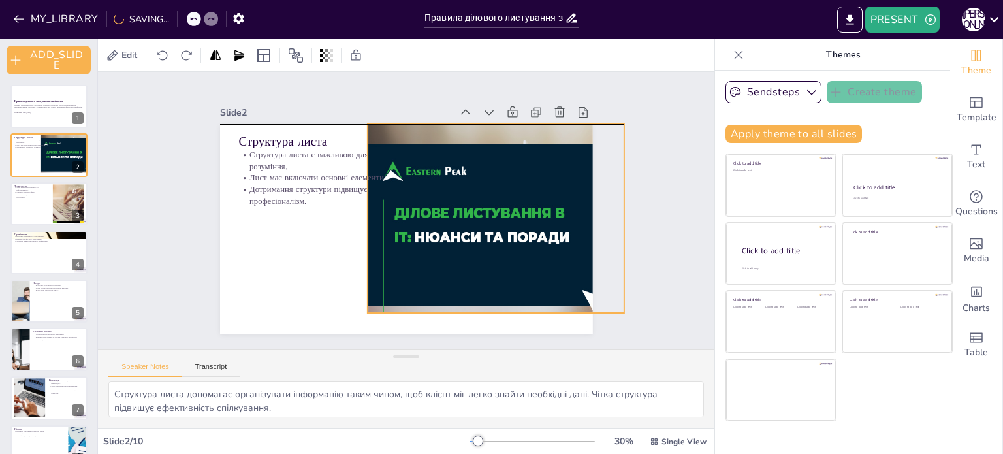
drag, startPoint x: 358, startPoint y: 222, endPoint x: 408, endPoint y: 216, distance: 50.6
click at [408, 216] on div at bounding box center [529, 272] width 399 height 312
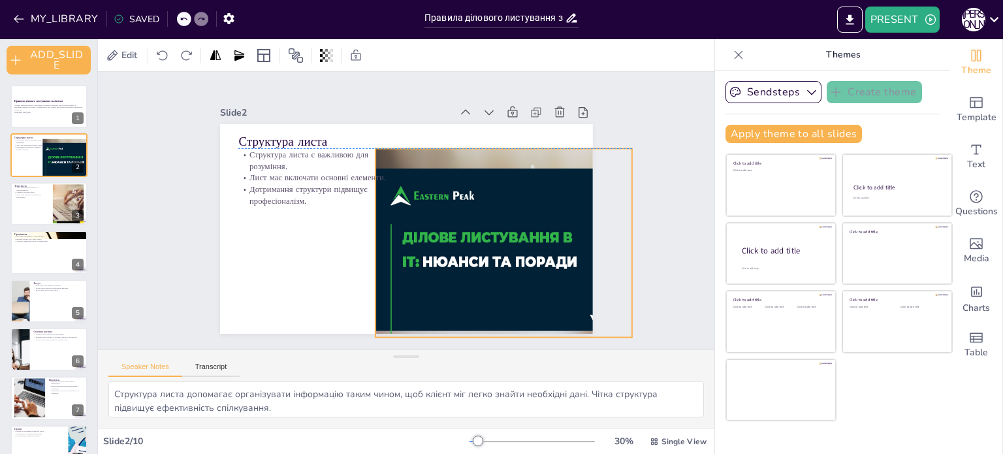
drag, startPoint x: 428, startPoint y: 216, endPoint x: 436, endPoint y: 236, distance: 21.7
click at [436, 236] on div at bounding box center [537, 285] width 387 height 283
click at [523, 139] on icon at bounding box center [530, 146] width 14 height 15
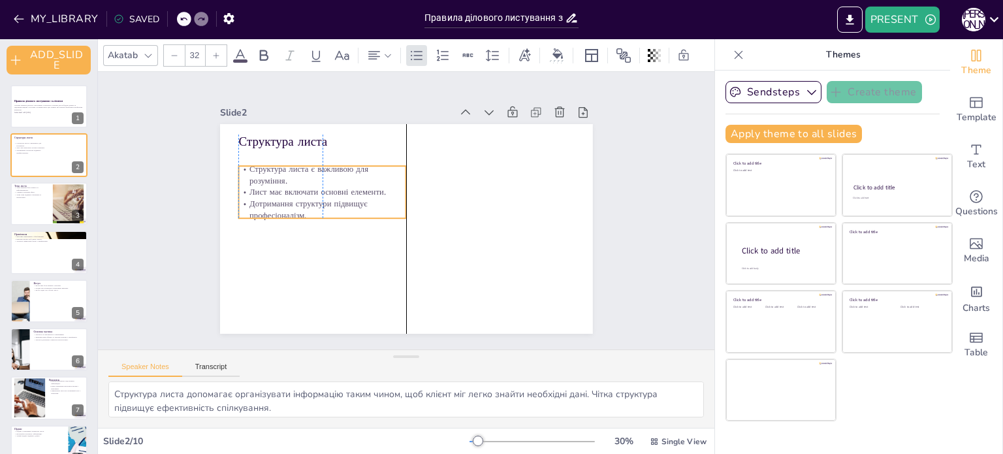
drag, startPoint x: 270, startPoint y: 164, endPoint x: 272, endPoint y: 178, distance: 14.4
click at [272, 178] on p "Структура листа є важливою для розуміння." at bounding box center [326, 166] width 169 height 40
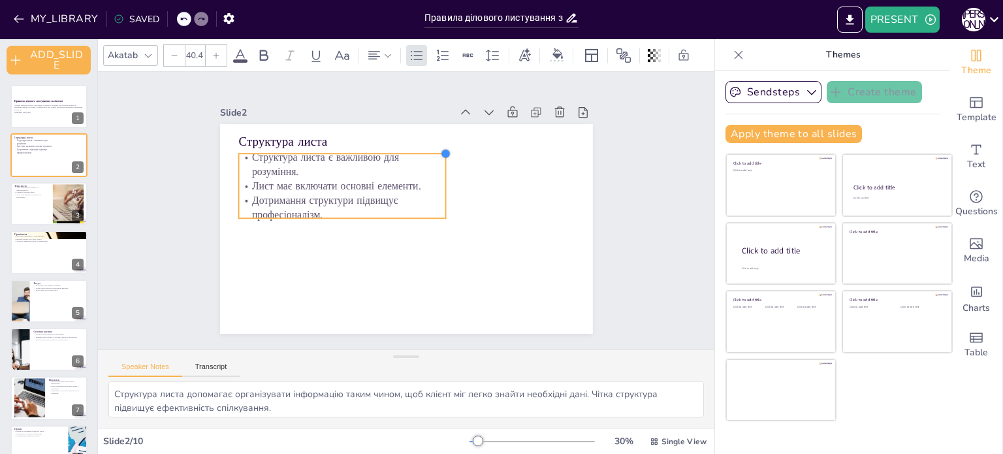
type input "40.8"
drag, startPoint x: 394, startPoint y: 160, endPoint x: 419, endPoint y: 146, distance: 28.7
click at [419, 146] on div "Структура листа Структура листа є важливою для розуміння. Лист має включати осн…" at bounding box center [389, 216] width 315 height 419
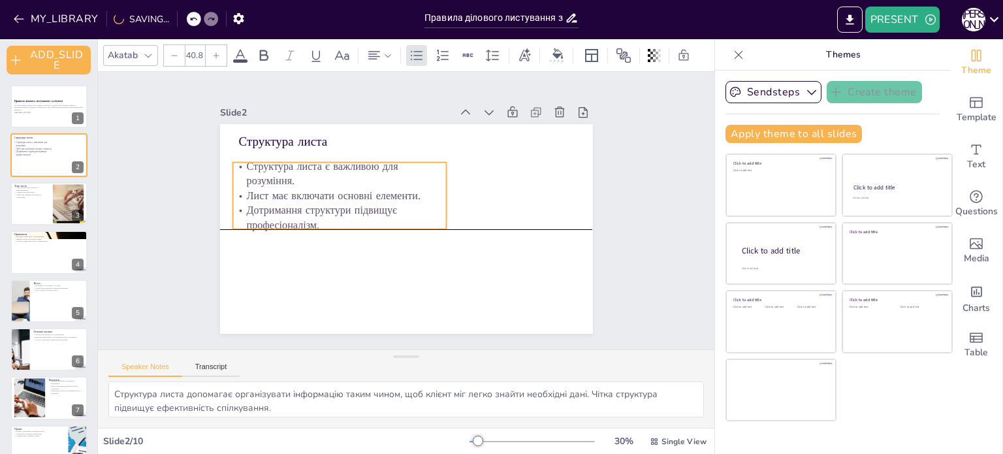
drag, startPoint x: 365, startPoint y: 174, endPoint x: 359, endPoint y: 184, distance: 10.9
click at [359, 184] on p "Лист має включати основні елементи." at bounding box center [348, 176] width 208 height 80
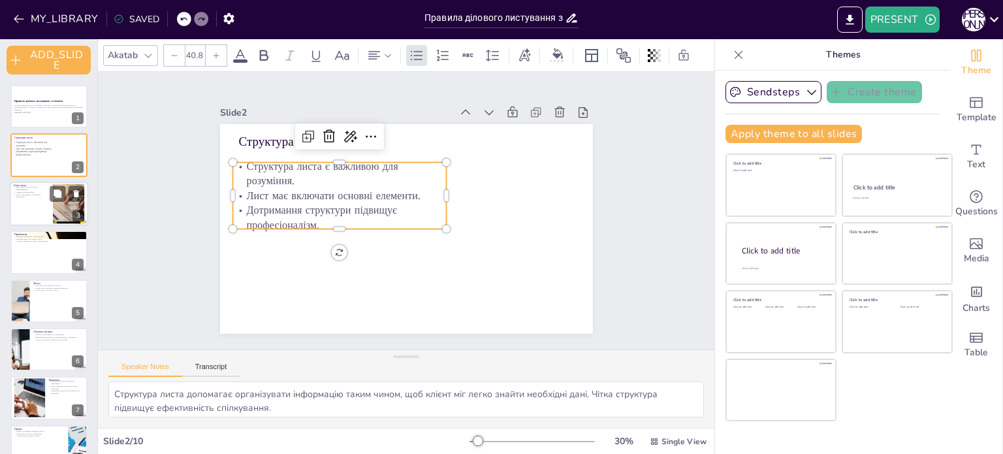
click at [34, 202] on div at bounding box center [49, 204] width 78 height 44
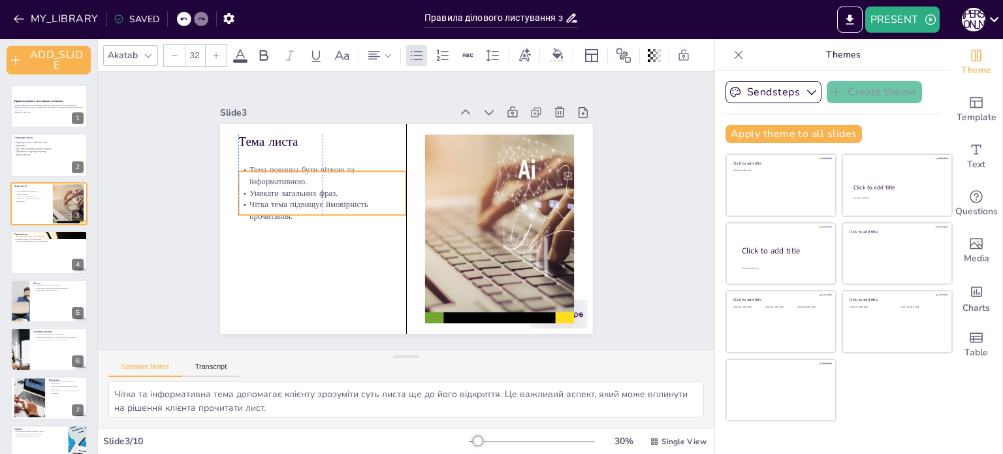
drag, startPoint x: 287, startPoint y: 164, endPoint x: 285, endPoint y: 184, distance: 19.8
click at [285, 184] on p "Уникати загальних фраз." at bounding box center [337, 160] width 158 height 79
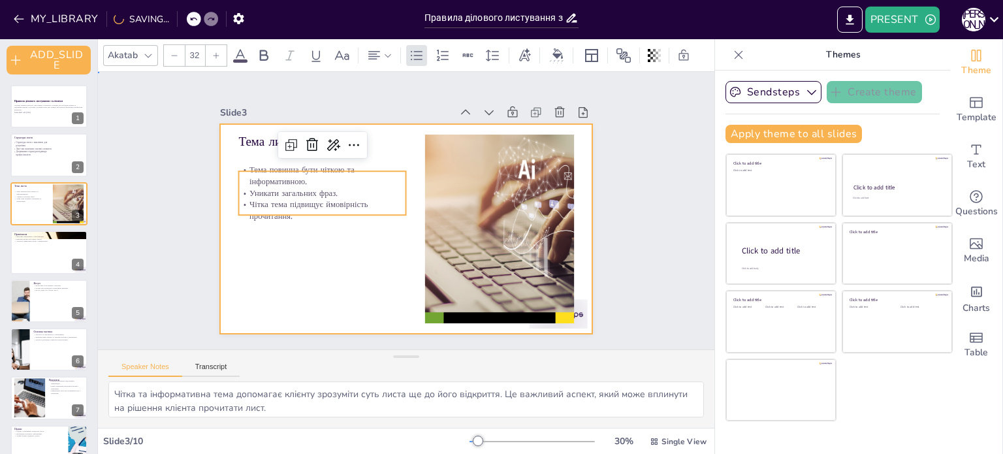
click at [281, 248] on div at bounding box center [395, 225] width 425 height 389
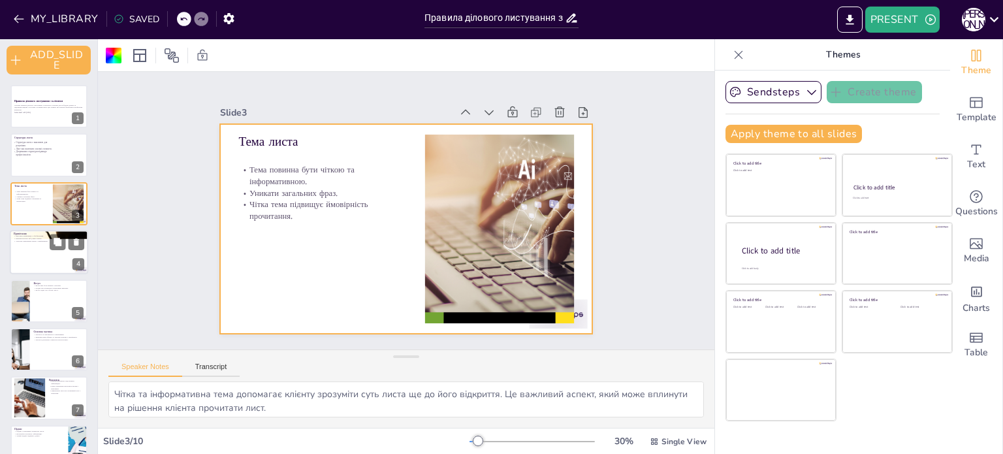
click at [33, 248] on div at bounding box center [49, 252] width 78 height 44
type textarea "Ввічливе привітання є важливим елементом листа, оскільки воно задає позитивний …"
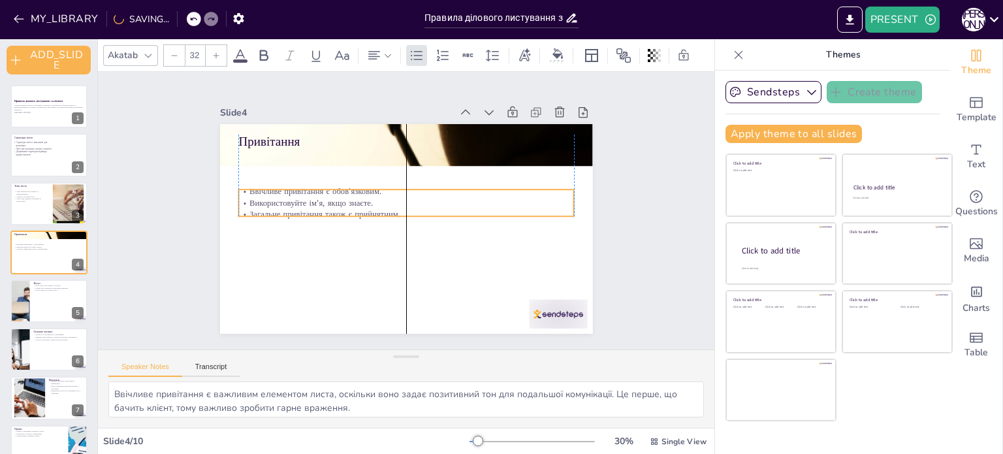
drag, startPoint x: 268, startPoint y: 161, endPoint x: 265, endPoint y: 199, distance: 38.0
click at [265, 199] on p "Використовуйте ім'я, якщо знаєте." at bounding box center [407, 203] width 330 height 81
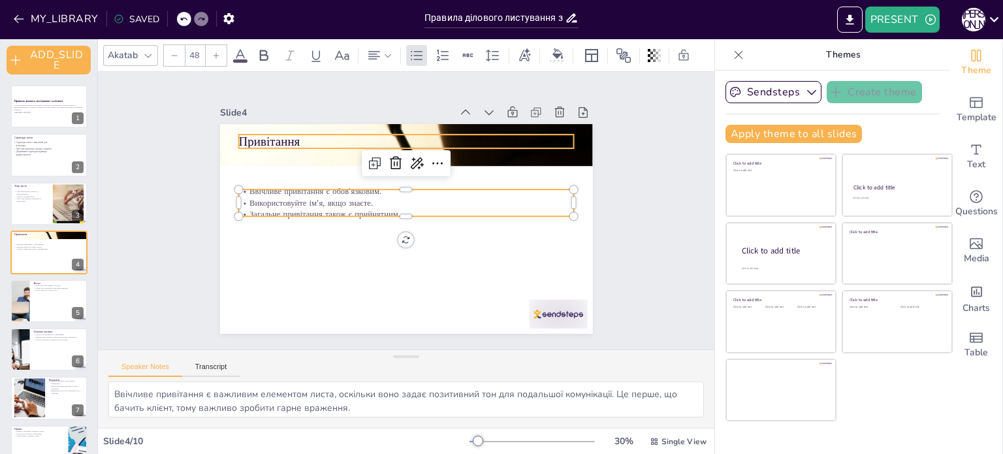
click at [319, 135] on p "Привітання" at bounding box center [427, 145] width 325 height 120
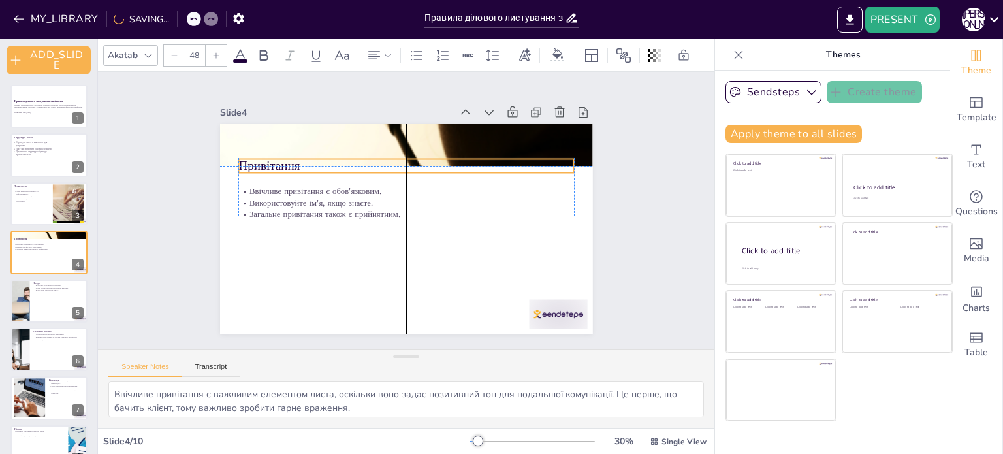
drag, startPoint x: 319, startPoint y: 135, endPoint x: 319, endPoint y: 159, distance: 24.2
click at [319, 159] on p "Привітання" at bounding box center [415, 166] width 332 height 87
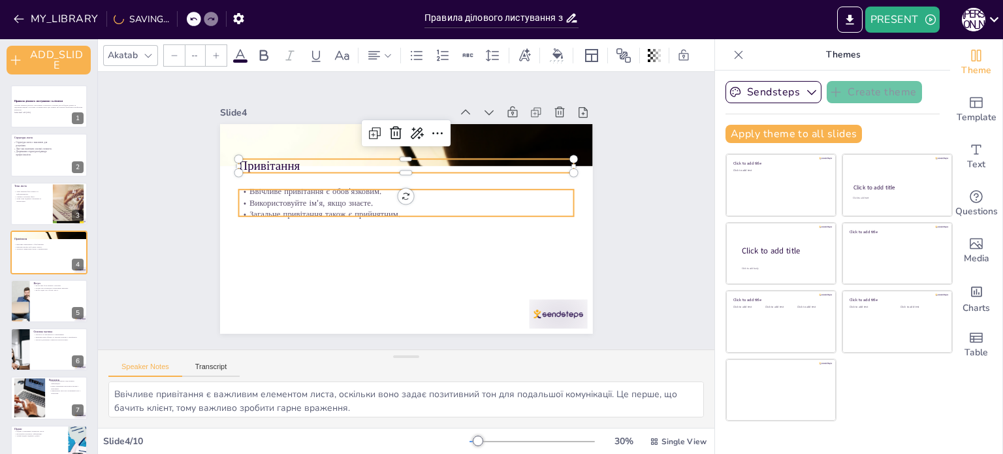
type input "32"
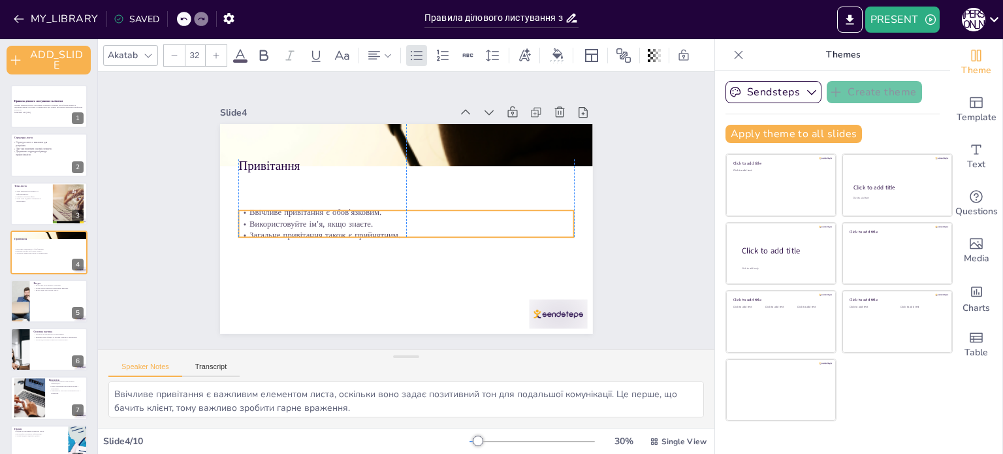
drag, startPoint x: 298, startPoint y: 193, endPoint x: 297, endPoint y: 214, distance: 20.9
click at [297, 214] on p "Використовуйте ім'я, якщо знаєте." at bounding box center [403, 223] width 330 height 81
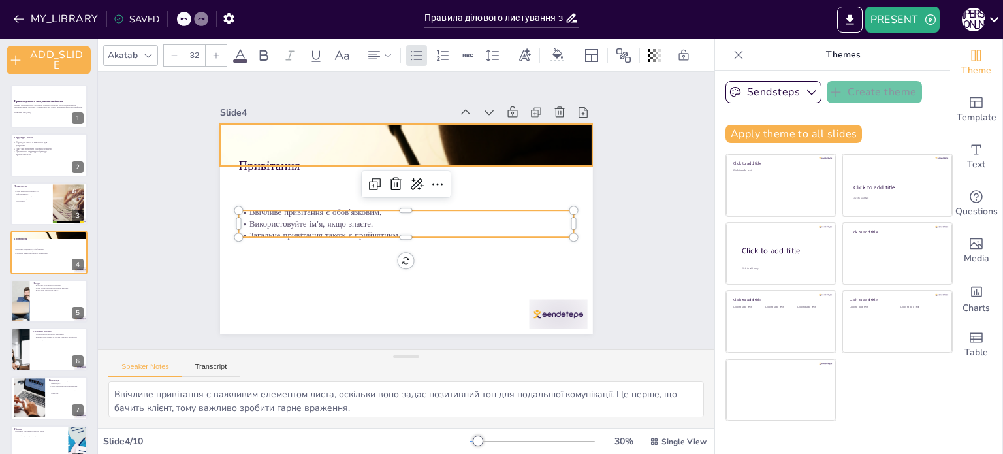
click at [340, 134] on div at bounding box center [470, 197] width 283 height 408
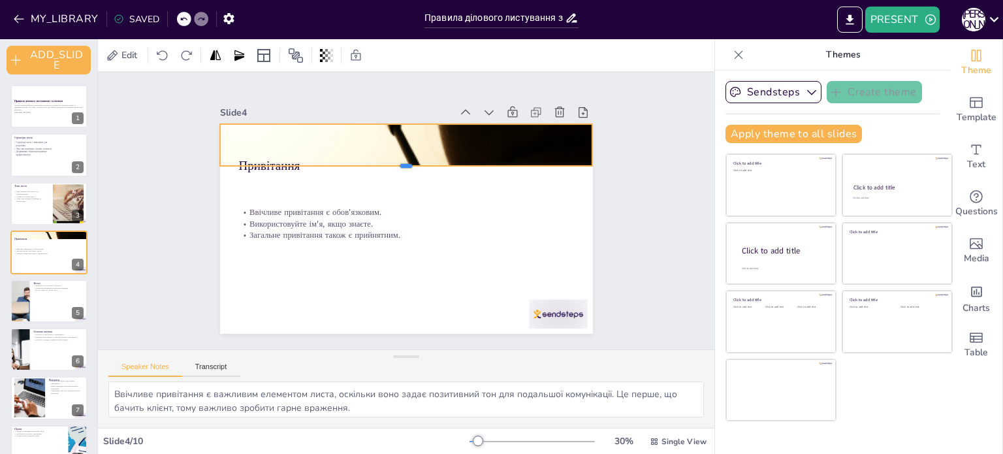
click at [395, 164] on div at bounding box center [419, 172] width 358 height 125
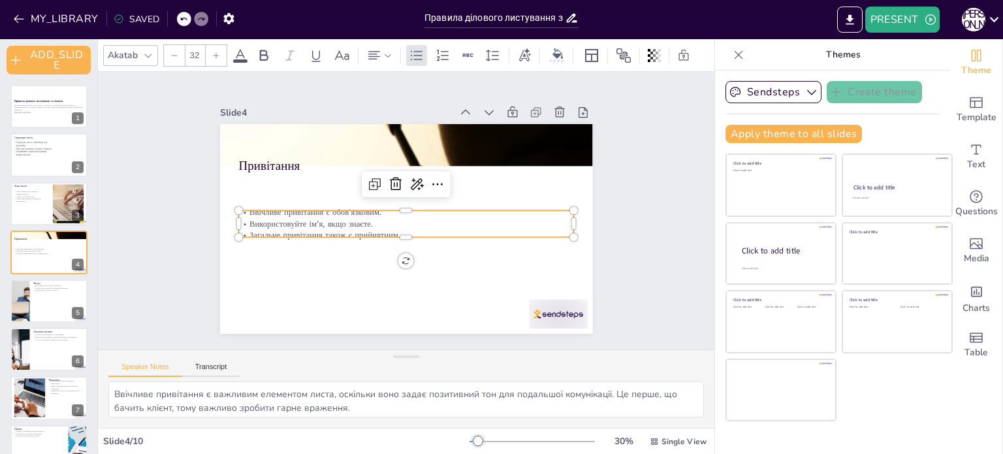
click at [514, 201] on div "Привітання Ввічливе привітання є обов'язковим. Використовуйте ім'я, якщо знаєте…" at bounding box center [393, 224] width 417 height 405
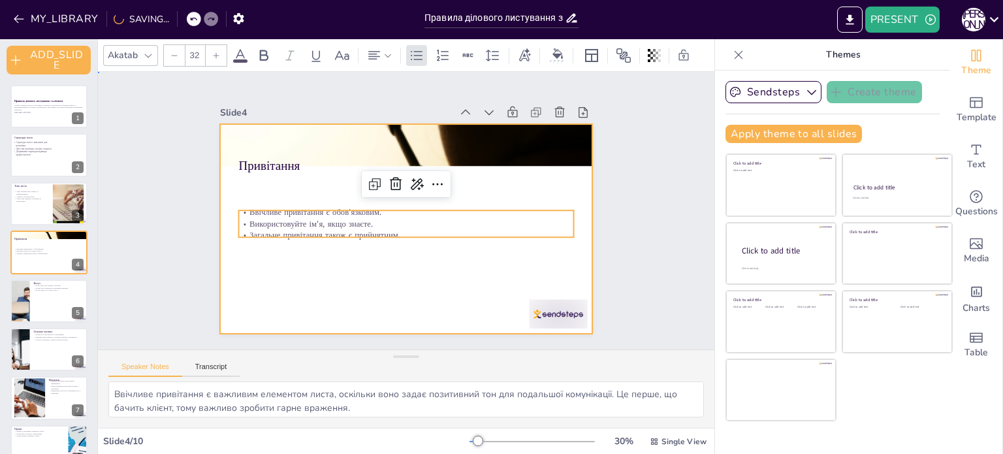
click at [320, 287] on div at bounding box center [400, 228] width 419 height 315
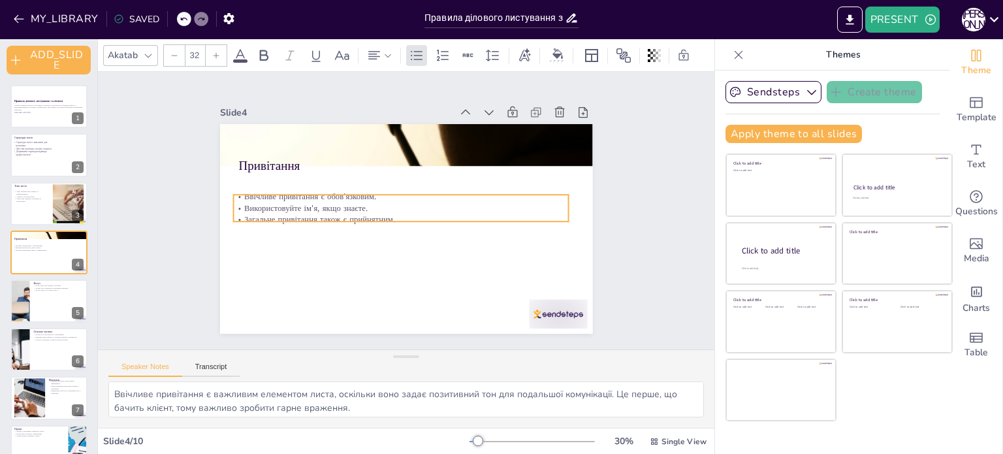
drag, startPoint x: 257, startPoint y: 216, endPoint x: 251, endPoint y: 200, distance: 16.5
click at [403, 200] on p "Використовуйте ім'я, якщо знаєте." at bounding box center [409, 206] width 12 height 336
click at [257, 201] on p "Використовуйте ім'я, якщо знаєте." at bounding box center [407, 209] width 323 height 114
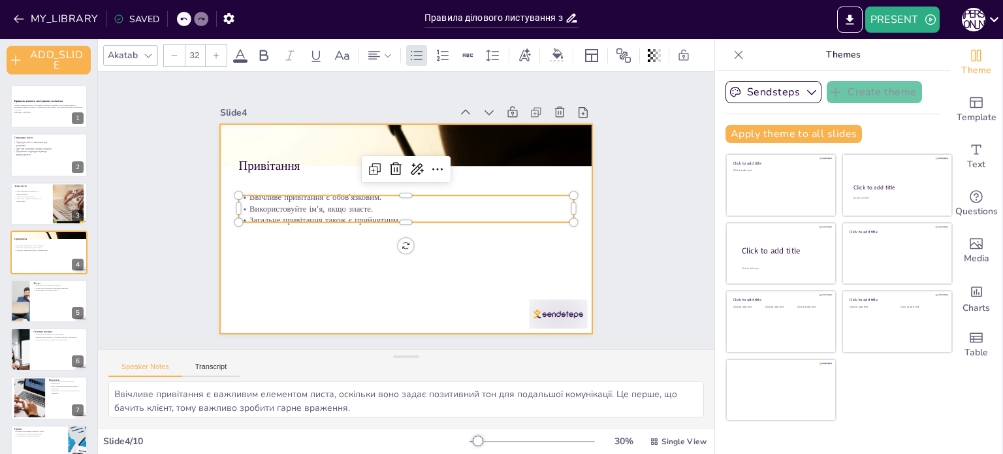
click at [254, 246] on div at bounding box center [395, 225] width 425 height 389
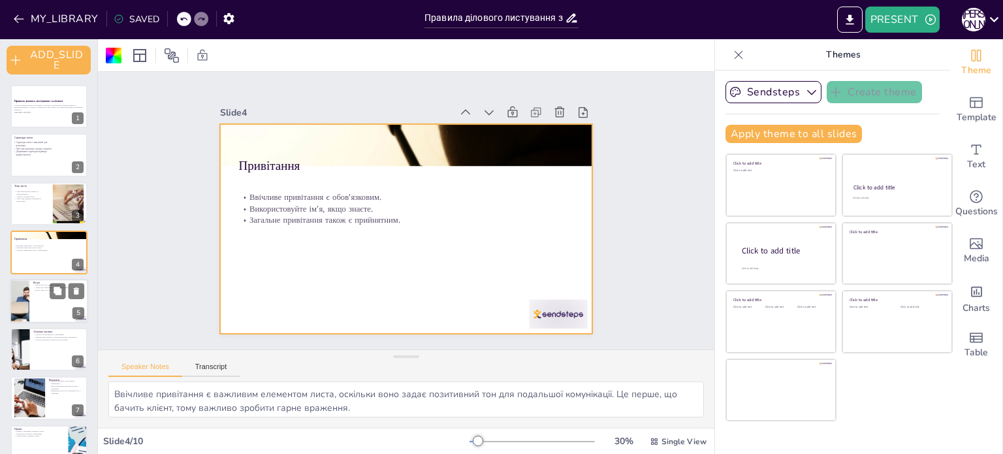
click at [35, 309] on div at bounding box center [49, 301] width 78 height 44
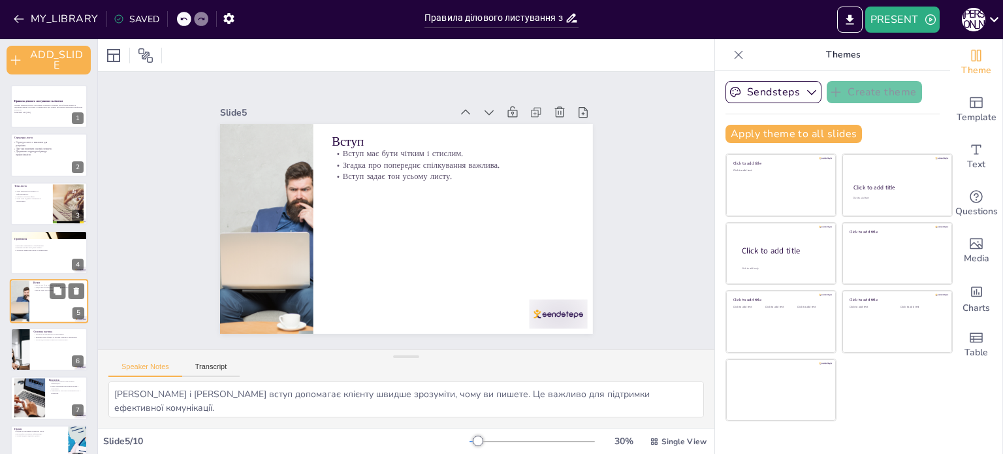
scroll to position [37, 0]
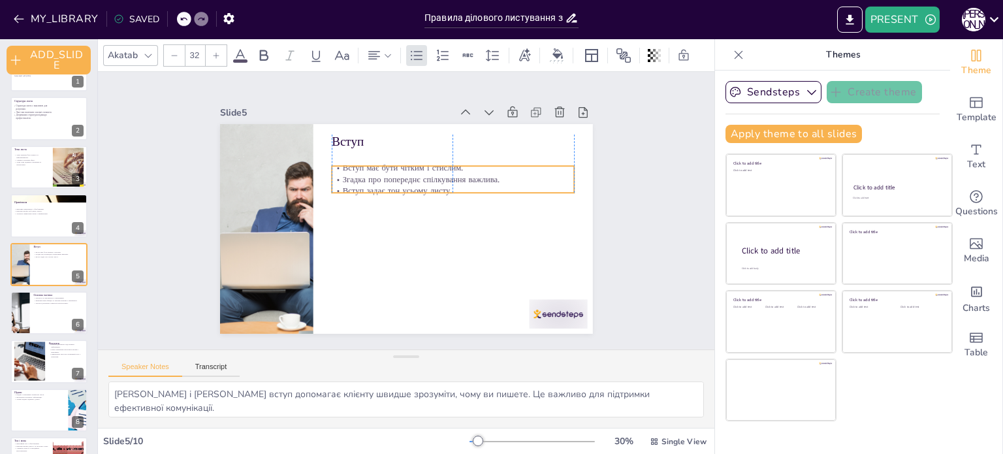
drag, startPoint x: 381, startPoint y: 152, endPoint x: 381, endPoint y: 166, distance: 14.4
click at [381, 166] on p "Вступ має бути чітким і стислим." at bounding box center [470, 210] width 188 height 170
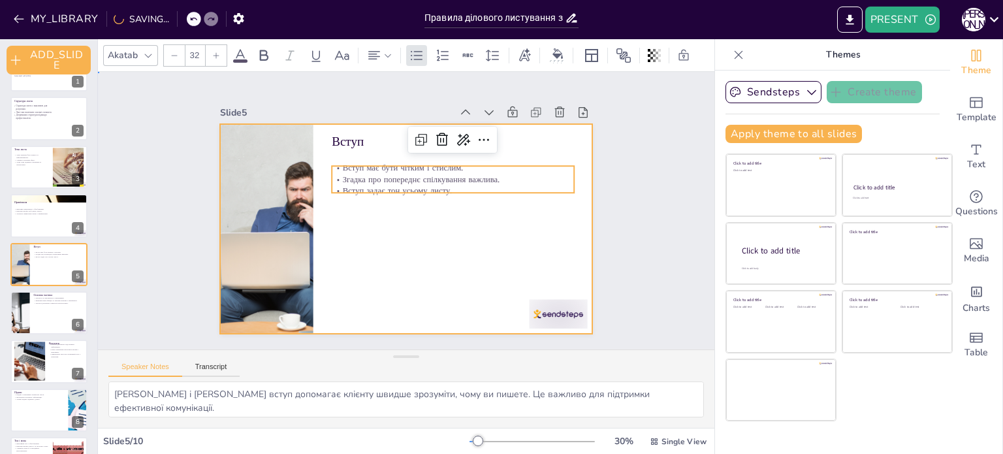
click at [380, 233] on div at bounding box center [404, 229] width 393 height 248
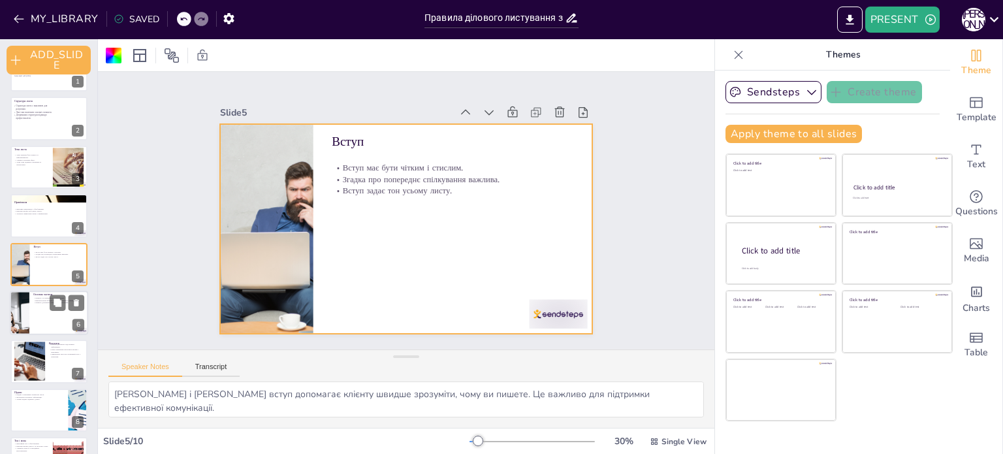
click at [37, 321] on div at bounding box center [49, 313] width 78 height 44
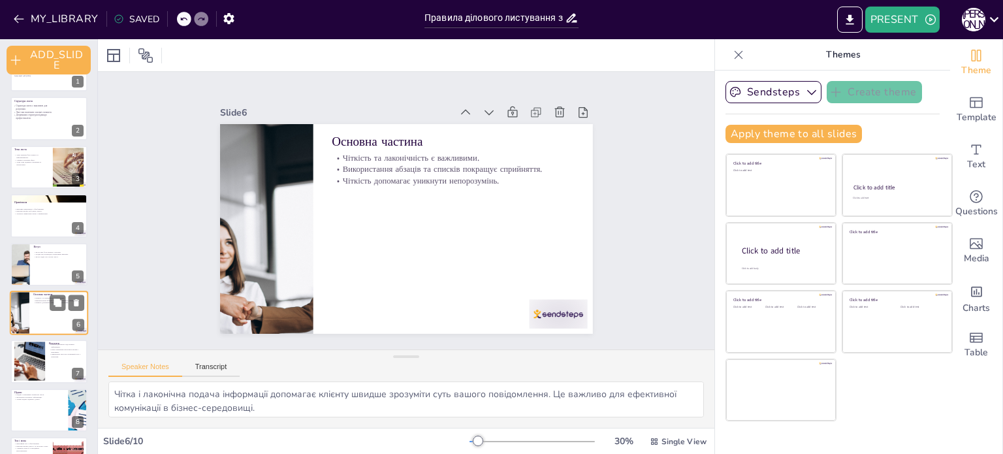
scroll to position [85, 0]
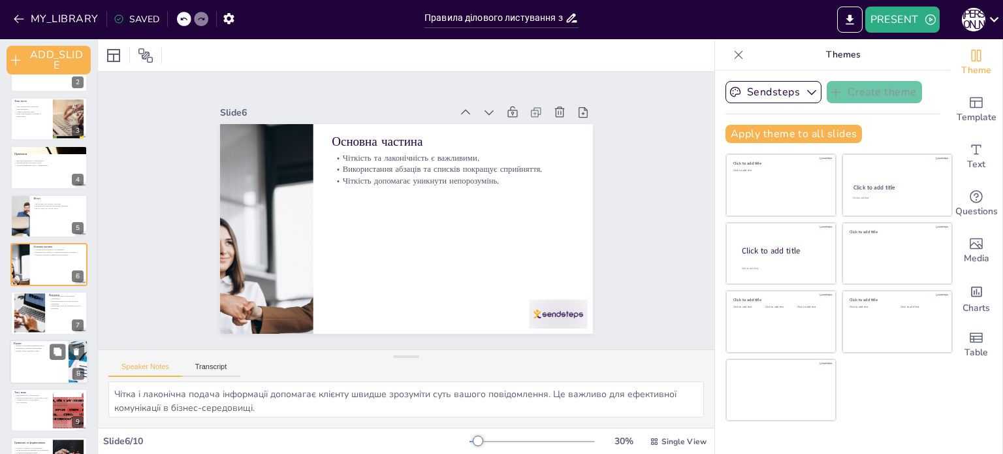
click at [32, 368] on div at bounding box center [49, 362] width 78 height 44
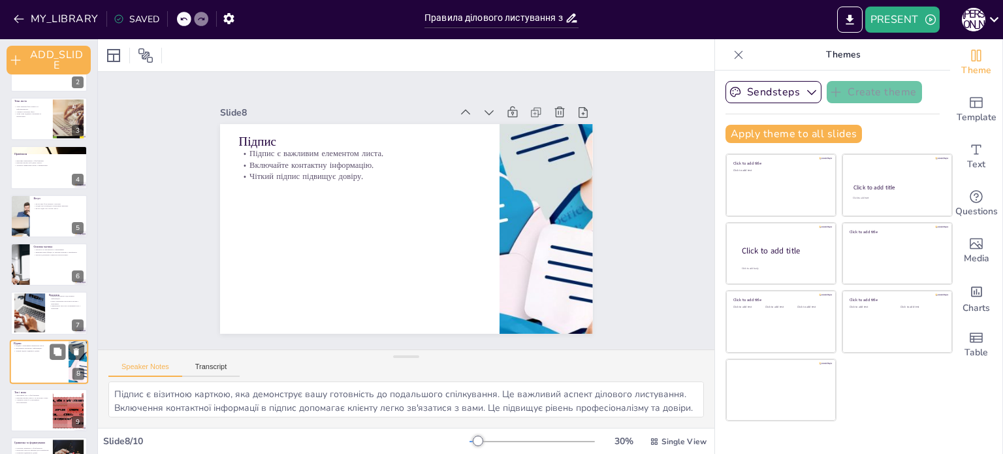
scroll to position [122, 0]
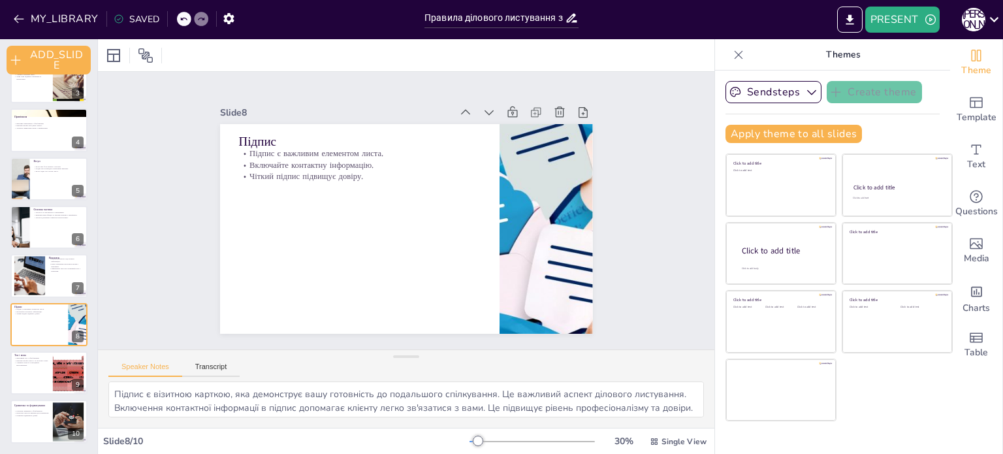
click at [29, 395] on div "Правила ділового листування з клієнтом Основні правила ділового листування з кл…" at bounding box center [48, 203] width 97 height 481
click at [44, 425] on div at bounding box center [49, 422] width 78 height 44
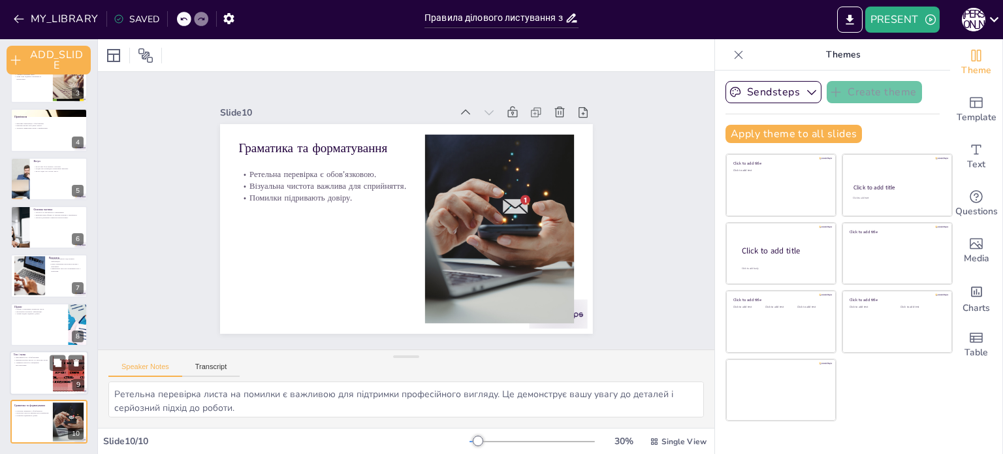
click at [29, 357] on p "Ввічливий тон є обов'язковим." at bounding box center [31, 358] width 35 height 3
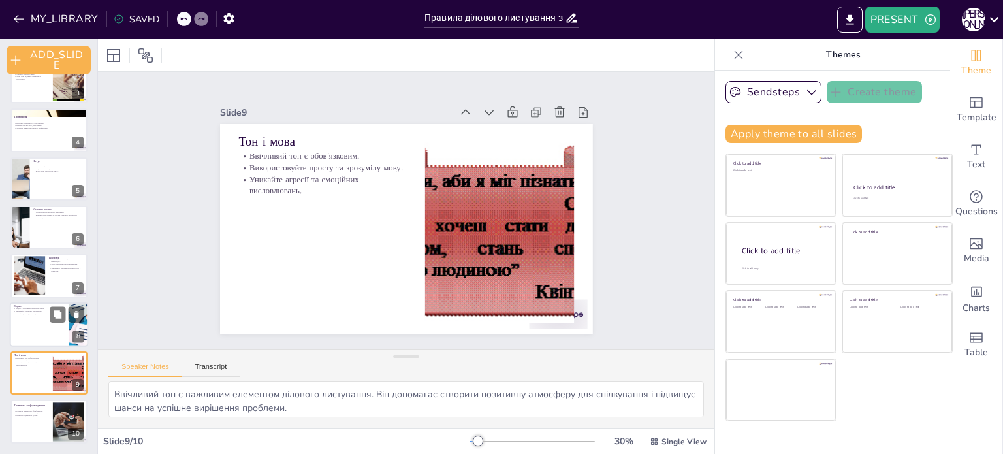
click at [35, 328] on div at bounding box center [49, 324] width 78 height 44
type textarea "Підпис є візитною карткою, яка демонструє вашу готовність до подальшого спілкув…"
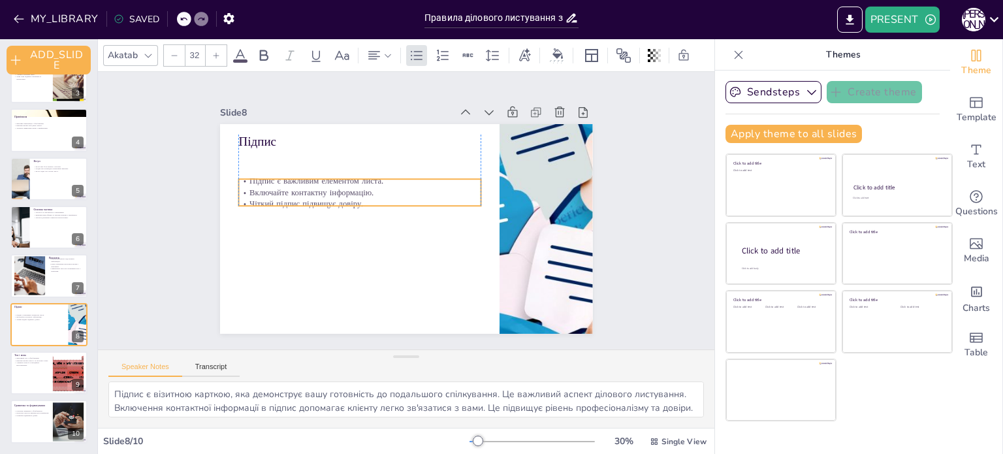
drag, startPoint x: 338, startPoint y: 152, endPoint x: 336, endPoint y: 180, distance: 27.5
click at [360, 180] on p "Підпис є важливим елементом листа." at bounding box center [461, 207] width 202 height 152
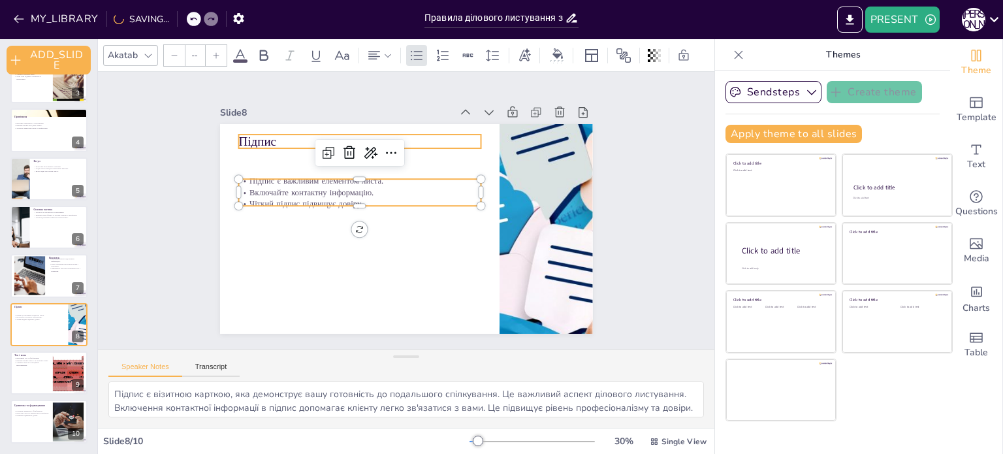
type input "48"
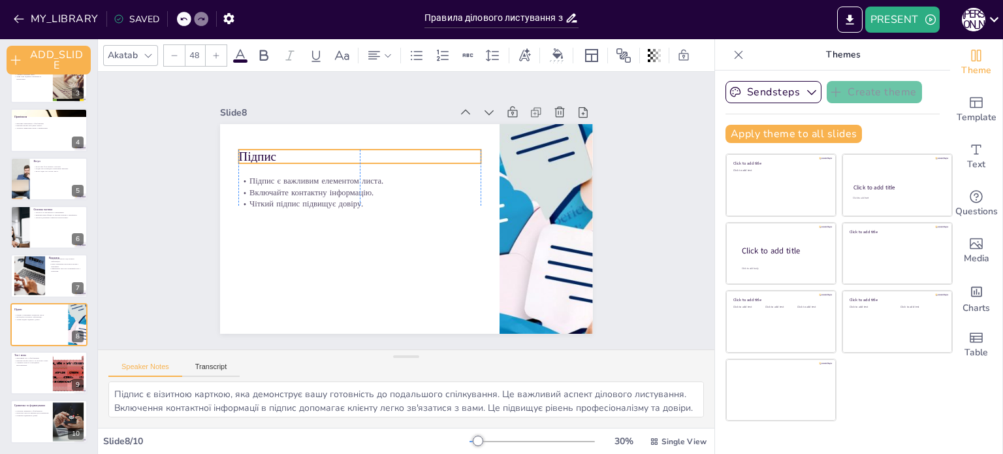
drag, startPoint x: 263, startPoint y: 138, endPoint x: 262, endPoint y: 153, distance: 15.1
click at [283, 153] on p "Підпис" at bounding box center [392, 140] width 219 height 136
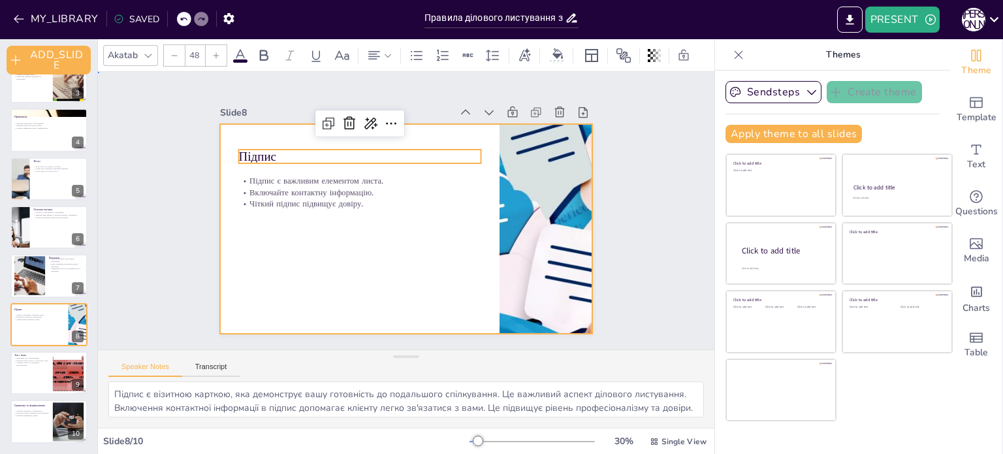
click at [268, 277] on div at bounding box center [393, 224] width 417 height 405
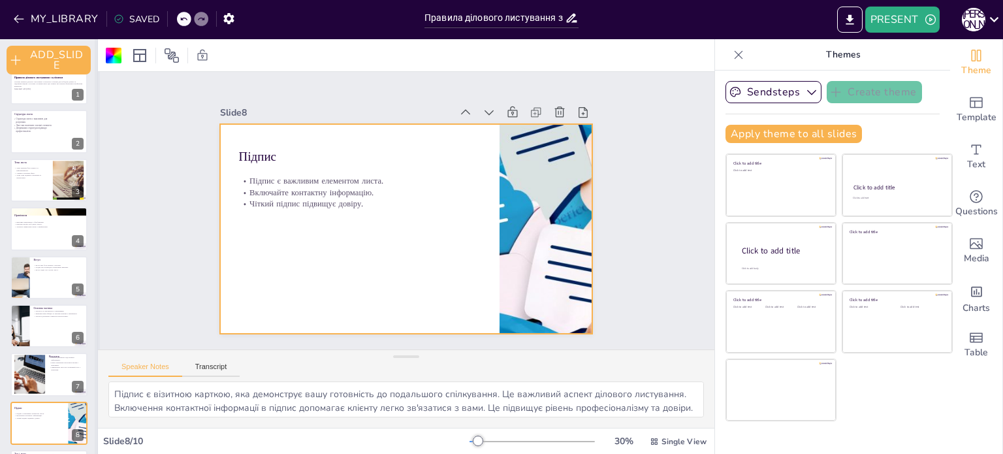
scroll to position [0, 0]
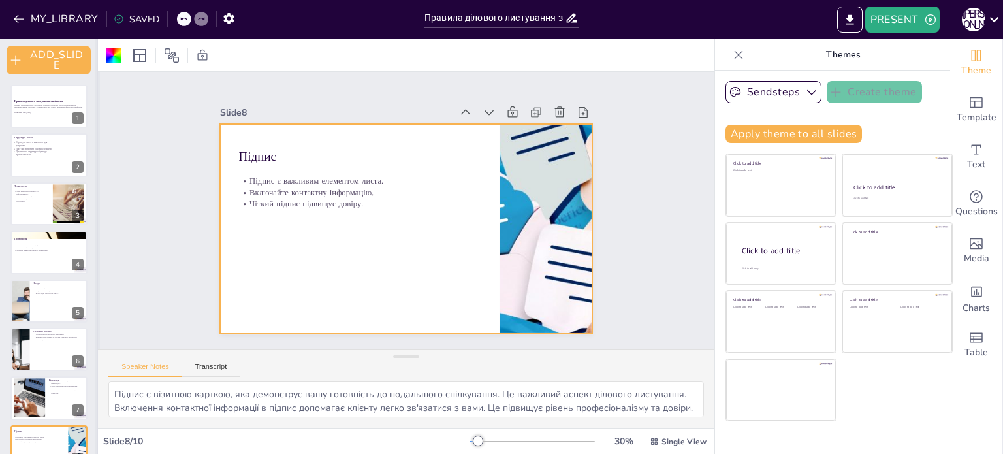
click at [95, 127] on div at bounding box center [97, 246] width 5 height 415
drag, startPoint x: 94, startPoint y: 127, endPoint x: 107, endPoint y: 69, distance: 59.6
click at [98, 69] on div "ADD_SLIDE Правила ділового листування з клієнтом Основні правила ділового листу…" at bounding box center [49, 246] width 98 height 415
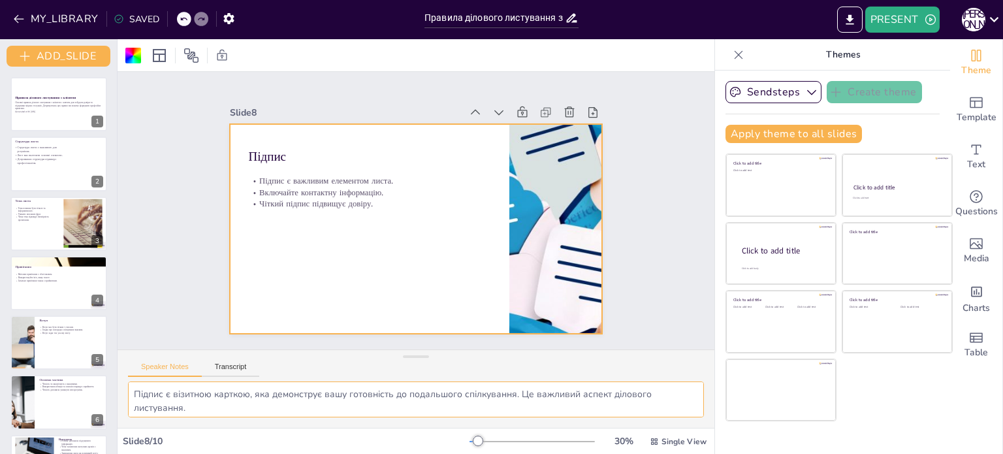
click at [609, 400] on textarea "Підпис є візитною карткою, яка демонструє вашу готовність до подальшого спілкув…" at bounding box center [416, 399] width 576 height 36
click at [238, 367] on button "Transcript" at bounding box center [231, 369] width 58 height 14
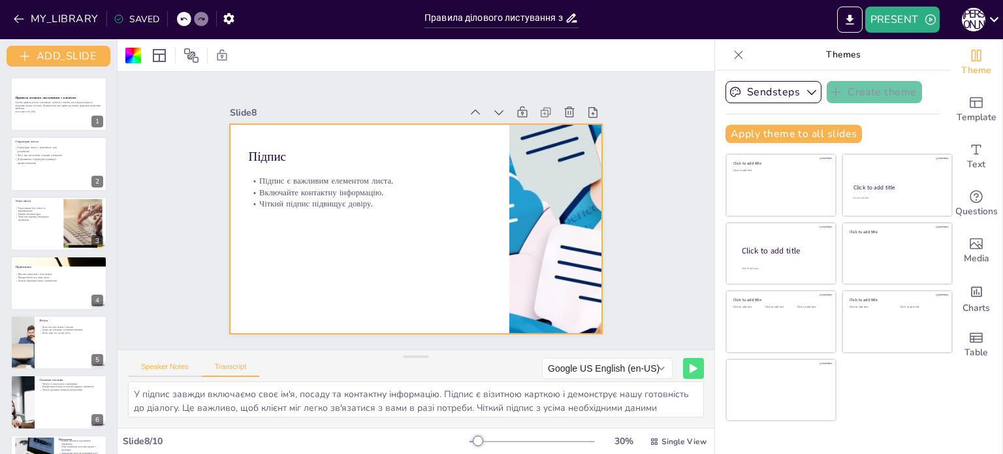
click at [159, 372] on button "Speaker Notes" at bounding box center [165, 369] width 74 height 14
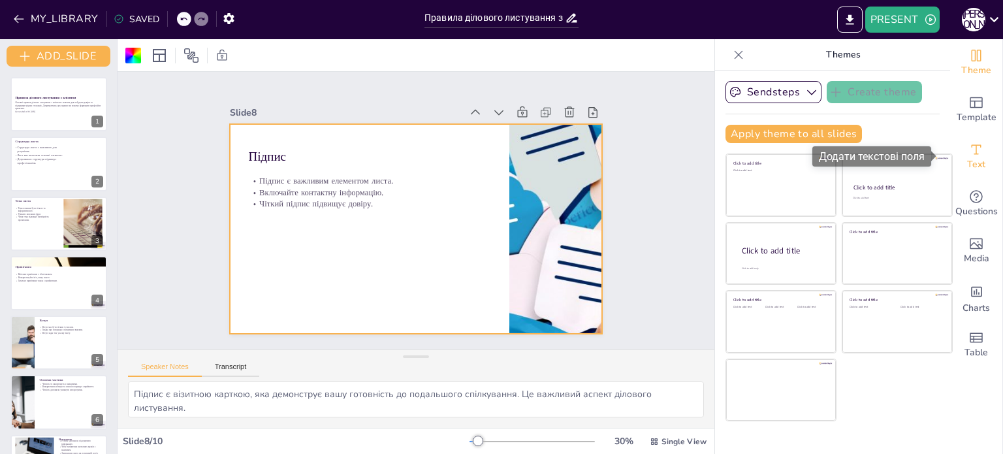
click at [981, 150] on div "Text" at bounding box center [976, 156] width 52 height 47
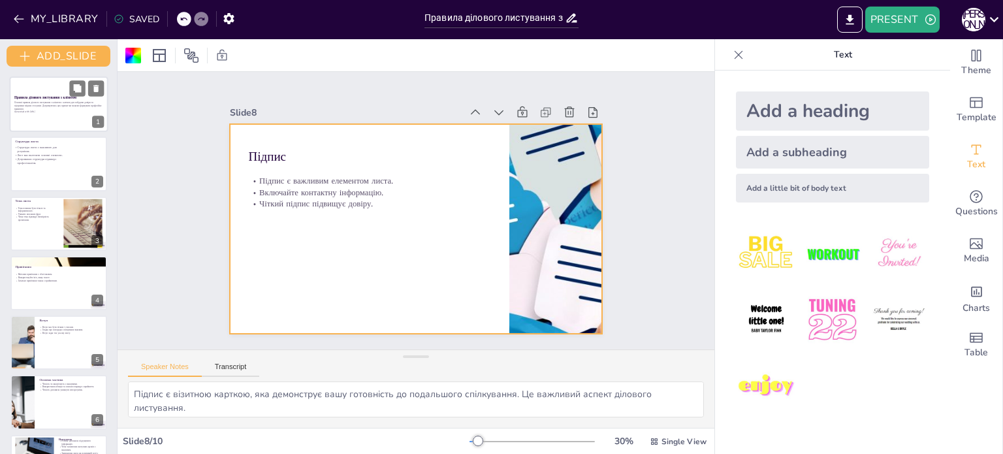
click at [38, 131] on div at bounding box center [59, 104] width 99 height 56
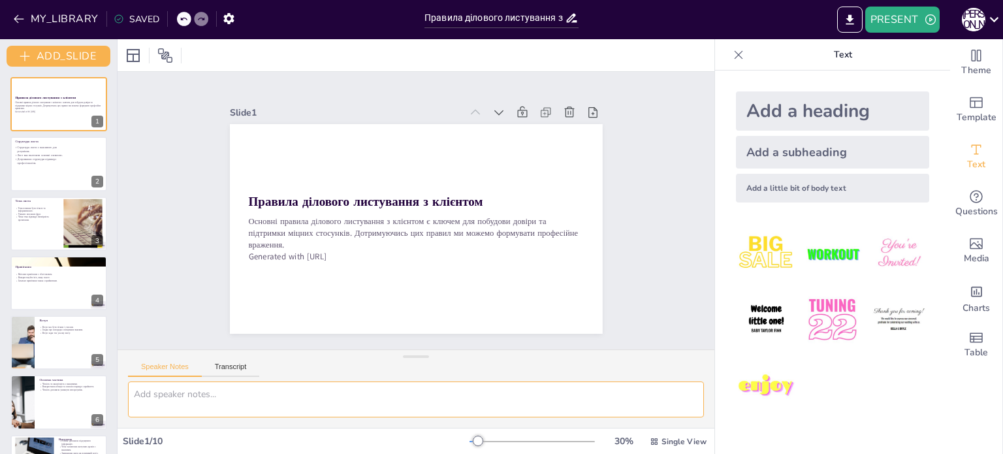
click at [563, 390] on textarea at bounding box center [416, 399] width 576 height 36
click at [46, 177] on div at bounding box center [59, 164] width 99 height 56
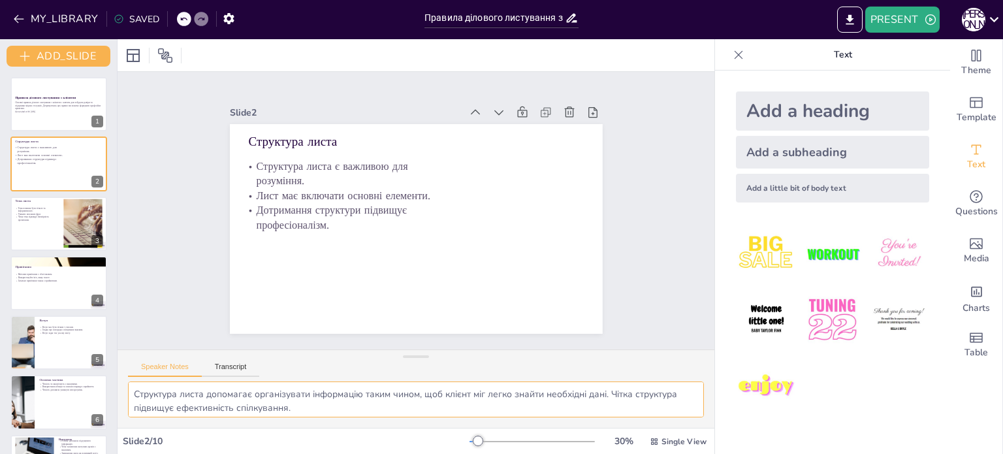
click at [284, 410] on textarea "Структура листа допомагає організувати інформацію таким чином, щоб клієнт міг л…" at bounding box center [416, 399] width 576 height 36
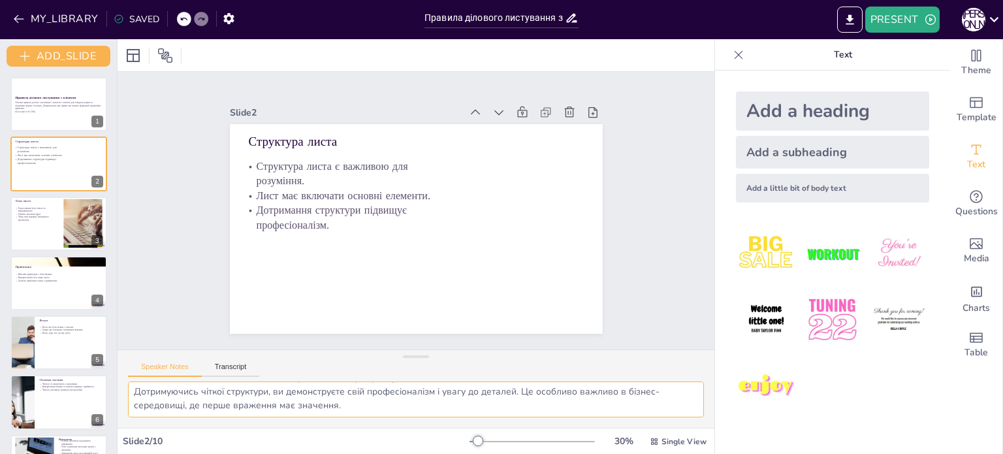
click at [365, 411] on textarea "Структура листа допомагає організувати інформацію таким чином, щоб клієнт міг л…" at bounding box center [416, 399] width 576 height 36
click at [347, 412] on textarea "Структура листа допомагає організувати інформацію таким чином, щоб клієнт міг л…" at bounding box center [416, 399] width 576 height 36
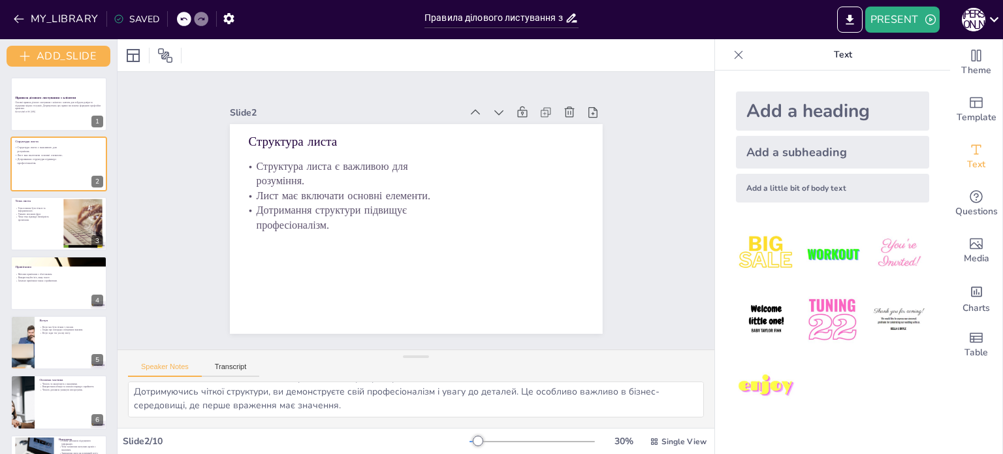
drag, startPoint x: 256, startPoint y: 377, endPoint x: 257, endPoint y: 397, distance: 20.3
click at [257, 397] on div "Speaker Notes Transcript Структура листа допомагає організувати інформацію таки…" at bounding box center [416, 388] width 597 height 78
click at [257, 397] on textarea "Структура листа допомагає організувати інформацію таким чином, щоб клієнт міг л…" at bounding box center [416, 399] width 576 height 36
click at [34, 219] on p "Чітка тема підвищує ймовірність прочитання." at bounding box center [36, 219] width 44 height 6
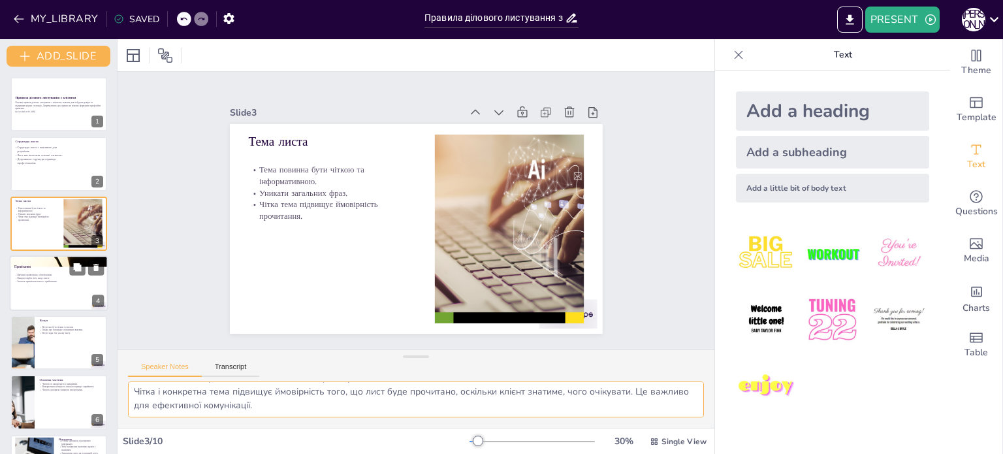
click at [45, 284] on div at bounding box center [59, 283] width 99 height 56
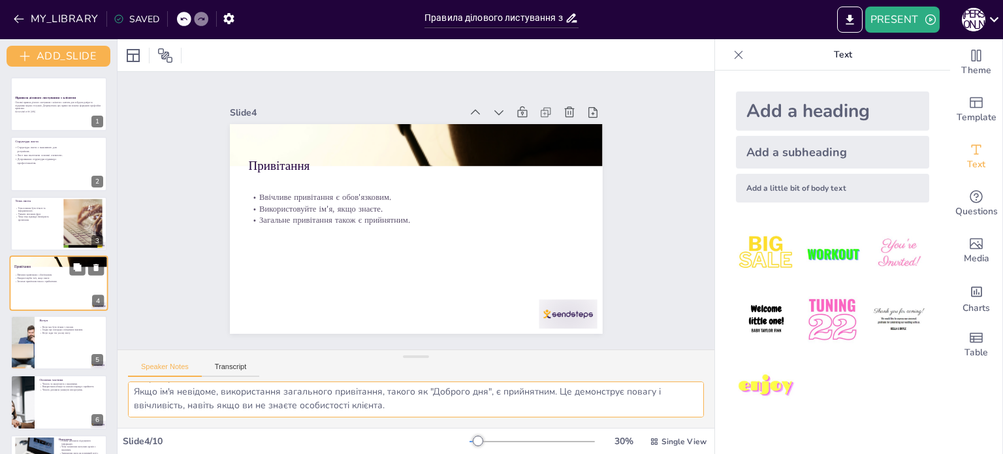
scroll to position [23, 0]
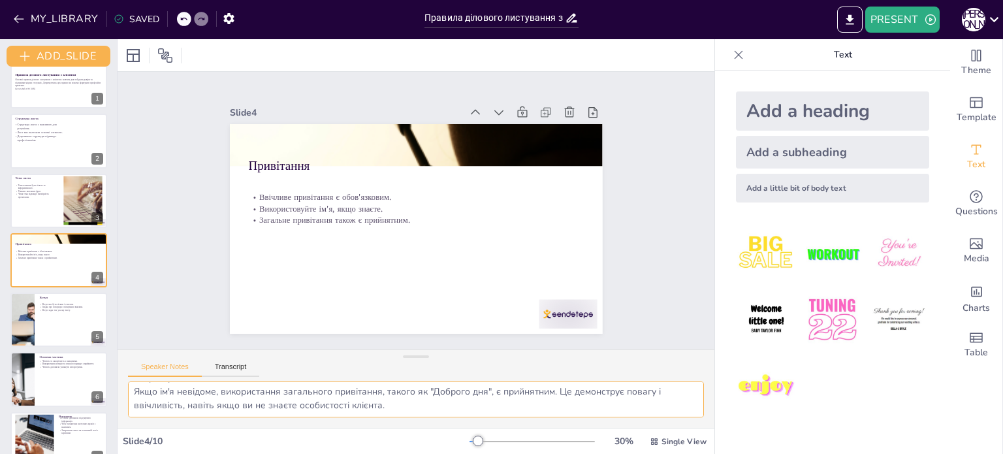
click at [291, 385] on textarea "Ввічливе привітання є важливим елементом листа, оскільки воно задає позитивний …" at bounding box center [416, 399] width 576 height 36
click at [35, 326] on div at bounding box center [59, 320] width 99 height 56
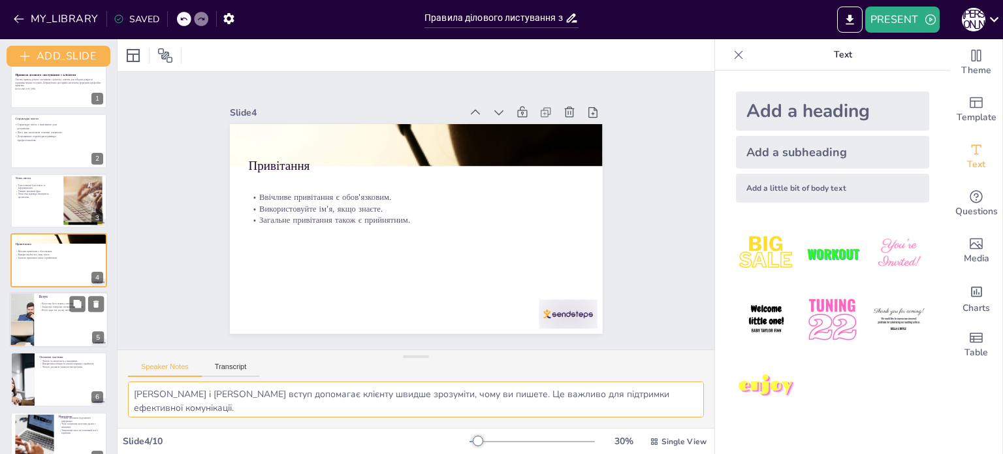
scroll to position [82, 0]
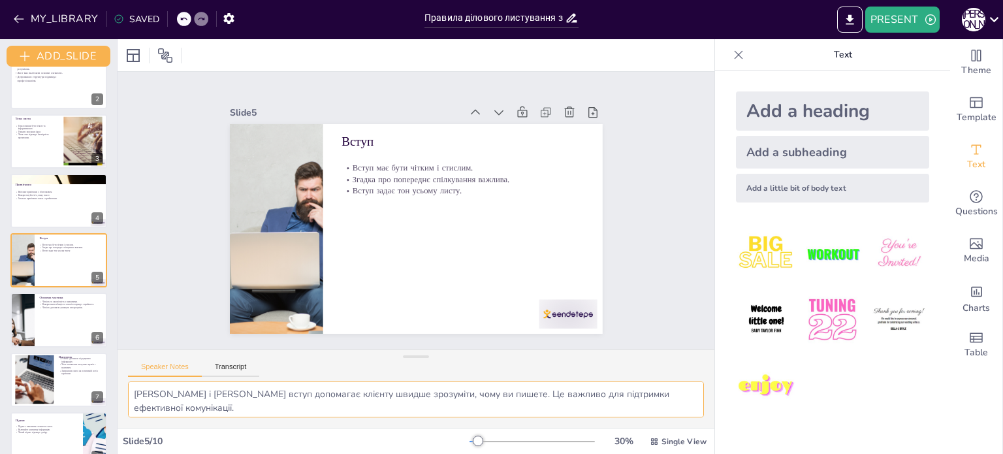
click at [214, 396] on textarea "[PERSON_NAME] і [PERSON_NAME] вступ допомагає клієнту швидше зрозуміти, чому ви…" at bounding box center [416, 399] width 576 height 36
click at [42, 325] on div at bounding box center [59, 320] width 99 height 56
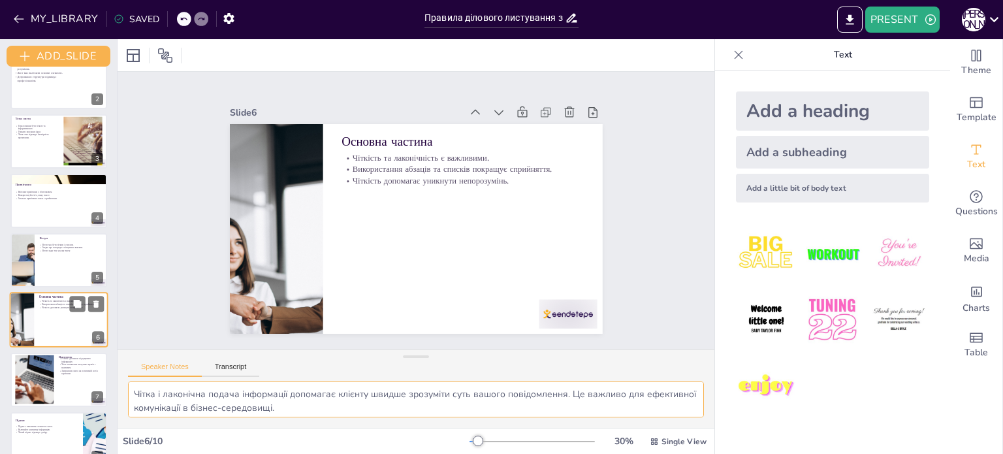
scroll to position [142, 0]
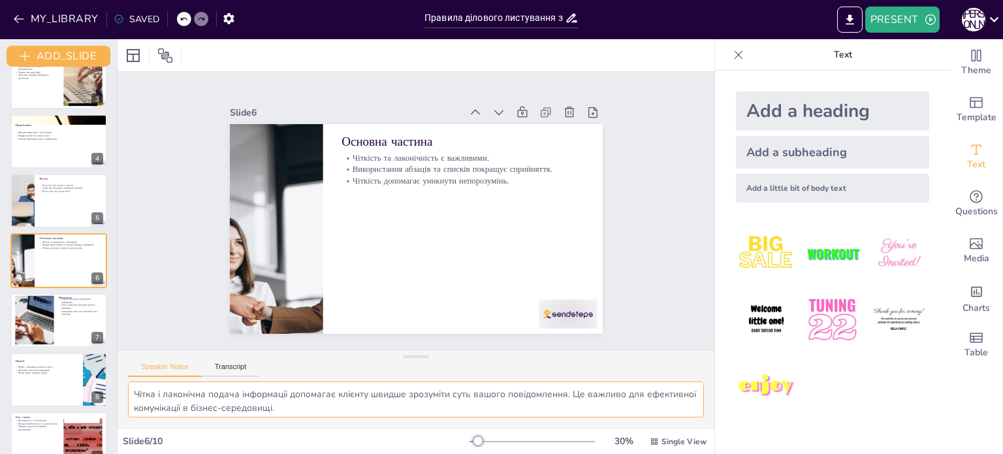
click at [295, 396] on textarea "Чітка і лаконічна подача інформації допомагає клієнту швидше зрозуміти суть ваш…" at bounding box center [416, 399] width 576 height 36
click at [46, 308] on div at bounding box center [34, 320] width 75 height 50
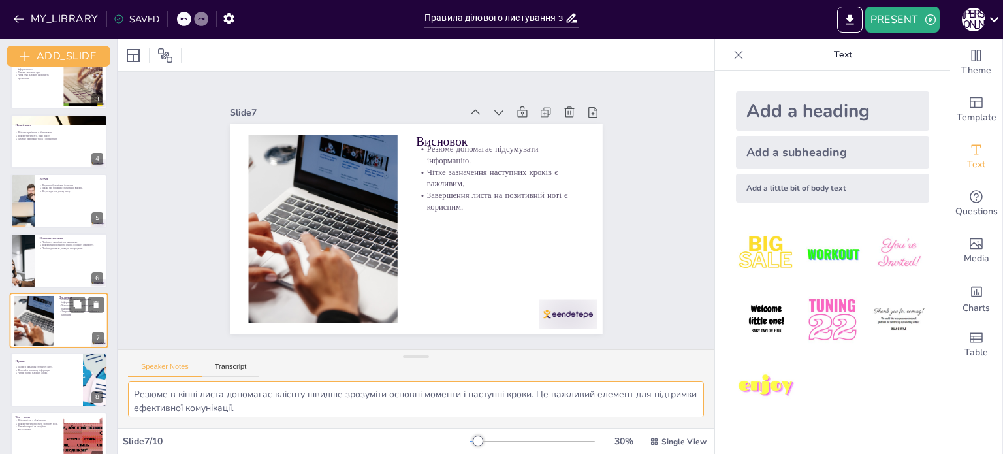
scroll to position [201, 0]
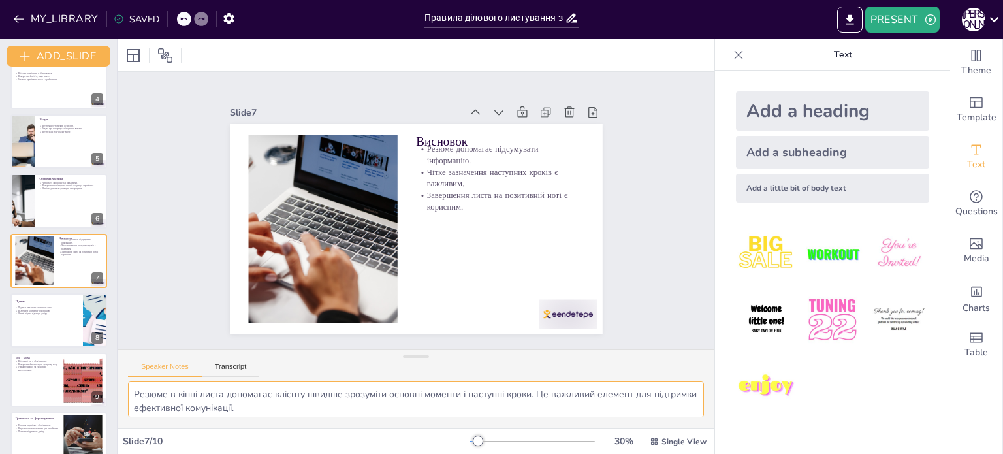
click at [295, 406] on textarea "Резюме в кінці листа допомагає клієнту швидше зрозуміти основні моменти і насту…" at bounding box center [416, 399] width 576 height 36
click at [52, 330] on div at bounding box center [59, 321] width 99 height 56
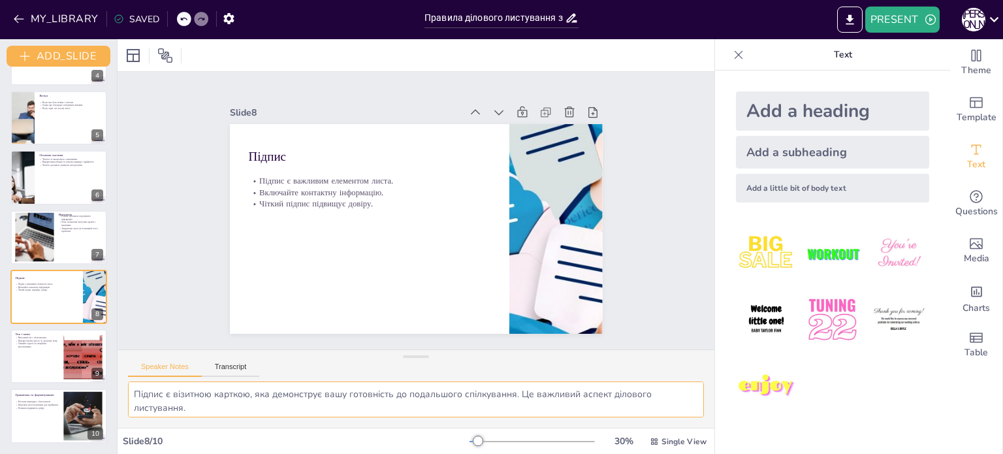
click at [210, 402] on textarea "Підпис є візитною карткою, яка демонструє вашу готовність до подальшого спілкув…" at bounding box center [416, 399] width 576 height 36
click at [50, 357] on div at bounding box center [59, 357] width 99 height 56
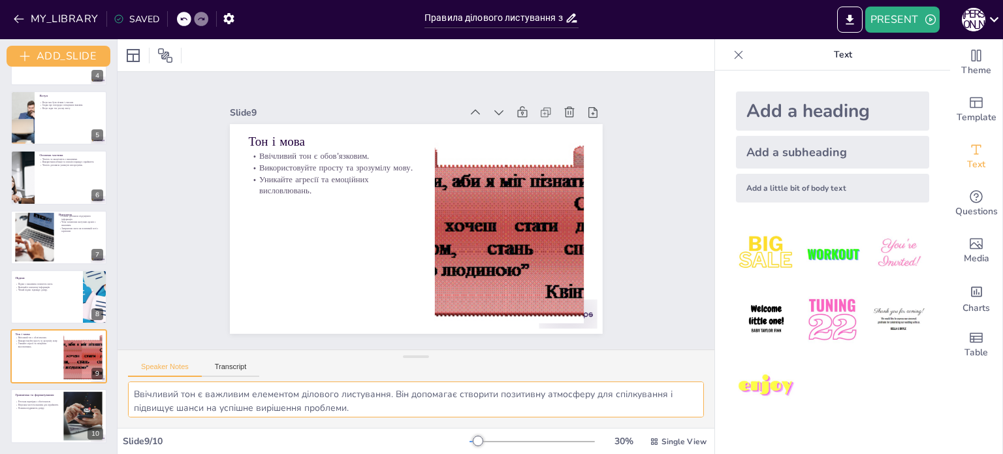
click at [261, 396] on textarea "Ввічливий тон є важливим елементом ділового листування. Він допомагає створити …" at bounding box center [416, 399] width 576 height 36
click at [51, 417] on div at bounding box center [59, 416] width 99 height 56
type textarea "Ретельна перевірка листа на помилки є важливою для підтримки професійного вигля…"
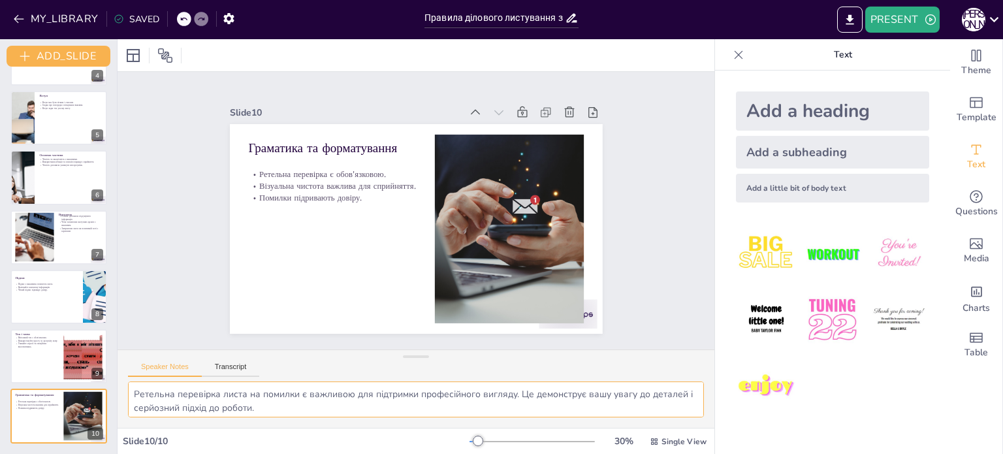
click at [271, 393] on textarea "Ретельна перевірка листа на помилки є важливою для підтримки професійного вигля…" at bounding box center [416, 399] width 576 height 36
